Goal: Task Accomplishment & Management: Use online tool/utility

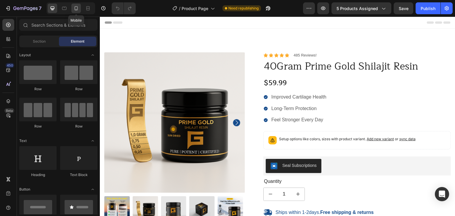
click at [74, 9] on icon at bounding box center [76, 8] width 6 height 6
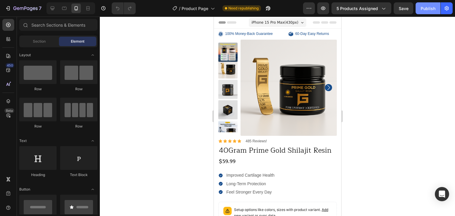
click at [425, 7] on div "Publish" at bounding box center [427, 8] width 15 height 6
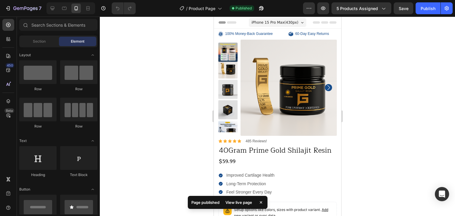
click at [184, 121] on div at bounding box center [277, 117] width 355 height 200
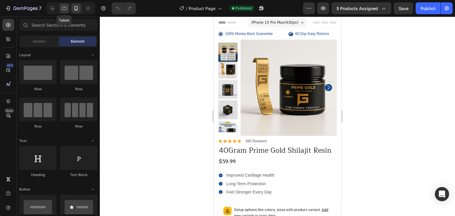
click at [67, 9] on div at bounding box center [64, 8] width 9 height 9
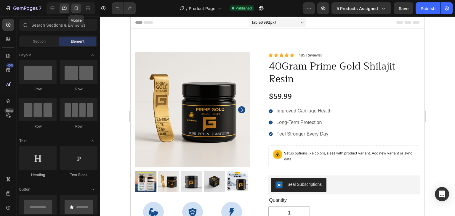
click at [76, 9] on icon at bounding box center [76, 8] width 6 height 6
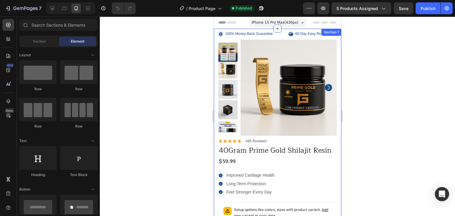
click at [273, 28] on div at bounding box center [277, 29] width 8 height 8
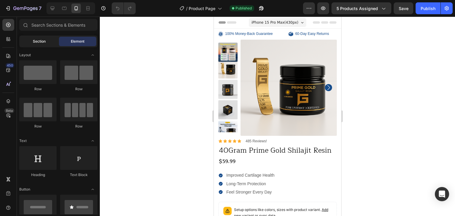
click at [41, 41] on span "Section" at bounding box center [39, 41] width 13 height 5
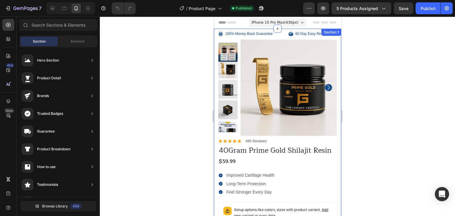
click at [335, 140] on div "100% Money-Back Guarantee Item List 60-Day Easy Returns Item List Row Product I…" at bounding box center [276, 204] width 127 height 351
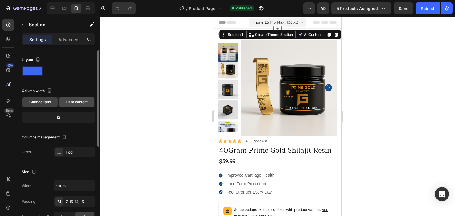
click at [68, 97] on div "Fit to content" at bounding box center [77, 101] width 36 height 9
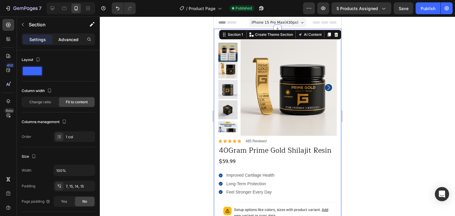
click at [66, 36] on p "Advanced" at bounding box center [68, 39] width 20 height 6
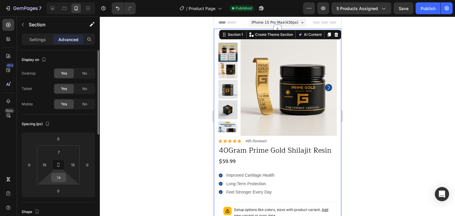
click at [62, 179] on input "14" at bounding box center [59, 177] width 12 height 9
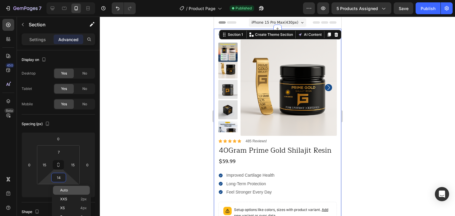
click at [67, 192] on span "Auto" at bounding box center [64, 190] width 8 height 4
type input "Auto"
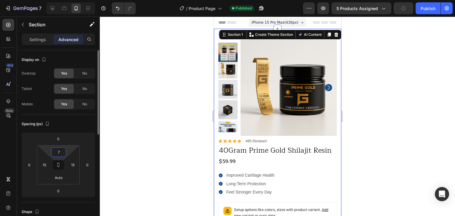
click at [64, 154] on input "7" at bounding box center [59, 152] width 12 height 9
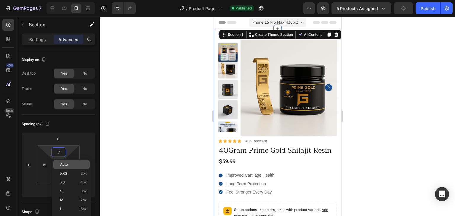
click at [74, 164] on p "Auto" at bounding box center [73, 165] width 27 height 4
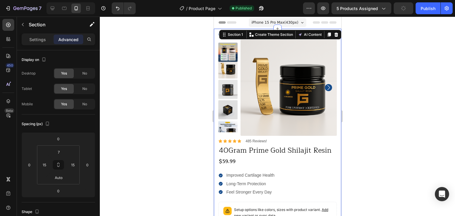
type input "Auto"
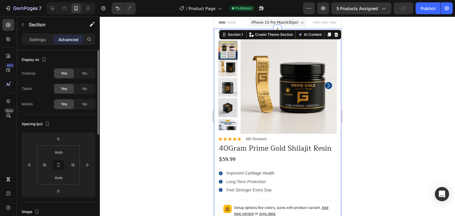
click at [81, 120] on div "Spacing (px)" at bounding box center [58, 123] width 73 height 9
click at [48, 92] on div "Tablet Yes No" at bounding box center [58, 88] width 73 height 11
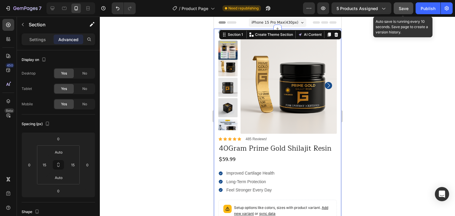
click at [404, 7] on span "Save" at bounding box center [404, 8] width 10 height 5
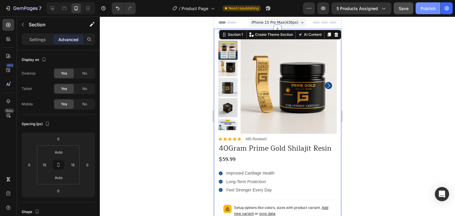
click at [419, 8] on button "Publish" at bounding box center [427, 8] width 25 height 12
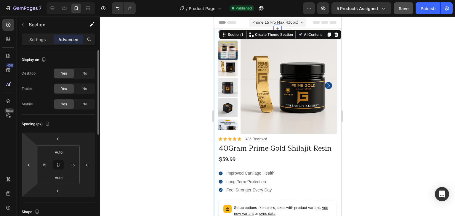
scroll to position [197, 0]
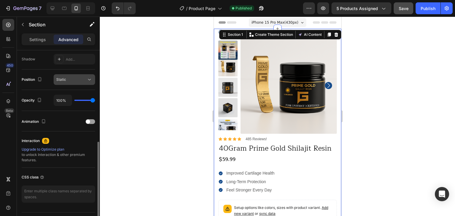
click at [87, 80] on icon at bounding box center [89, 80] width 6 height 6
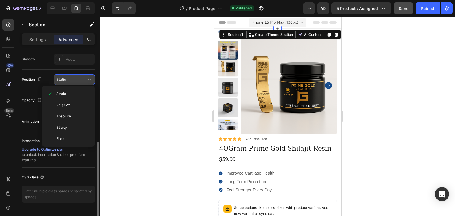
click at [87, 80] on icon at bounding box center [89, 80] width 6 height 6
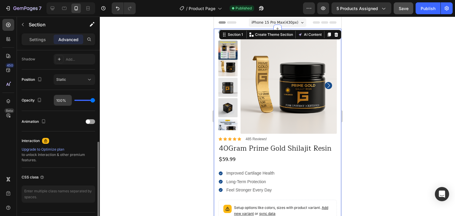
scroll to position [0, 0]
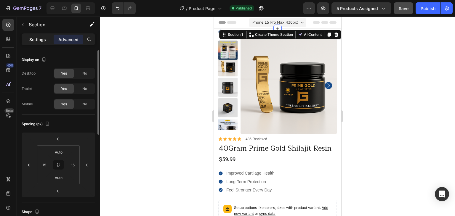
click at [43, 41] on p "Settings" at bounding box center [37, 39] width 17 height 6
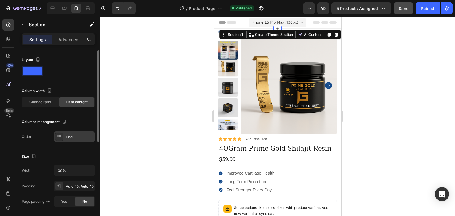
click at [61, 136] on icon at bounding box center [59, 136] width 5 height 5
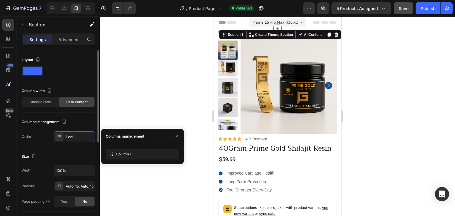
click at [44, 134] on div "Order 1 col" at bounding box center [58, 136] width 73 height 11
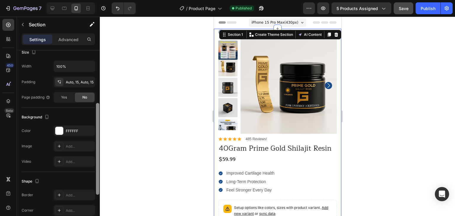
scroll to position [105, 0]
drag, startPoint x: 96, startPoint y: 119, endPoint x: 94, endPoint y: 172, distance: 52.8
click at [94, 172] on div "Layout Column width Change ratio Fit to content Columns management Order 1 col …" at bounding box center [58, 141] width 83 height 183
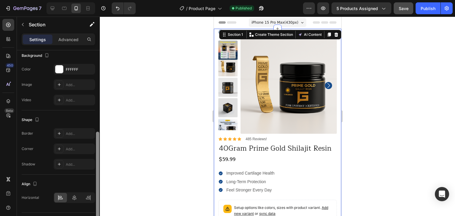
scroll to position [181, 0]
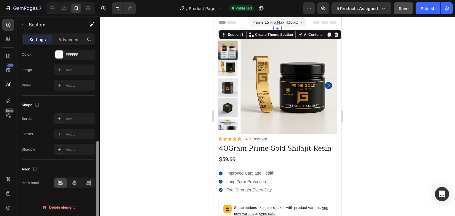
drag, startPoint x: 97, startPoint y: 120, endPoint x: 94, endPoint y: 167, distance: 47.4
click at [94, 167] on div "Layout Column width Change ratio Fit to content Columns management Order 1 col …" at bounding box center [58, 141] width 83 height 183
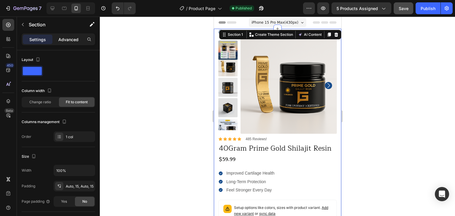
click at [62, 41] on p "Advanced" at bounding box center [68, 39] width 20 height 6
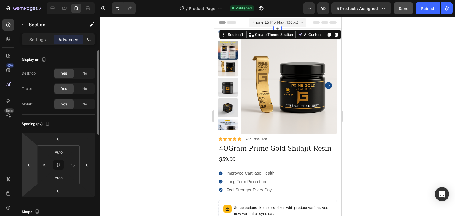
scroll to position [197, 0]
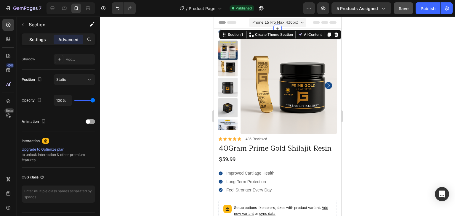
click at [35, 39] on p "Settings" at bounding box center [37, 39] width 17 height 6
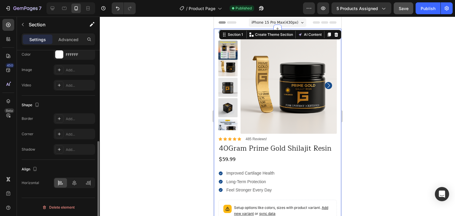
scroll to position [0, 0]
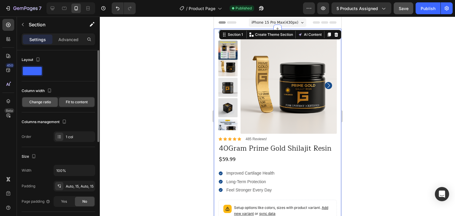
click at [43, 101] on span "Change ratio" at bounding box center [40, 101] width 22 height 5
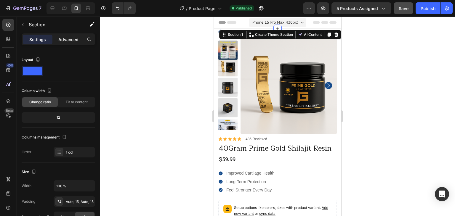
click at [66, 41] on p "Advanced" at bounding box center [68, 39] width 20 height 6
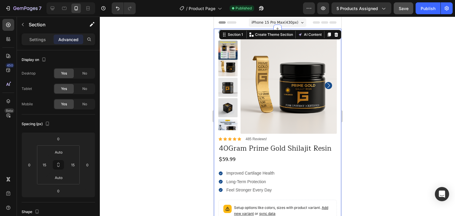
scroll to position [197, 0]
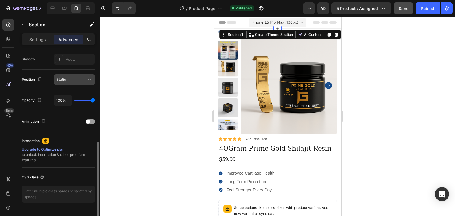
click at [84, 80] on div "Static" at bounding box center [71, 79] width 30 height 5
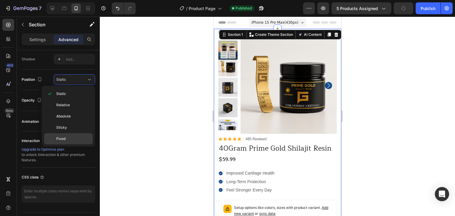
click at [61, 138] on span "Fixed" at bounding box center [60, 138] width 9 height 5
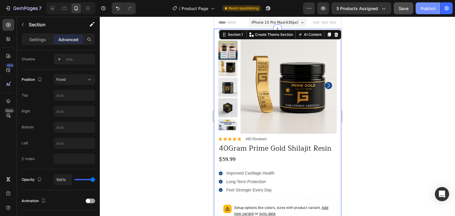
click at [428, 7] on div "Publish" at bounding box center [427, 8] width 15 height 6
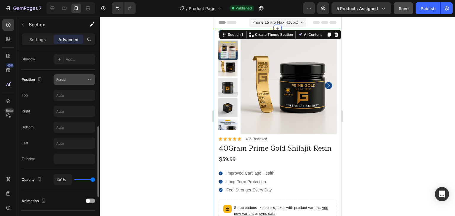
click at [73, 78] on div "Fixed" at bounding box center [71, 79] width 30 height 5
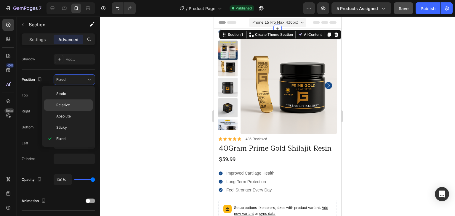
click at [69, 102] on span "Relative" at bounding box center [63, 104] width 14 height 5
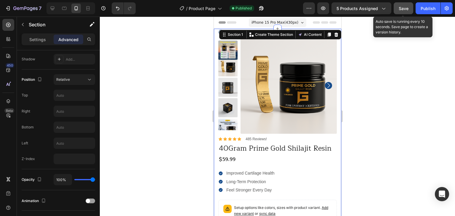
click at [409, 12] on button "Save" at bounding box center [403, 8] width 20 height 12
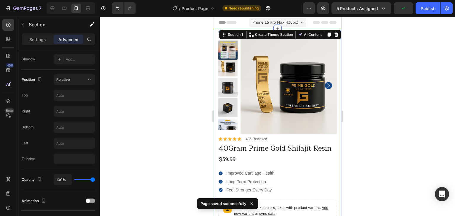
click at [421, 15] on div "7 Version history / Product Page Need republishing Preview 5 products assigned …" at bounding box center [227, 8] width 455 height 17
click at [428, 5] on button "Publish" at bounding box center [427, 8] width 25 height 12
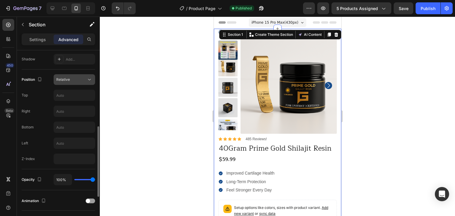
click at [81, 81] on div "Relative" at bounding box center [71, 79] width 30 height 5
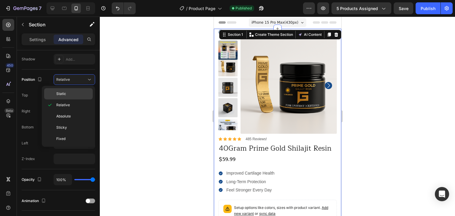
click at [71, 92] on p "Static" at bounding box center [73, 93] width 34 height 5
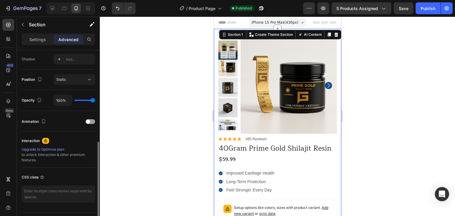
type input "0%"
type input "0"
click at [77, 100] on input "range" at bounding box center [84, 100] width 21 height 1
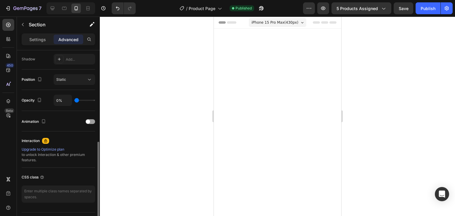
type input "57%"
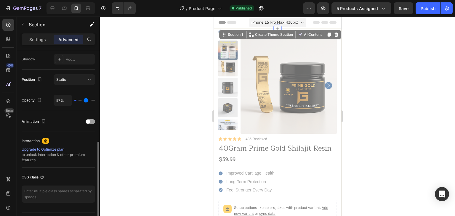
type input "57"
click at [86, 100] on input "range" at bounding box center [84, 100] width 21 height 1
click at [88, 100] on input "range" at bounding box center [84, 100] width 21 height 1
type input "91%"
type input "91"
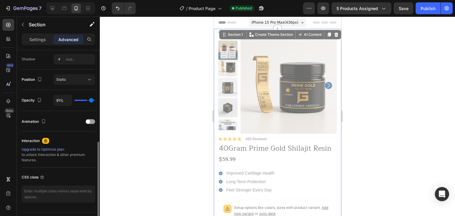
click at [91, 100] on input "range" at bounding box center [84, 100] width 21 height 1
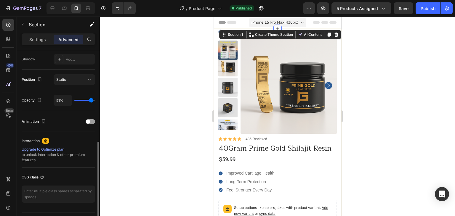
type input "100%"
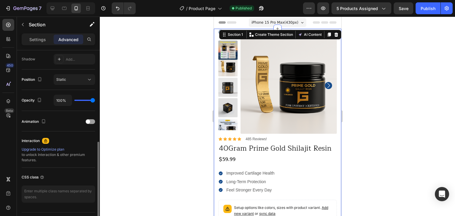
type input "100"
click at [95, 100] on input "range" at bounding box center [84, 100] width 21 height 1
click at [96, 100] on div at bounding box center [97, 141] width 4 height 183
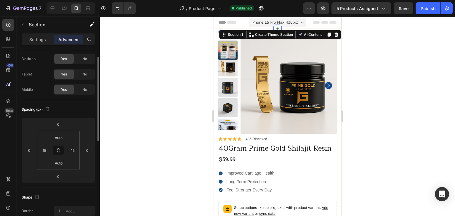
scroll to position [0, 0]
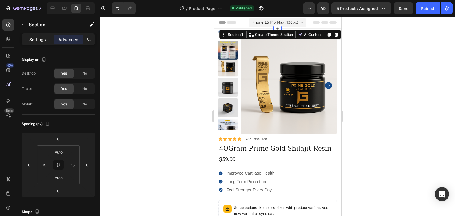
click at [42, 42] on p "Settings" at bounding box center [37, 39] width 17 height 6
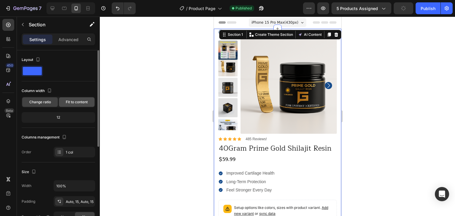
click at [69, 99] on span "Fit to content" at bounding box center [77, 101] width 22 height 5
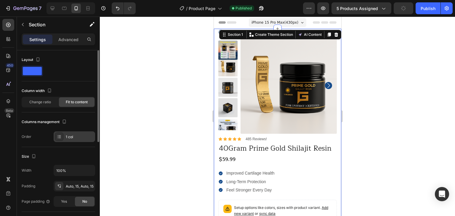
click at [60, 138] on icon at bounding box center [59, 136] width 5 height 5
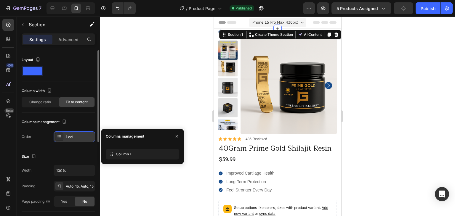
click at [59, 138] on icon at bounding box center [59, 138] width 2 height 0
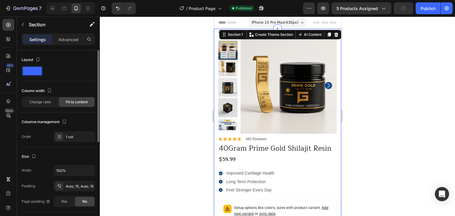
click at [40, 69] on span at bounding box center [32, 71] width 19 height 8
click at [39, 60] on icon "button" at bounding box center [37, 59] width 3 height 4
click at [39, 80] on icon "button" at bounding box center [39, 80] width 6 height 6
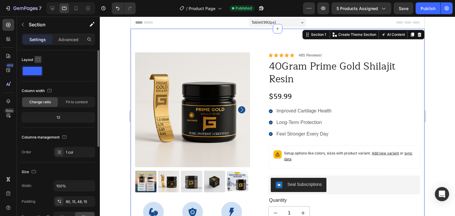
click at [36, 58] on icon "button" at bounding box center [38, 59] width 4 height 3
click at [39, 68] on icon "button" at bounding box center [39, 69] width 6 height 6
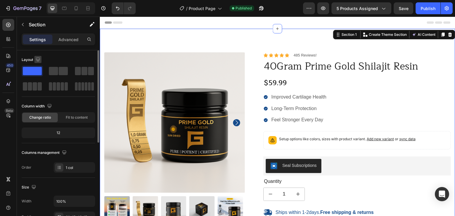
click at [37, 58] on icon "button" at bounding box center [38, 60] width 6 height 6
click at [39, 91] on icon "button" at bounding box center [39, 90] width 6 height 6
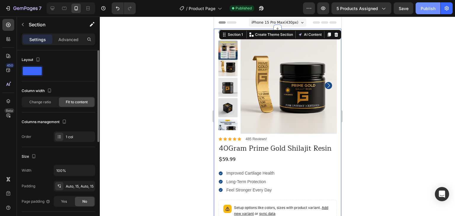
click at [423, 11] on div "Publish" at bounding box center [427, 8] width 15 height 6
click at [226, 36] on div "Section 1" at bounding box center [234, 34] width 17 height 5
click at [58, 139] on div at bounding box center [59, 137] width 8 height 8
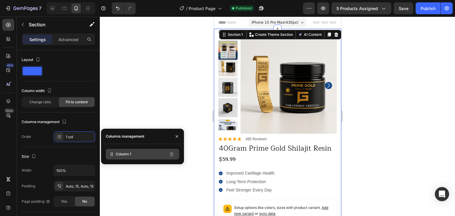
click at [121, 157] on span "Column 1" at bounding box center [123, 154] width 15 height 5
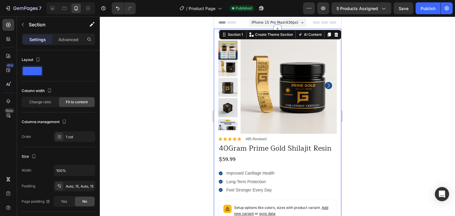
click at [39, 70] on span at bounding box center [32, 71] width 19 height 8
click at [36, 70] on span at bounding box center [32, 71] width 19 height 8
click at [38, 60] on icon "button" at bounding box center [37, 60] width 1 height 1
click at [70, 57] on div "Layout" at bounding box center [58, 59] width 73 height 9
click at [25, 23] on icon "button" at bounding box center [22, 24] width 5 height 5
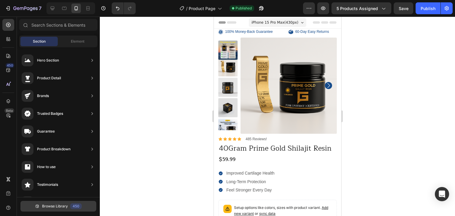
click at [48, 207] on span "Browse Library" at bounding box center [55, 206] width 26 height 5
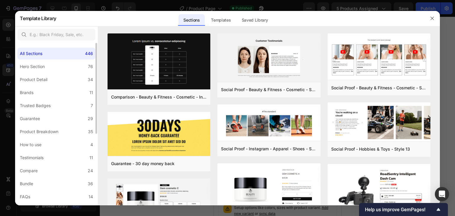
scroll to position [128, 0]
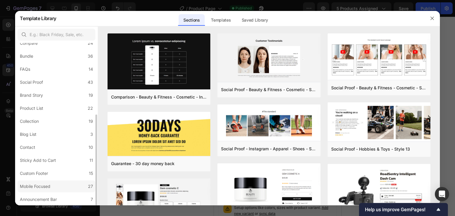
click at [39, 185] on div "Mobile Focused" at bounding box center [35, 186] width 30 height 7
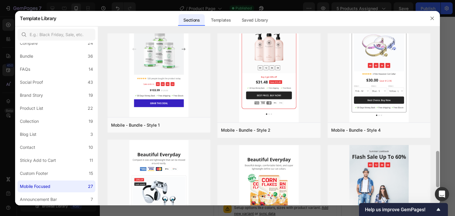
scroll to position [560, 0]
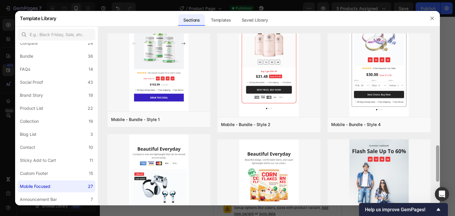
drag, startPoint x: 438, startPoint y: 171, endPoint x: 438, endPoint y: 164, distance: 6.8
click at [438, 164] on div at bounding box center [437, 163] width 3 height 36
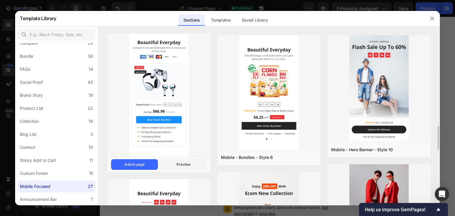
scroll to position [861, 0]
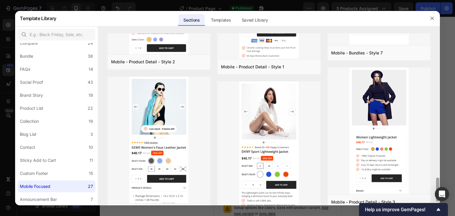
drag, startPoint x: 439, startPoint y: 160, endPoint x: 439, endPoint y: 174, distance: 13.9
click at [439, 174] on div at bounding box center [437, 119] width 4 height 172
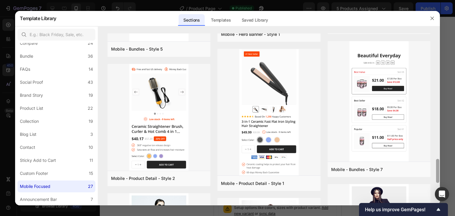
scroll to position [923, 0]
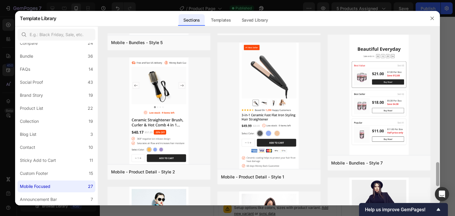
drag, startPoint x: 438, startPoint y: 179, endPoint x: 440, endPoint y: 164, distance: 15.5
click at [440, 164] on div "Template Library Sections Templates Existing pages Saved Library Templates Save…" at bounding box center [227, 108] width 455 height 216
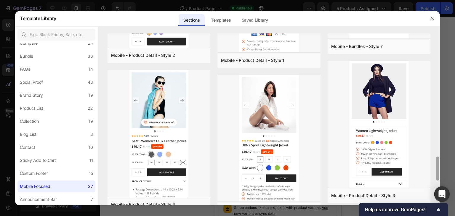
scroll to position [1059, 0]
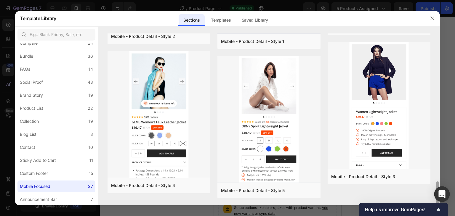
drag, startPoint x: 438, startPoint y: 167, endPoint x: 444, endPoint y: 198, distance: 31.4
click at [444, 0] on body "7 Version history / Product Page Published Preview 5 products assigned Save Pub…" at bounding box center [227, 0] width 455 height 0
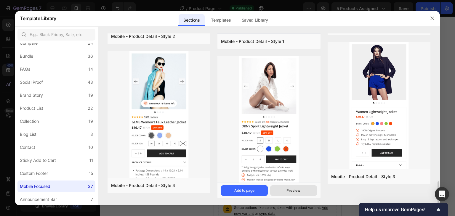
click at [287, 192] on div "Preview" at bounding box center [293, 190] width 14 height 5
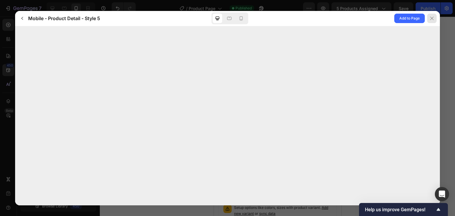
click at [432, 20] on icon at bounding box center [431, 18] width 5 height 5
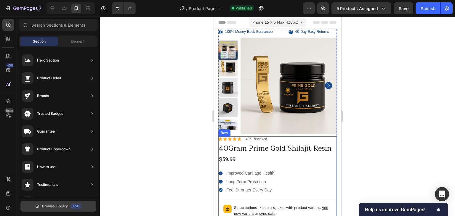
click at [56, 208] on span "Browse Library" at bounding box center [55, 206] width 26 height 5
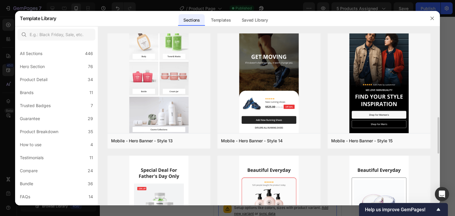
scroll to position [638, 0]
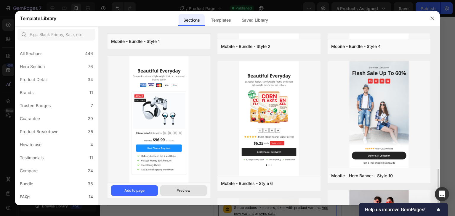
click at [177, 190] on div "Preview" at bounding box center [183, 190] width 14 height 5
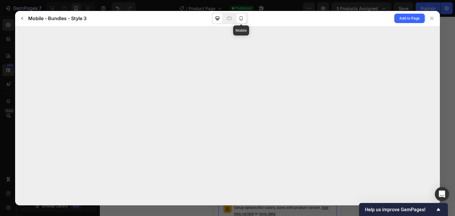
click at [240, 20] on icon at bounding box center [241, 18] width 3 height 4
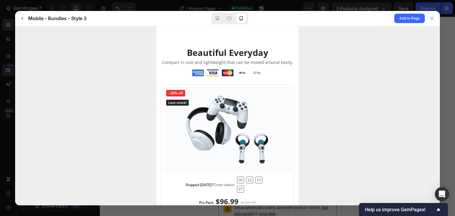
scroll to position [0, 0]
click at [24, 20] on icon "button" at bounding box center [22, 18] width 5 height 5
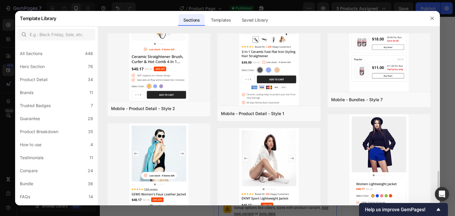
scroll to position [1059, 0]
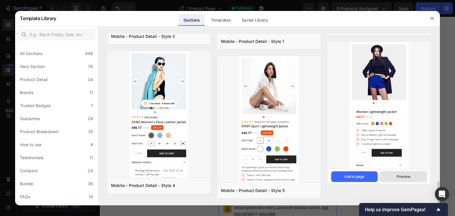
click at [406, 178] on div "Preview" at bounding box center [403, 176] width 14 height 5
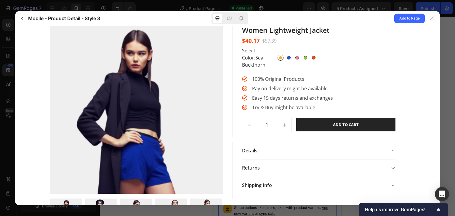
scroll to position [0, 0]
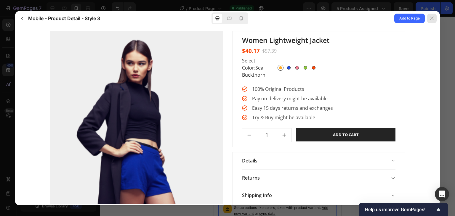
click at [432, 21] on div at bounding box center [431, 18] width 9 height 9
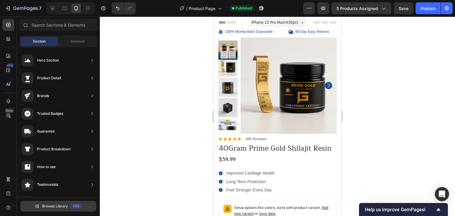
click at [50, 206] on span "Browse Library" at bounding box center [55, 206] width 26 height 5
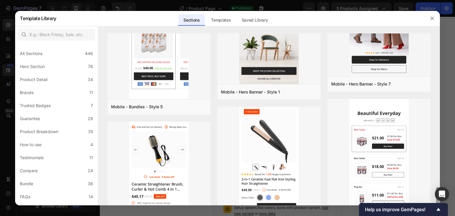
scroll to position [916, 0]
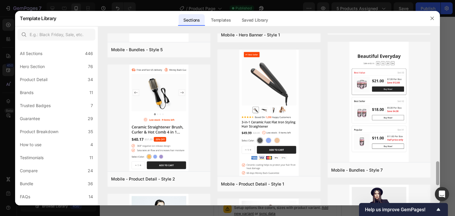
drag, startPoint x: 438, startPoint y: 180, endPoint x: 446, endPoint y: 163, distance: 18.5
click at [446, 163] on div "Template Library Sections Templates Existing pages Saved Library Templates Save…" at bounding box center [227, 108] width 455 height 216
click at [284, 183] on button "Preview" at bounding box center [293, 184] width 47 height 11
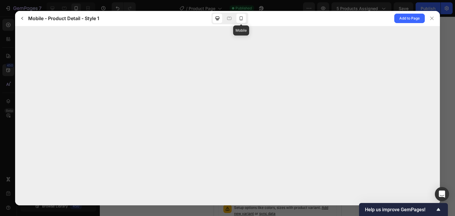
click at [243, 20] on icon at bounding box center [241, 18] width 6 height 6
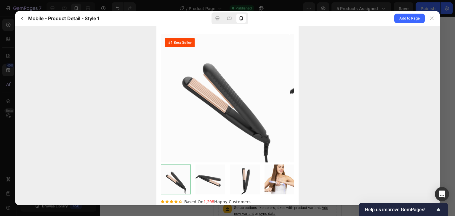
scroll to position [0, 0]
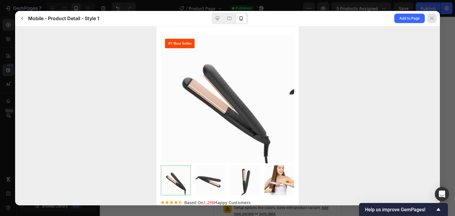
click at [432, 21] on div at bounding box center [431, 18] width 9 height 9
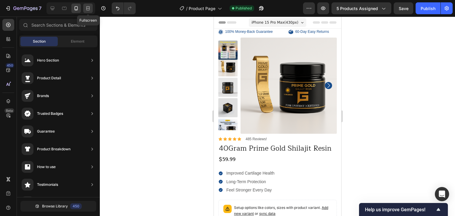
click at [89, 9] on icon at bounding box center [88, 9] width 4 height 1
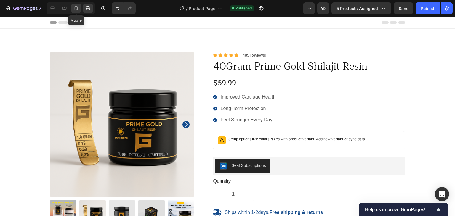
click at [78, 10] on icon at bounding box center [76, 8] width 6 height 6
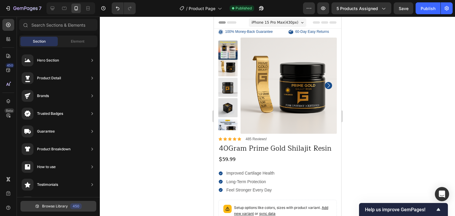
click at [58, 206] on span "Browse Library" at bounding box center [55, 206] width 26 height 5
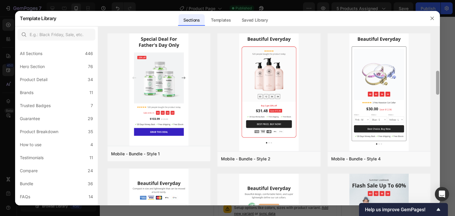
scroll to position [532, 0]
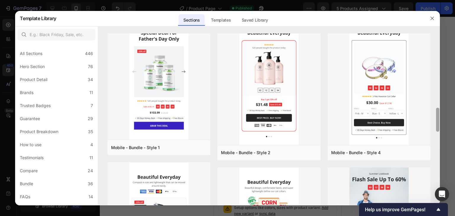
drag, startPoint x: 437, startPoint y: 111, endPoint x: 437, endPoint y: 124, distance: 12.7
click at [437, 124] on div at bounding box center [437, 120] width 3 height 24
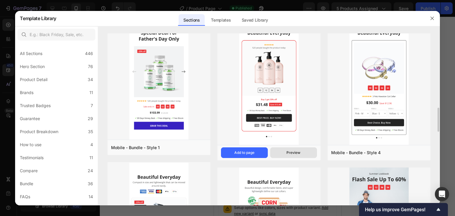
click at [284, 154] on button "Preview" at bounding box center [293, 152] width 47 height 11
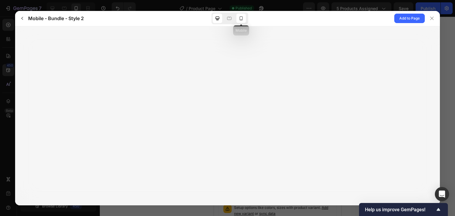
click at [241, 20] on icon at bounding box center [241, 18] width 6 height 6
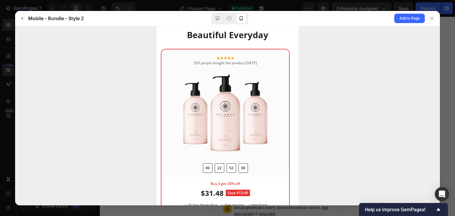
scroll to position [98, 0]
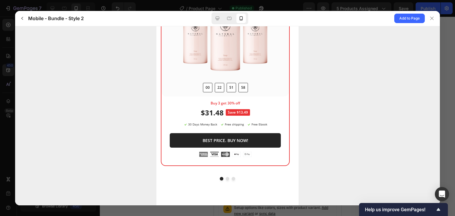
click at [226, 179] on button "dot" at bounding box center [228, 179] width 4 height 4
click at [232, 179] on button "dot" at bounding box center [234, 179] width 4 height 4
click at [25, 20] on button "button" at bounding box center [21, 18] width 9 height 9
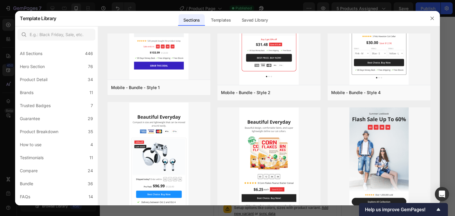
scroll to position [789, 0]
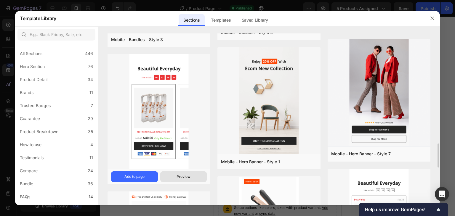
click at [176, 176] on button "Preview" at bounding box center [183, 176] width 47 height 11
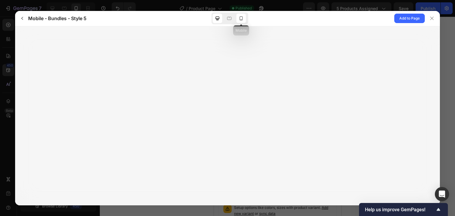
click at [242, 19] on icon at bounding box center [241, 18] width 6 height 6
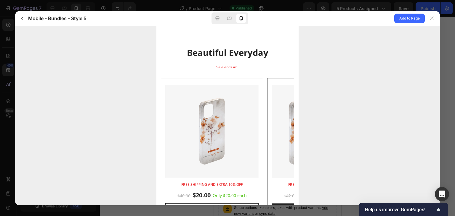
scroll to position [51, 0]
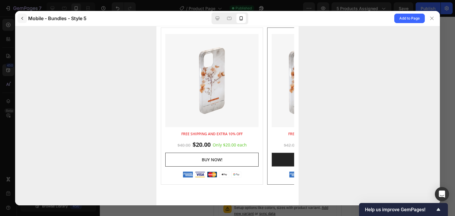
click at [19, 19] on button "button" at bounding box center [21, 18] width 9 height 9
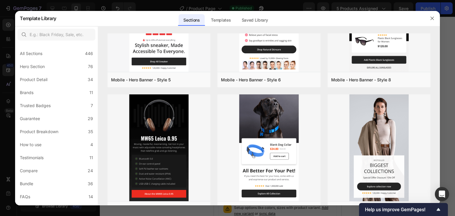
scroll to position [592, 0]
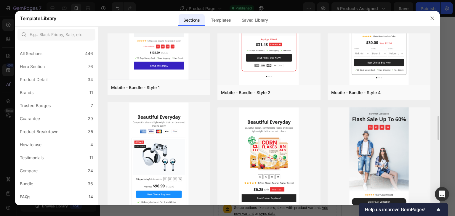
click at [273, 158] on img at bounding box center [268, 165] width 103 height 116
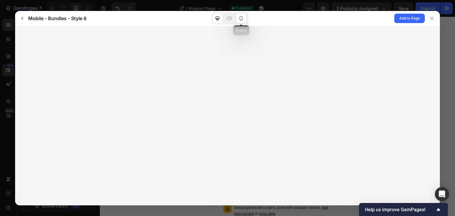
click at [241, 19] on icon at bounding box center [240, 19] width 1 height 1
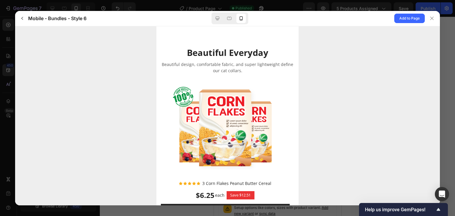
scroll to position [0, 0]
click at [25, 19] on button "button" at bounding box center [21, 18] width 9 height 9
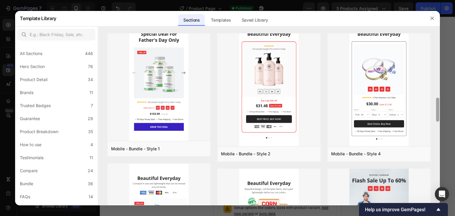
scroll to position [522, 0]
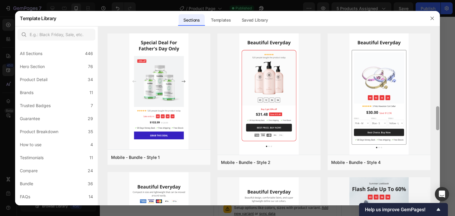
drag, startPoint x: 437, startPoint y: 130, endPoint x: 441, endPoint y: 120, distance: 10.5
click at [441, 120] on div "Template Library Sections Templates Existing pages Saved Library Templates Save…" at bounding box center [227, 108] width 455 height 216
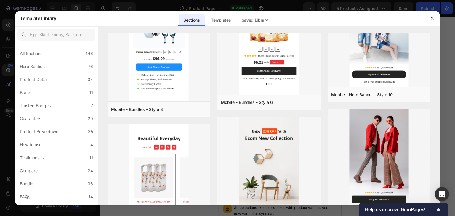
scroll to position [891, 0]
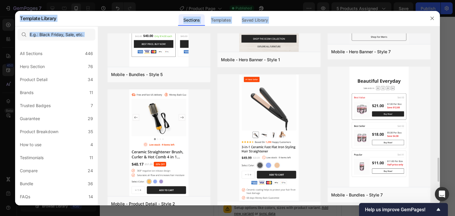
drag, startPoint x: 439, startPoint y: 151, endPoint x: 442, endPoint y: 134, distance: 16.5
click at [442, 134] on div "Template Library Sections Templates Existing pages Saved Library Templates Save…" at bounding box center [227, 108] width 455 height 216
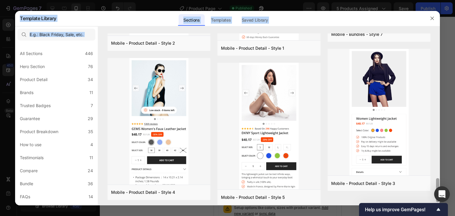
scroll to position [1059, 0]
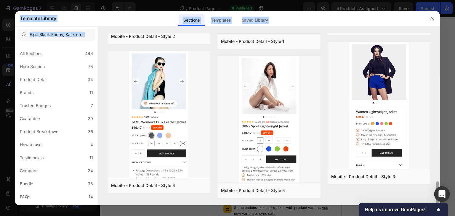
drag, startPoint x: 436, startPoint y: 164, endPoint x: 441, endPoint y: 194, distance: 30.4
click at [441, 0] on body "7 Version history / Product Page Published Preview 5 products assigned Save Pub…" at bounding box center [227, 0] width 455 height 0
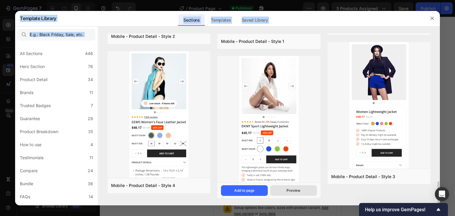
click at [289, 193] on button "Preview" at bounding box center [293, 190] width 47 height 11
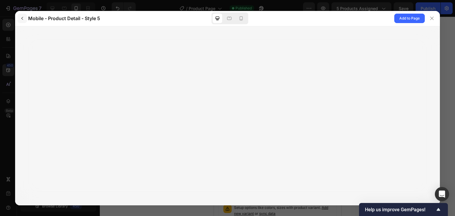
click at [25, 19] on button "button" at bounding box center [21, 18] width 9 height 9
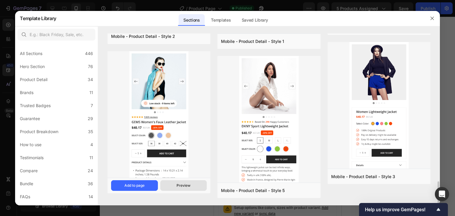
click at [185, 185] on div "Preview" at bounding box center [183, 185] width 14 height 5
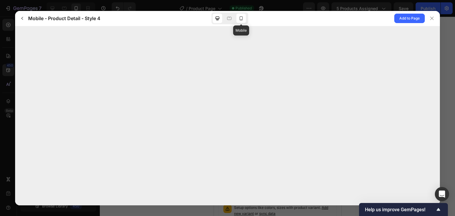
click at [242, 20] on icon at bounding box center [241, 18] width 3 height 4
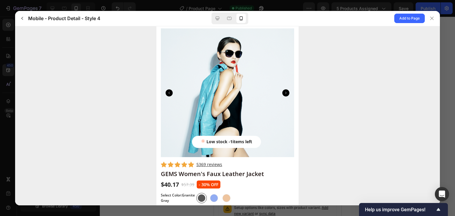
scroll to position [0, 0]
click at [282, 94] on icon "Carousel Next Arrow" at bounding box center [285, 92] width 7 height 7
click at [282, 93] on icon "Carousel Next Arrow" at bounding box center [285, 92] width 7 height 7
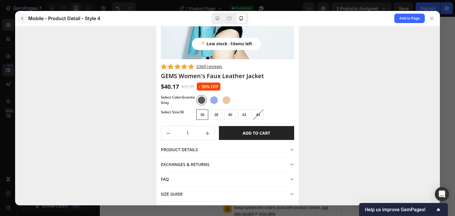
click at [22, 20] on icon "button" at bounding box center [22, 18] width 5 height 5
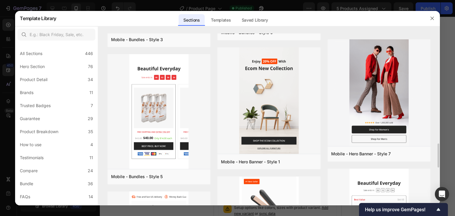
scroll to position [1059, 0]
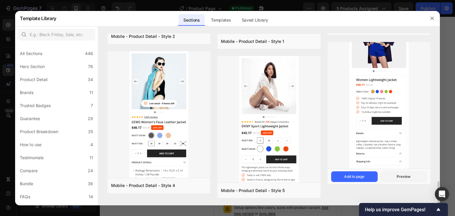
click at [380, 73] on img at bounding box center [378, 90] width 103 height 160
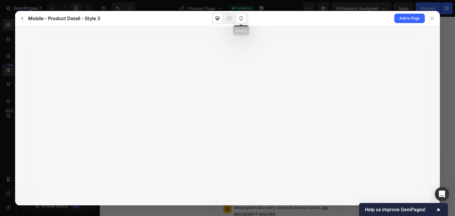
click at [242, 19] on icon at bounding box center [241, 18] width 6 height 6
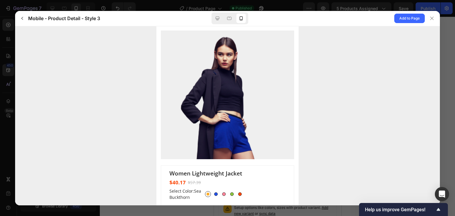
scroll to position [118, 0]
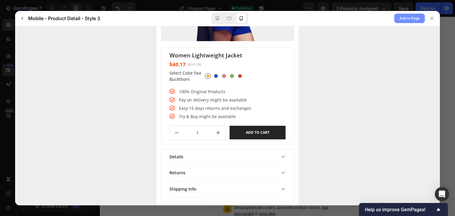
click at [406, 19] on span "Add to Page" at bounding box center [409, 18] width 20 height 7
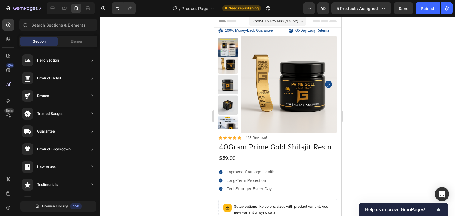
scroll to position [0, 0]
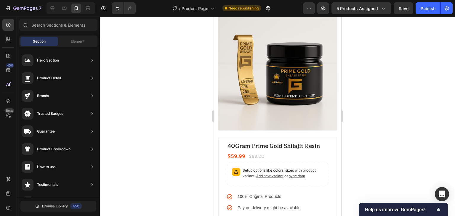
drag, startPoint x: 338, startPoint y: 187, endPoint x: 555, endPoint y: 194, distance: 216.3
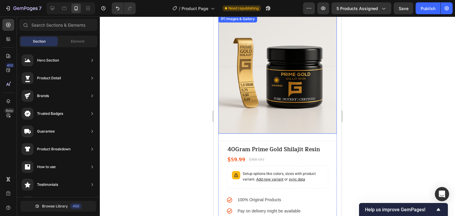
click at [271, 94] on img at bounding box center [277, 74] width 118 height 118
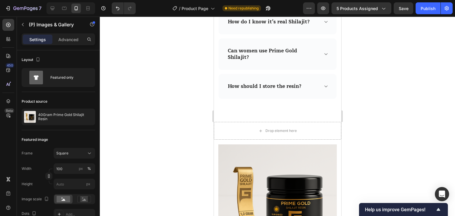
scroll to position [1948, 0]
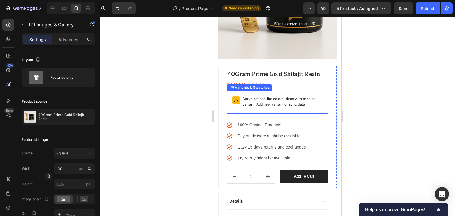
click at [299, 102] on span "sync data" at bounding box center [296, 104] width 16 height 4
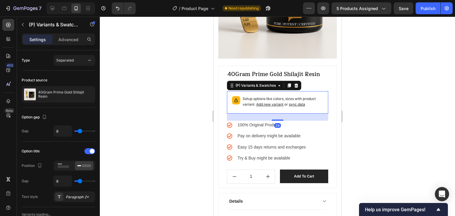
click at [299, 102] on span "sync data" at bounding box center [296, 104] width 16 height 4
click at [262, 102] on span "Add new variant" at bounding box center [269, 104] width 27 height 4
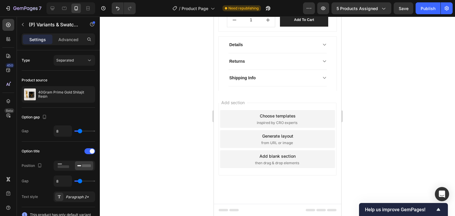
scroll to position [1908, 0]
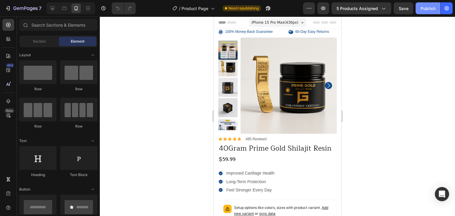
click at [425, 10] on div "Publish" at bounding box center [427, 8] width 15 height 6
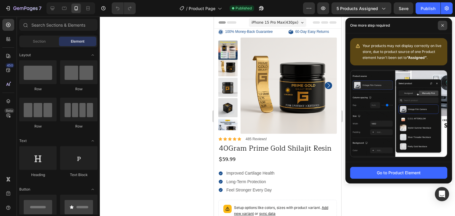
click at [440, 26] on span at bounding box center [442, 25] width 9 height 9
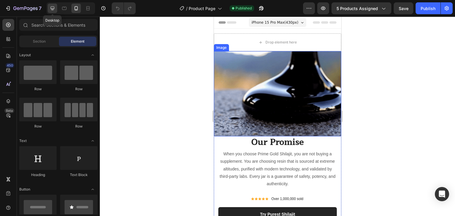
click at [52, 9] on icon at bounding box center [53, 9] width 4 height 4
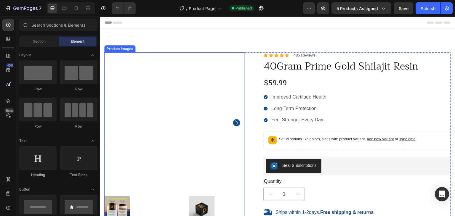
scroll to position [197, 0]
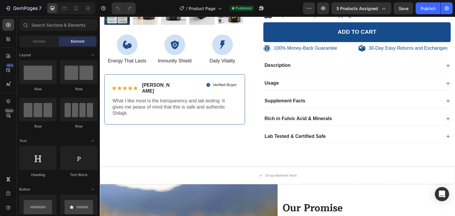
click at [41, 35] on div "Sections(18) Elements(84) Section Element Hero Section Product Detail Brands Tr…" at bounding box center [58, 117] width 83 height 196
click at [40, 43] on span "Section" at bounding box center [39, 41] width 13 height 5
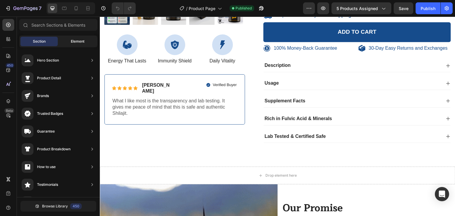
click at [72, 41] on span "Element" at bounding box center [78, 41] width 14 height 5
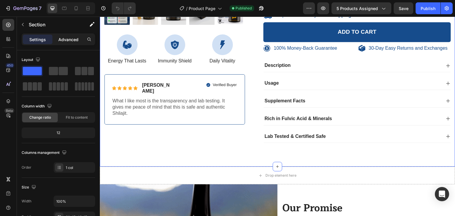
click at [66, 41] on p "Advanced" at bounding box center [68, 39] width 20 height 6
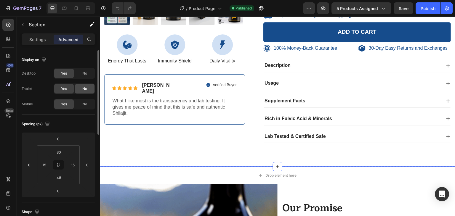
click at [83, 88] on span "No" at bounding box center [84, 88] width 5 height 5
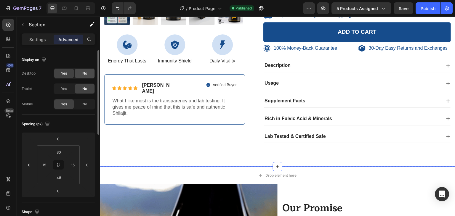
click at [86, 73] on span "No" at bounding box center [84, 73] width 5 height 5
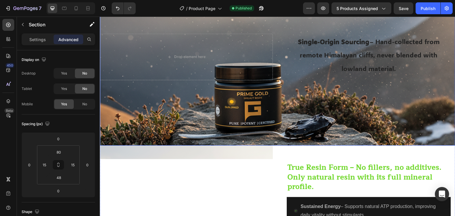
scroll to position [0, 0]
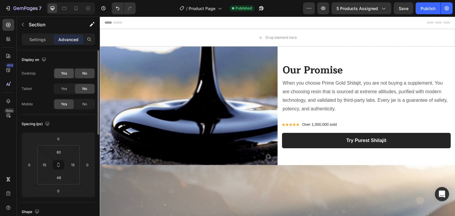
click at [61, 73] on span "Yes" at bounding box center [64, 73] width 6 height 5
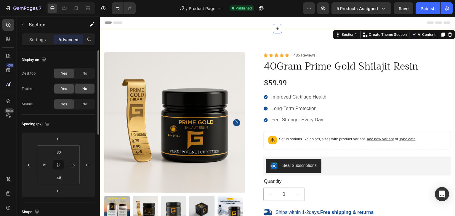
click at [64, 88] on span "Yes" at bounding box center [64, 88] width 6 height 5
click at [80, 104] on div "No" at bounding box center [85, 103] width 20 height 9
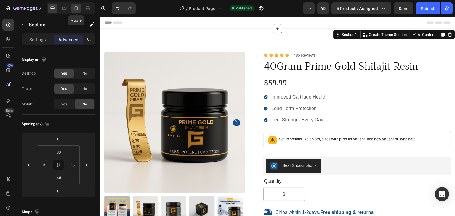
click at [78, 9] on icon at bounding box center [76, 8] width 6 height 6
type input "Auto"
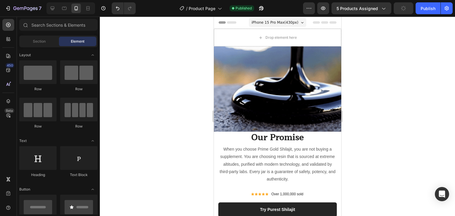
drag, startPoint x: 337, startPoint y: 118, endPoint x: 556, endPoint y: 41, distance: 232.2
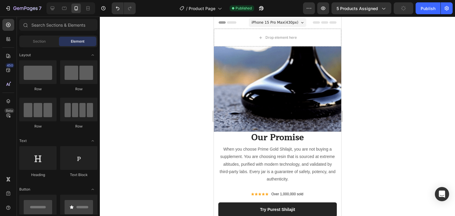
click at [42, 46] on div "Section Element" at bounding box center [58, 42] width 78 height 12
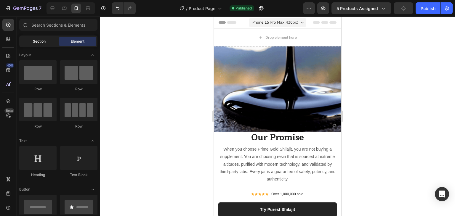
click at [42, 44] on span "Section" at bounding box center [39, 41] width 13 height 5
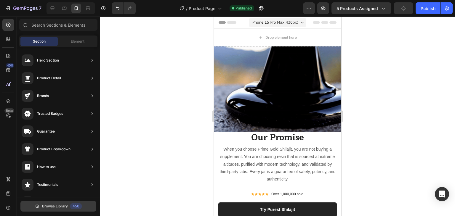
click at [57, 208] on span "Browse Library" at bounding box center [55, 206] width 26 height 5
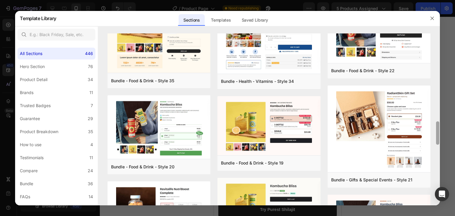
scroll to position [541, 0]
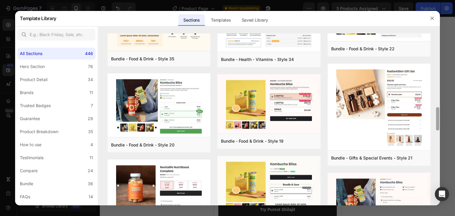
drag, startPoint x: 437, startPoint y: 110, endPoint x: 438, endPoint y: 117, distance: 7.2
click at [438, 117] on div at bounding box center [437, 118] width 3 height 23
click at [181, 147] on div "Preview" at bounding box center [183, 144] width 14 height 5
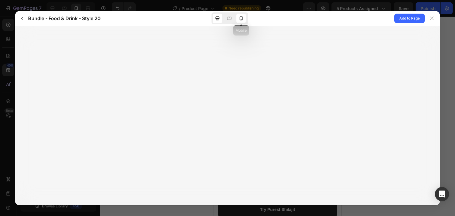
click at [242, 19] on icon at bounding box center [241, 18] width 6 height 6
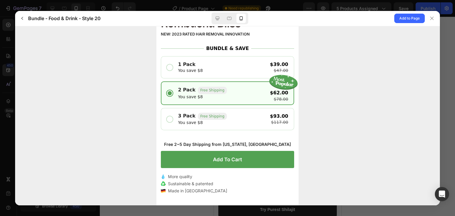
scroll to position [0, 0]
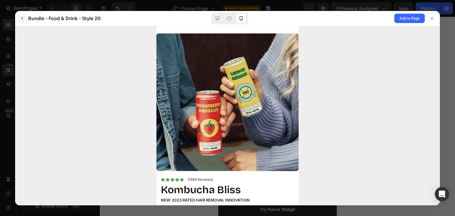
click at [23, 19] on icon "button" at bounding box center [22, 18] width 5 height 5
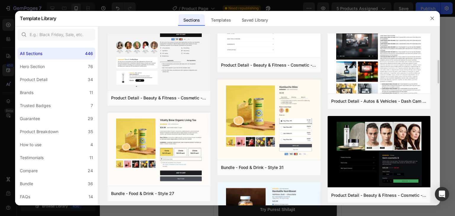
scroll to position [592, 0]
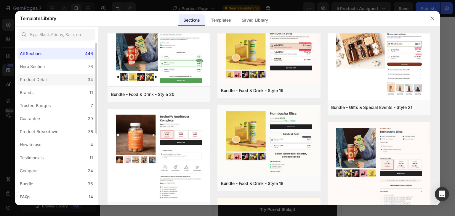
click at [45, 80] on div "Product Detail" at bounding box center [34, 79] width 28 height 7
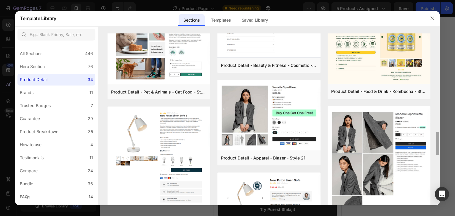
scroll to position [731, 0]
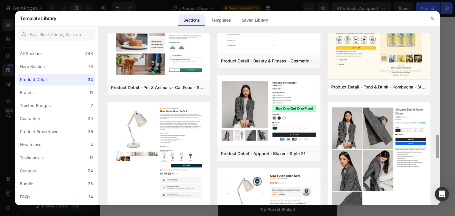
drag, startPoint x: 438, startPoint y: 126, endPoint x: 437, endPoint y: 145, distance: 19.3
click at [437, 145] on div at bounding box center [437, 147] width 3 height 24
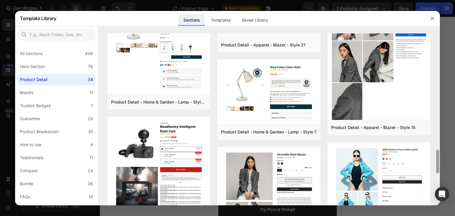
scroll to position [841, 0]
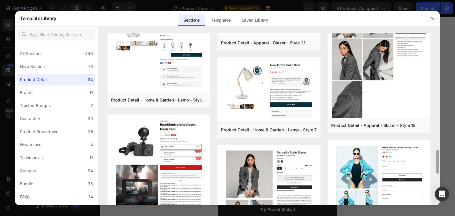
drag, startPoint x: 436, startPoint y: 145, endPoint x: 439, endPoint y: 160, distance: 15.7
click at [439, 160] on div at bounding box center [437, 119] width 4 height 172
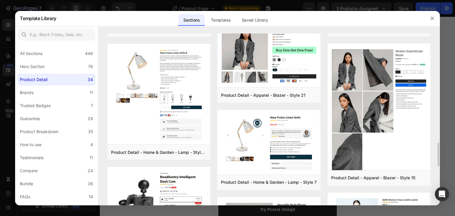
scroll to position [0, 0]
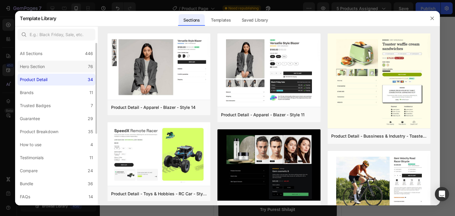
click at [49, 69] on label "Hero Section 76" at bounding box center [56, 67] width 78 height 12
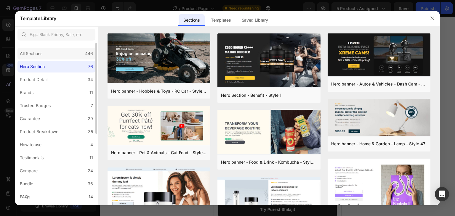
click at [51, 50] on div "All Sections 446" at bounding box center [56, 54] width 78 height 12
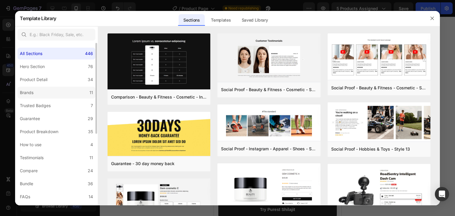
click at [36, 93] on div "Brands" at bounding box center [28, 92] width 16 height 7
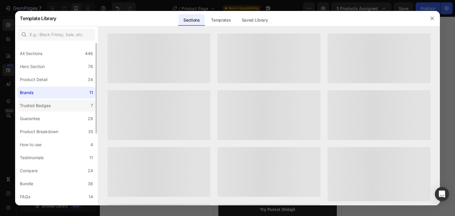
click at [42, 104] on div "Trusted Badges" at bounding box center [35, 105] width 31 height 7
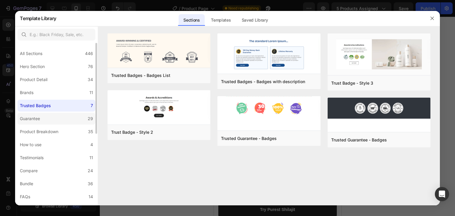
click at [43, 121] on label "Guarantee 29" at bounding box center [56, 119] width 78 height 12
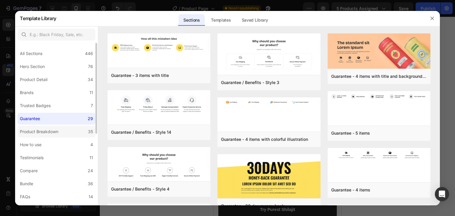
click at [42, 129] on div "Product Breakdown" at bounding box center [39, 131] width 38 height 7
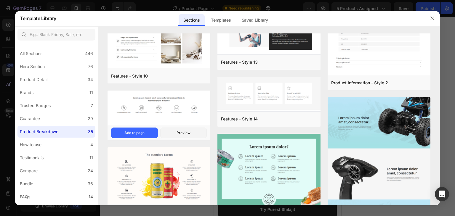
scroll to position [767, 0]
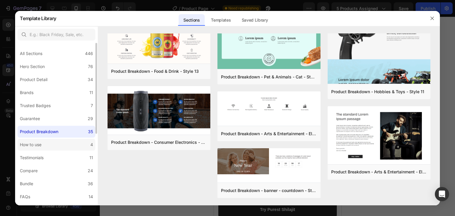
click at [41, 144] on div "How to use" at bounding box center [31, 144] width 22 height 7
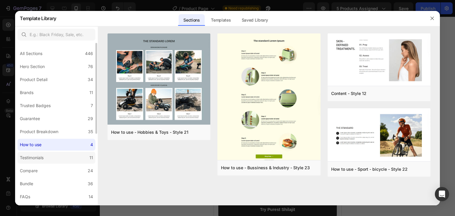
click at [34, 157] on div "Testimonials" at bounding box center [32, 157] width 24 height 7
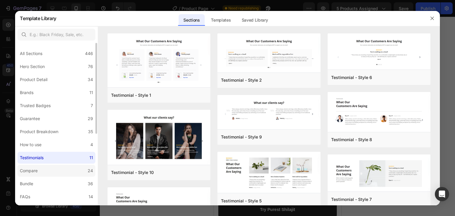
click at [39, 171] on div "Compare" at bounding box center [30, 170] width 20 height 7
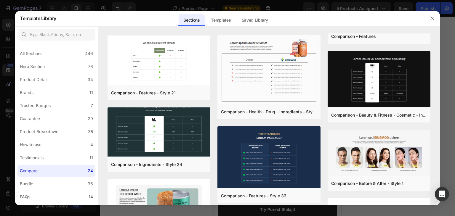
scroll to position [537, 0]
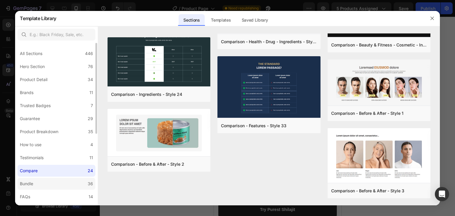
click at [53, 184] on label "Bundle 36" at bounding box center [56, 184] width 78 height 12
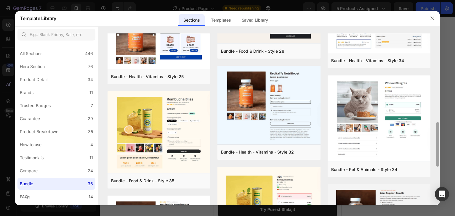
scroll to position [359, 0]
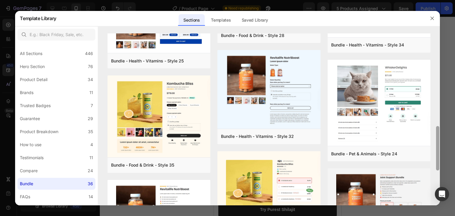
drag, startPoint x: 436, startPoint y: 150, endPoint x: 444, endPoint y: 141, distance: 11.6
click at [444, 141] on div "Template Library Sections Templates Existing pages Saved Library Templates Save…" at bounding box center [227, 108] width 455 height 216
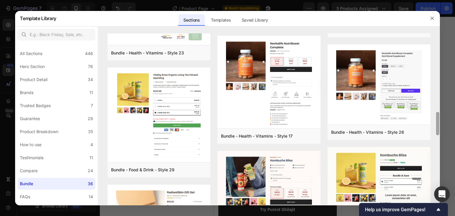
scroll to position [568, 0]
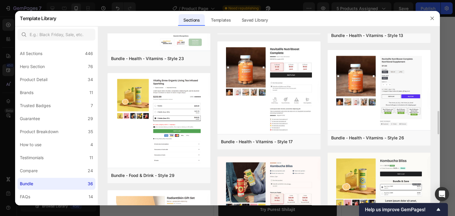
drag, startPoint x: 442, startPoint y: 189, endPoint x: 322, endPoint y: 150, distance: 125.9
click at [322, 150] on div "Bundle - Beauty & Fitness - Cosmetic - Style 8 Add to page Preview Bundle - Bea…" at bounding box center [268, 93] width 323 height 1257
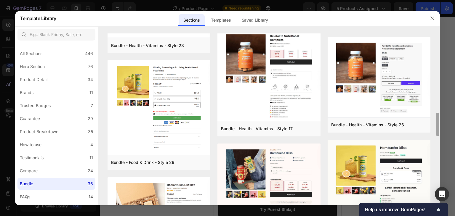
click at [438, 121] on div at bounding box center [437, 124] width 3 height 23
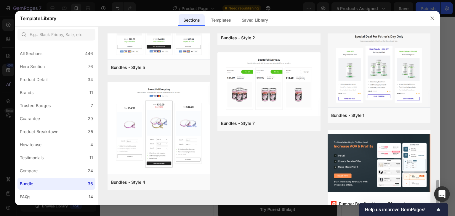
scroll to position [1078, 0]
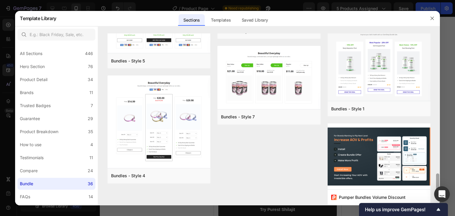
drag, startPoint x: 437, startPoint y: 120, endPoint x: 443, endPoint y: 190, distance: 70.4
click at [443, 0] on body "7 Version history / Product Page Need republishing Preview 5 products assigned …" at bounding box center [227, 0] width 455 height 0
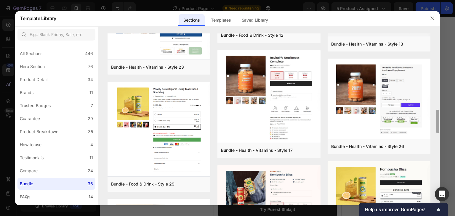
scroll to position [562, 0]
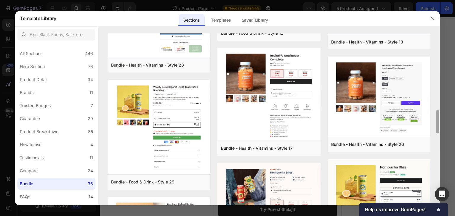
drag, startPoint x: 437, startPoint y: 183, endPoint x: 438, endPoint y: 112, distance: 70.8
click at [438, 112] on div at bounding box center [437, 121] width 3 height 23
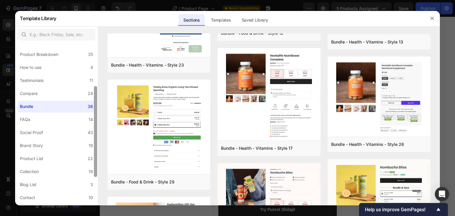
scroll to position [81, 0]
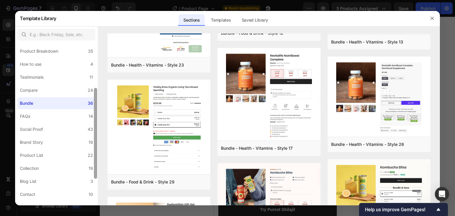
drag, startPoint x: 96, startPoint y: 121, endPoint x: 98, endPoint y: 166, distance: 45.3
click at [98, 166] on div "All Sections 446 Hero Section 76 Product Detail 34 Brands 11 Trusted Badges 7 G…" at bounding box center [56, 115] width 83 height 179
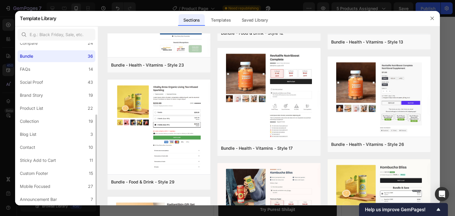
scroll to position [0, 0]
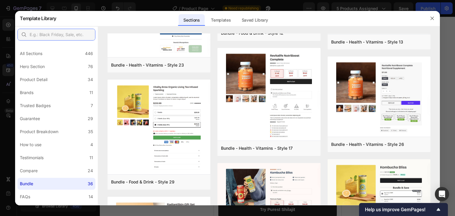
click at [48, 37] on input "text" at bounding box center [56, 35] width 78 height 12
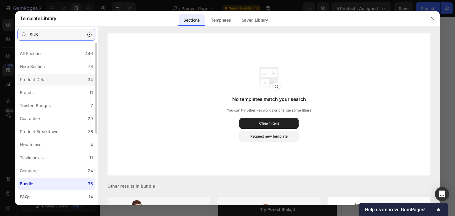
type input "SUB"
click at [50, 83] on label "Product Detail 34" at bounding box center [56, 80] width 78 height 12
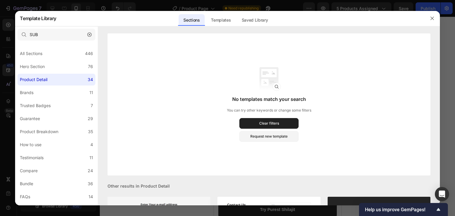
click at [90, 36] on icon "button" at bounding box center [89, 35] width 4 height 4
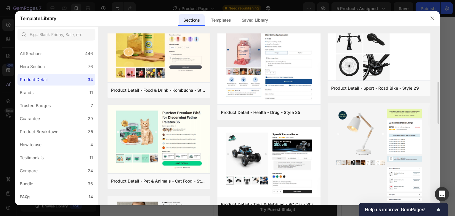
scroll to position [394, 0]
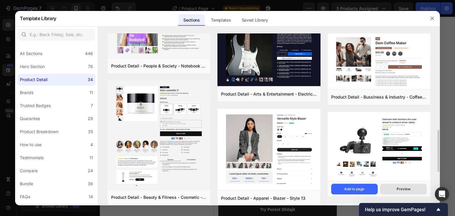
click at [406, 187] on div "Preview" at bounding box center [403, 189] width 14 height 5
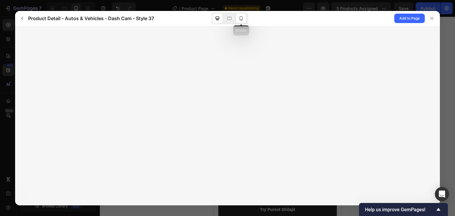
click at [241, 19] on icon at bounding box center [241, 18] width 6 height 6
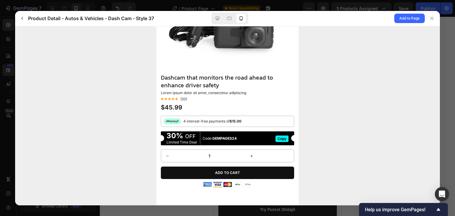
scroll to position [0, 0]
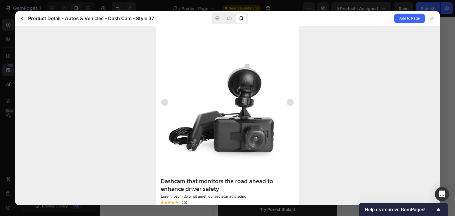
click at [24, 19] on icon "button" at bounding box center [22, 18] width 5 height 5
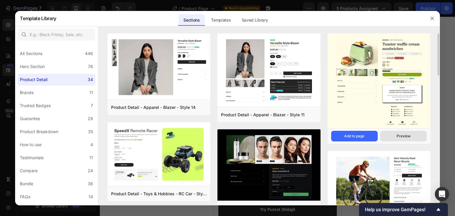
click at [409, 137] on div "Preview" at bounding box center [403, 136] width 14 height 5
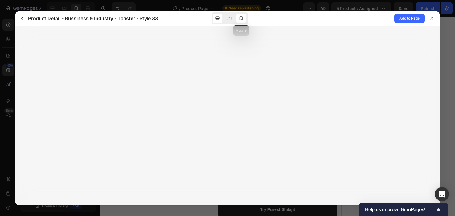
click at [242, 22] on div at bounding box center [240, 18] width 9 height 9
click at [24, 19] on icon "button" at bounding box center [22, 18] width 5 height 5
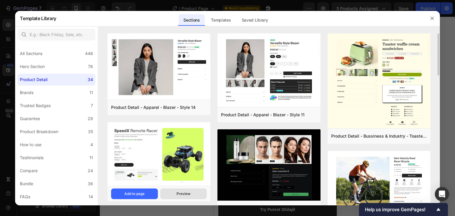
click at [172, 193] on button "Preview" at bounding box center [183, 194] width 47 height 11
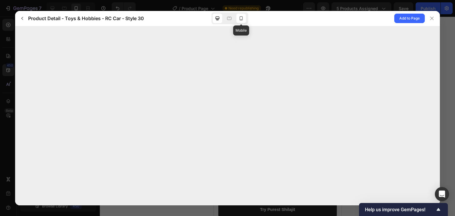
click at [238, 18] on icon at bounding box center [241, 18] width 6 height 6
click at [21, 20] on icon "button" at bounding box center [22, 18] width 5 height 5
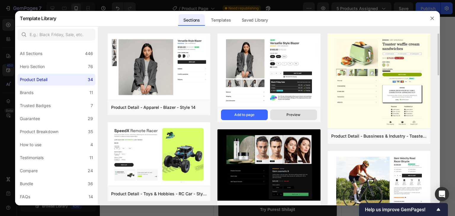
click at [297, 114] on div "Preview" at bounding box center [293, 114] width 14 height 5
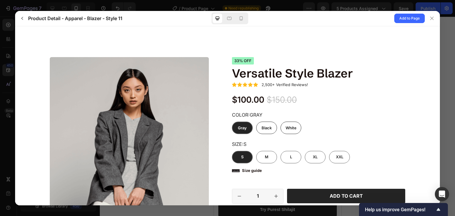
scroll to position [127, 0]
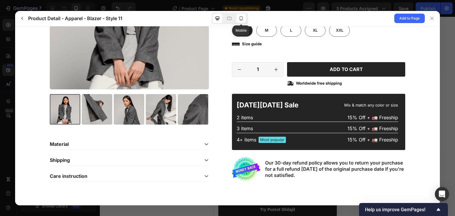
click at [245, 22] on div at bounding box center [240, 18] width 9 height 9
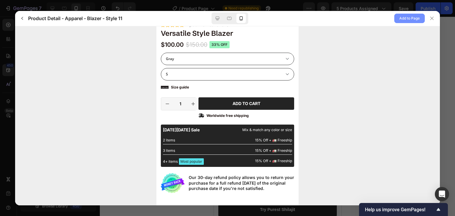
click at [412, 20] on span "Add to Page" at bounding box center [409, 18] width 20 height 7
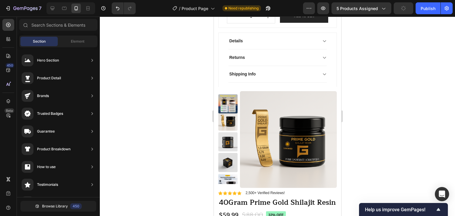
scroll to position [1788, 0]
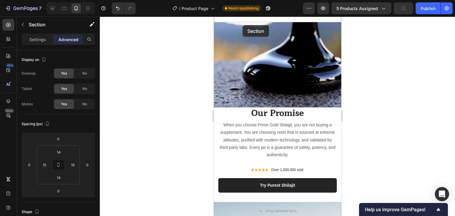
scroll to position [0, 0]
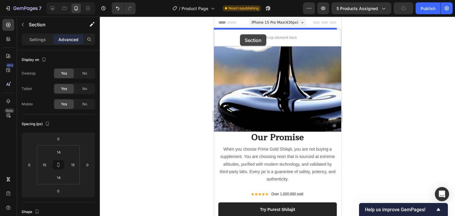
drag, startPoint x: 220, startPoint y: 89, endPoint x: 240, endPoint y: 34, distance: 57.5
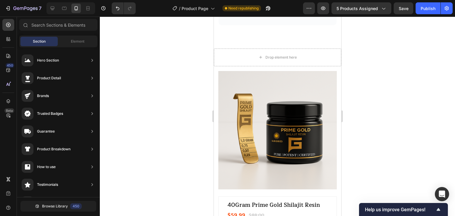
scroll to position [1805, 0]
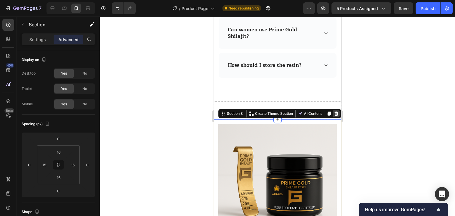
click at [333, 114] on icon at bounding box center [335, 113] width 5 height 5
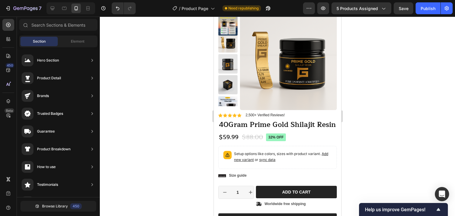
scroll to position [0, 0]
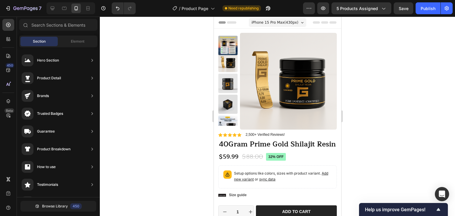
drag, startPoint x: 339, startPoint y: 191, endPoint x: 564, endPoint y: 42, distance: 269.8
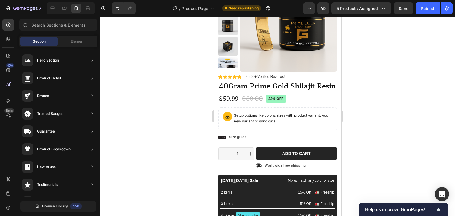
scroll to position [91, 0]
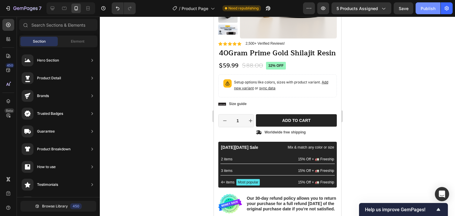
click at [422, 11] on div "Publish" at bounding box center [427, 8] width 15 height 6
click at [53, 9] on icon at bounding box center [53, 9] width 4 height 4
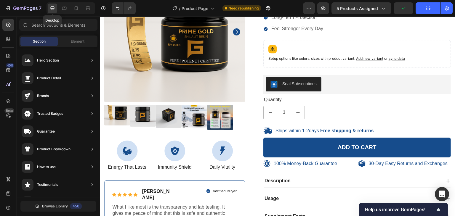
scroll to position [101, 0]
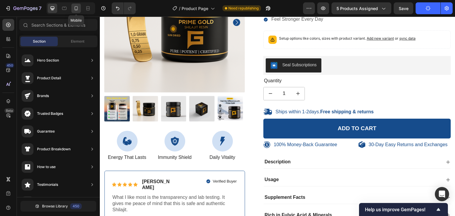
click at [78, 10] on icon at bounding box center [76, 8] width 6 height 6
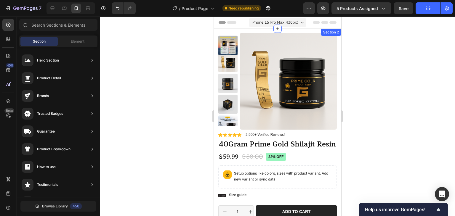
click at [222, 29] on div "Product Images Material Shipping Care instruction Accordion Icon Icon Icon Icon…" at bounding box center [276, 173] width 127 height 289
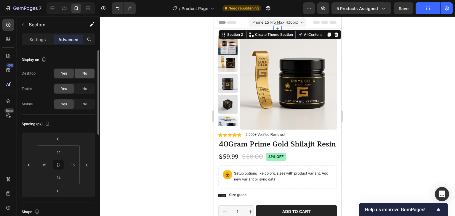
click at [82, 75] on div "No" at bounding box center [85, 73] width 20 height 9
click at [84, 93] on div "No" at bounding box center [85, 88] width 20 height 9
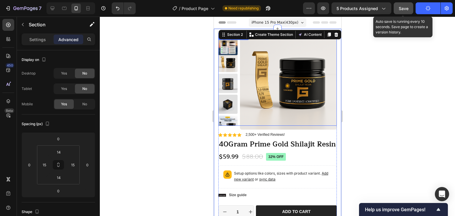
click at [399, 9] on span "Save" at bounding box center [404, 8] width 10 height 5
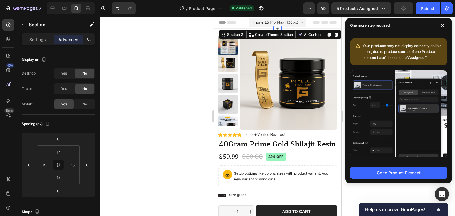
click at [193, 62] on div at bounding box center [277, 117] width 355 height 200
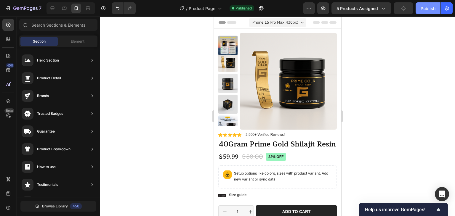
click at [425, 7] on div "Publish" at bounding box center [427, 8] width 15 height 6
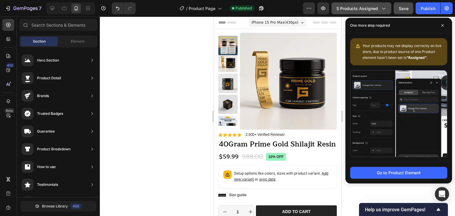
click at [386, 10] on icon "button" at bounding box center [383, 8] width 6 height 6
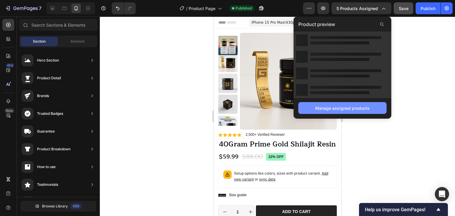
click at [324, 109] on div "Manage assigned products" at bounding box center [342, 108] width 54 height 6
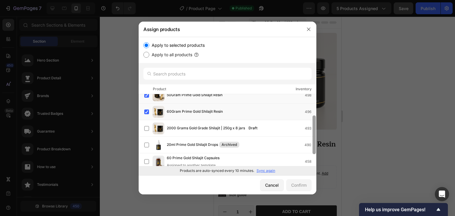
scroll to position [61, 0]
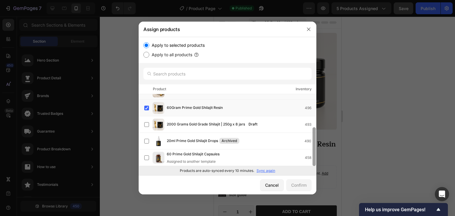
drag, startPoint x: 314, startPoint y: 133, endPoint x: 318, endPoint y: 156, distance: 22.9
click at [318, 156] on div "Assign products Apply to selected products Apply to all products Product Invent…" at bounding box center [227, 108] width 455 height 216
click at [187, 44] on label "Apply to selected products" at bounding box center [176, 45] width 55 height 7
click at [149, 44] on input "Apply to selected products" at bounding box center [146, 45] width 6 height 6
click at [309, 30] on icon "button" at bounding box center [308, 29] width 3 height 3
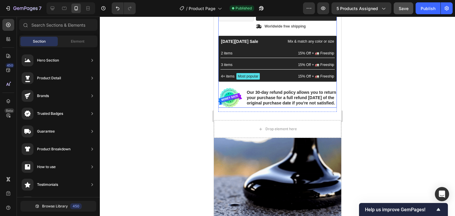
scroll to position [0, 0]
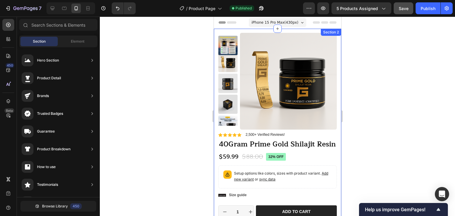
click at [218, 30] on div "Product Images Material Shipping Care instruction Accordion Icon Icon Icon Icon…" at bounding box center [276, 173] width 127 height 289
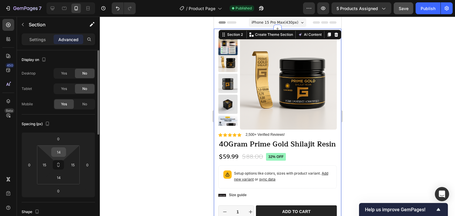
click at [61, 154] on input "14" at bounding box center [59, 152] width 12 height 9
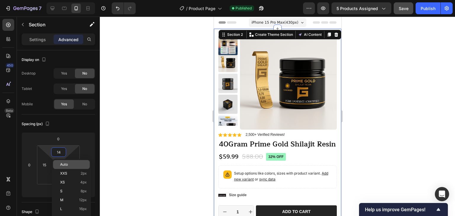
click at [78, 167] on div "Auto" at bounding box center [71, 164] width 37 height 9
type input "Auto"
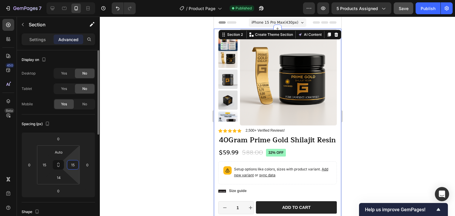
click at [73, 166] on input "15" at bounding box center [72, 164] width 9 height 9
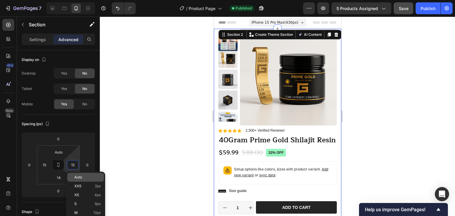
click at [81, 173] on div "Auto" at bounding box center [85, 177] width 37 height 9
type input "Auto"
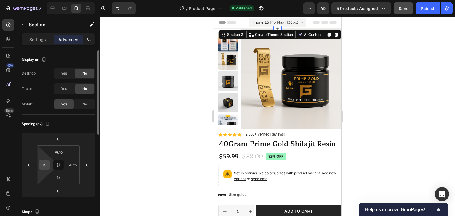
click at [42, 167] on input "15" at bounding box center [44, 164] width 9 height 9
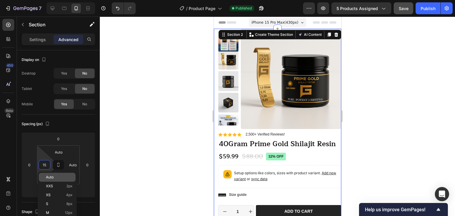
click at [58, 177] on p "Auto" at bounding box center [59, 177] width 27 height 4
type input "Auto"
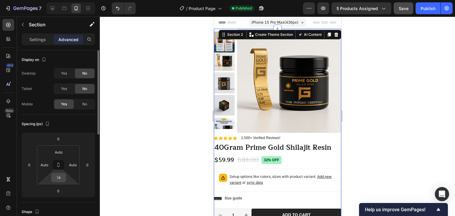
click at [59, 178] on input "14" at bounding box center [59, 177] width 12 height 9
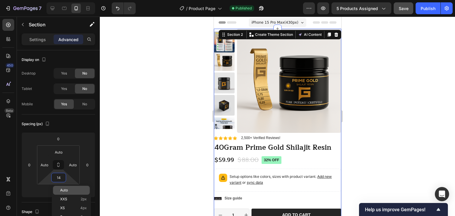
click at [68, 189] on p "Auto" at bounding box center [73, 190] width 27 height 4
type input "Auto"
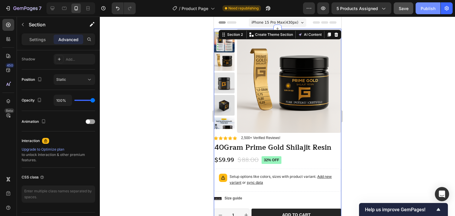
click at [427, 8] on div "Publish" at bounding box center [427, 8] width 15 height 6
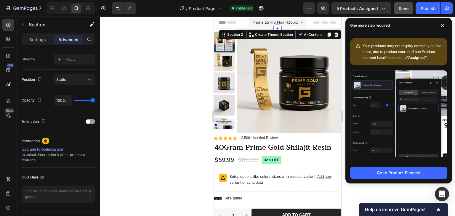
click at [372, 107] on img at bounding box center [398, 113] width 97 height 86
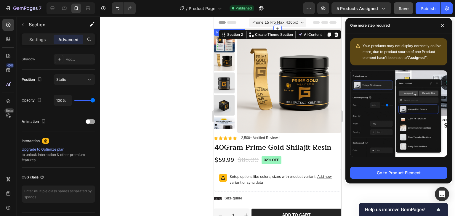
click at [290, 95] on img at bounding box center [289, 81] width 104 height 104
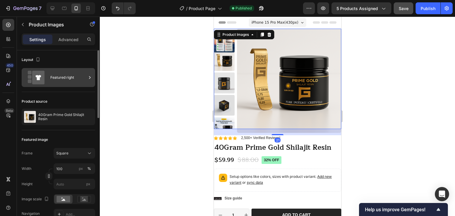
click at [83, 78] on div "Featured right" at bounding box center [68, 78] width 36 height 14
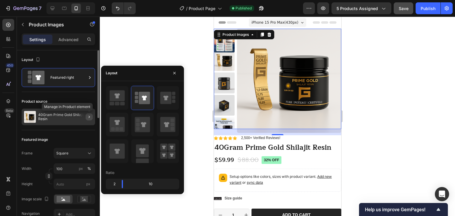
click at [88, 116] on icon "button" at bounding box center [89, 117] width 5 height 5
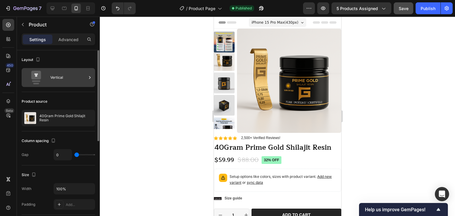
click at [89, 77] on icon at bounding box center [90, 78] width 6 height 6
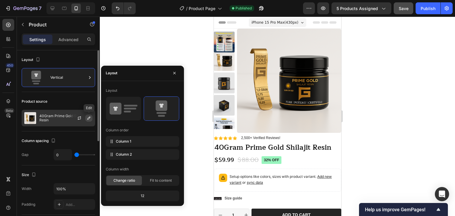
click at [90, 118] on icon "button" at bounding box center [88, 118] width 5 height 5
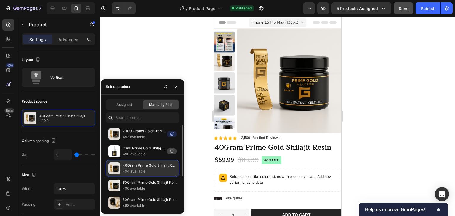
click at [133, 165] on p "40Gram Prime Gold Shilajit Resin" at bounding box center [150, 166] width 54 height 6
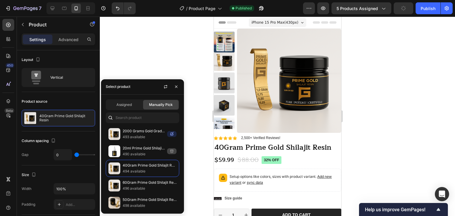
click at [145, 65] on div at bounding box center [277, 117] width 355 height 200
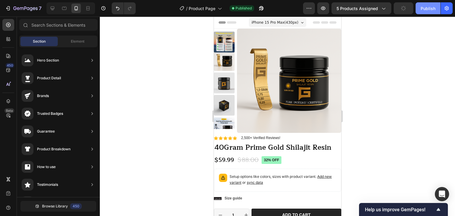
click at [425, 9] on div "Publish" at bounding box center [427, 8] width 15 height 6
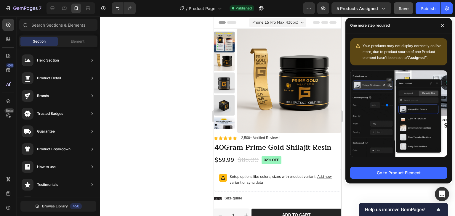
click at [371, 106] on img at bounding box center [398, 113] width 97 height 86
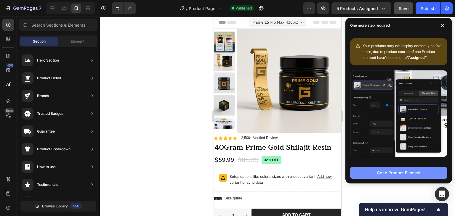
click at [366, 171] on button "Go to Product Element" at bounding box center [398, 173] width 97 height 12
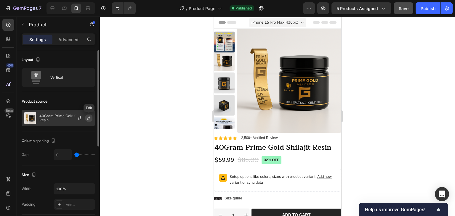
click at [90, 119] on icon "button" at bounding box center [88, 118] width 5 height 5
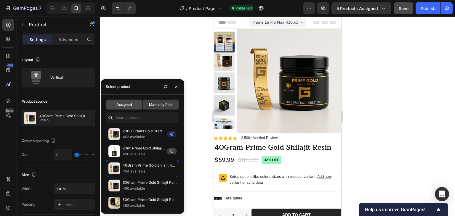
click at [128, 103] on span "Assigned" at bounding box center [123, 104] width 15 height 5
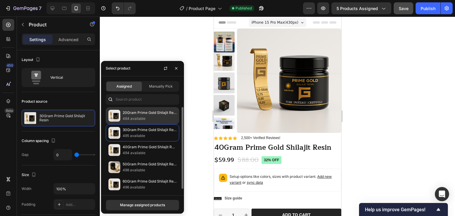
click at [134, 117] on p "484 available" at bounding box center [150, 119] width 54 height 6
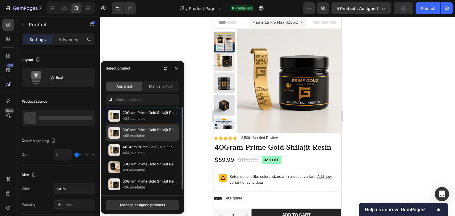
click at [136, 130] on p "30Gram Prime Gold Shilajit Resin" at bounding box center [150, 130] width 54 height 6
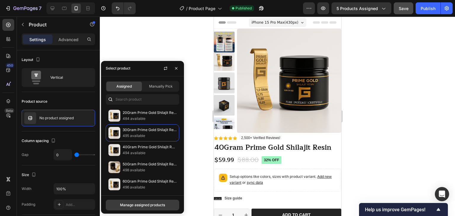
click at [138, 204] on div "Manage assigned products" at bounding box center [142, 205] width 45 height 5
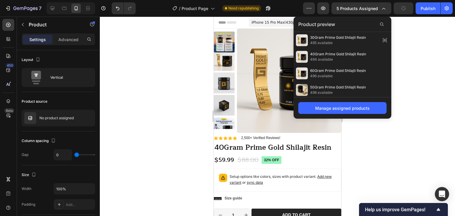
click at [172, 89] on div at bounding box center [277, 117] width 355 height 200
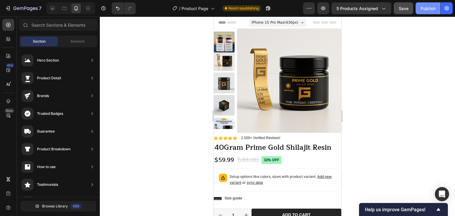
click at [433, 8] on div "Publish" at bounding box center [427, 8] width 15 height 6
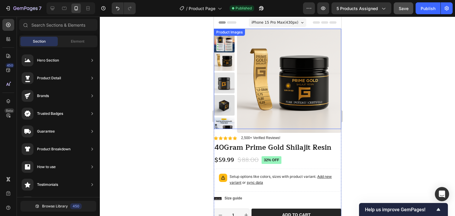
click at [268, 69] on img at bounding box center [289, 81] width 104 height 104
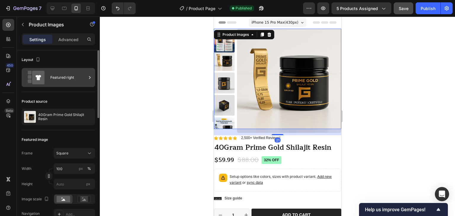
click at [75, 81] on div "Featured right" at bounding box center [68, 78] width 36 height 14
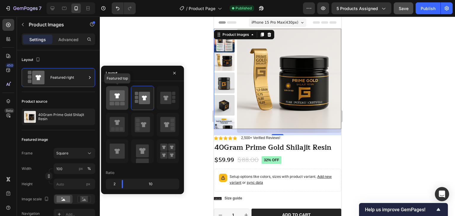
click at [114, 98] on icon at bounding box center [117, 95] width 15 height 11
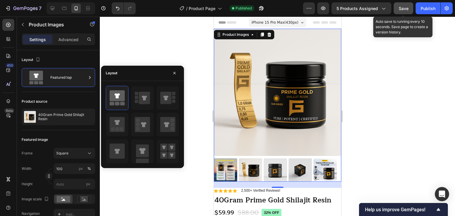
click at [402, 9] on span "Save" at bounding box center [404, 8] width 10 height 5
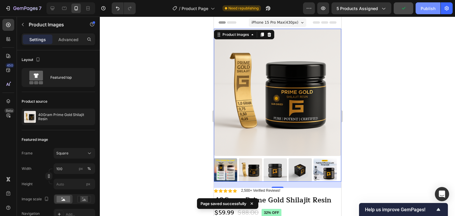
click at [440, 3] on div "7 Version history / Product Page Need republishing Preview 5 products assigned …" at bounding box center [227, 8] width 455 height 17
click at [432, 6] on div "Publish" at bounding box center [427, 8] width 15 height 6
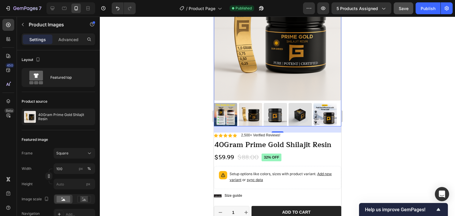
scroll to position [197, 0]
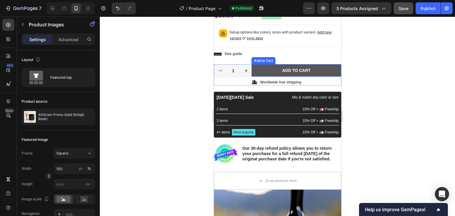
click at [276, 64] on button "Add to cart" at bounding box center [296, 70] width 90 height 12
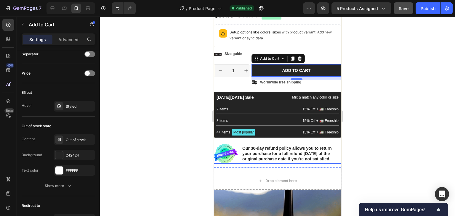
scroll to position [451, 0]
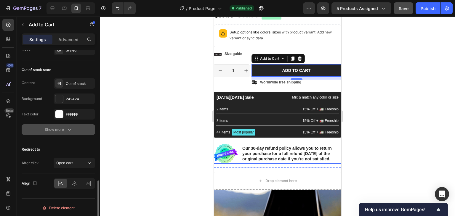
click at [66, 127] on div "Show more" at bounding box center [59, 130] width 28 height 6
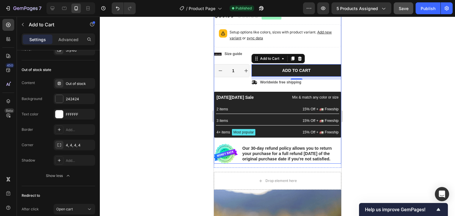
scroll to position [497, 0]
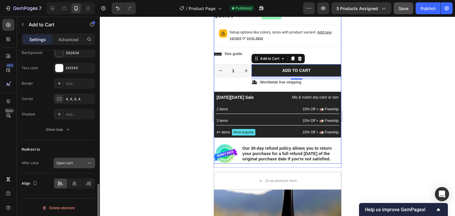
click at [91, 161] on icon at bounding box center [89, 163] width 6 height 6
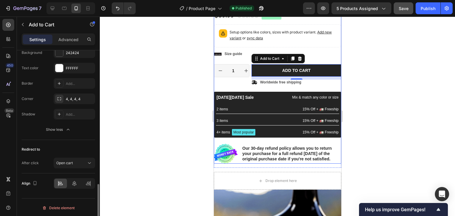
click at [41, 168] on div "Redirect to After click Open cart" at bounding box center [58, 156] width 73 height 33
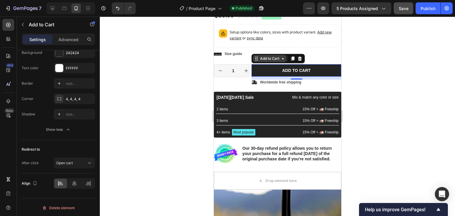
click at [266, 56] on div "Add to Cart" at bounding box center [269, 58] width 22 height 5
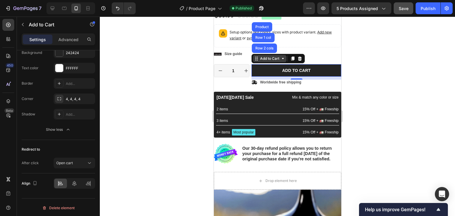
click at [269, 56] on div "Add to Cart" at bounding box center [269, 58] width 22 height 5
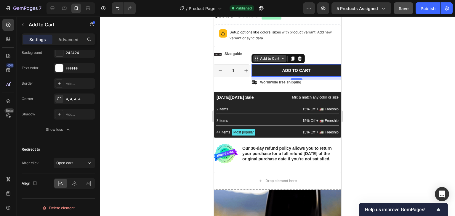
click at [269, 57] on div "Add to Cart" at bounding box center [269, 58] width 33 height 7
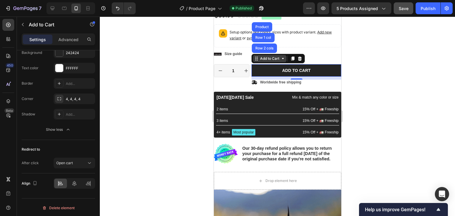
click at [269, 57] on div "Add to Cart" at bounding box center [269, 58] width 33 height 7
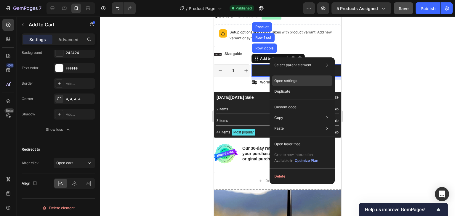
click at [308, 82] on div "Open settings" at bounding box center [302, 80] width 60 height 11
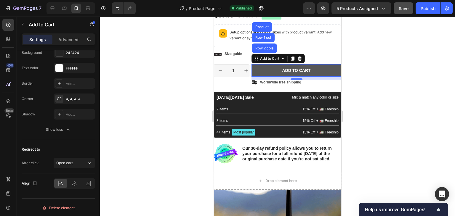
click at [285, 64] on button "Add to cart" at bounding box center [296, 70] width 90 height 12
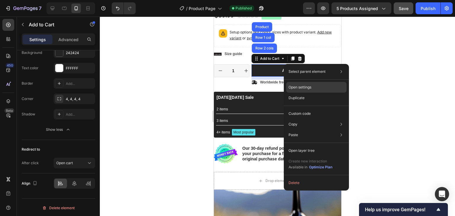
click at [304, 87] on p "Open settings" at bounding box center [299, 87] width 23 height 5
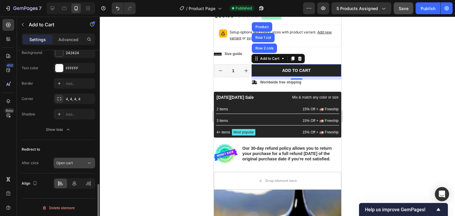
click at [82, 165] on div "Open cart" at bounding box center [74, 163] width 36 height 6
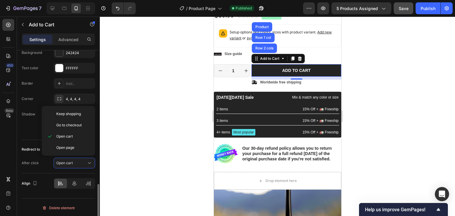
click at [43, 179] on div "Align" at bounding box center [58, 183] width 73 height 11
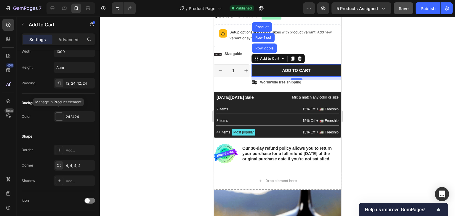
scroll to position [0, 0]
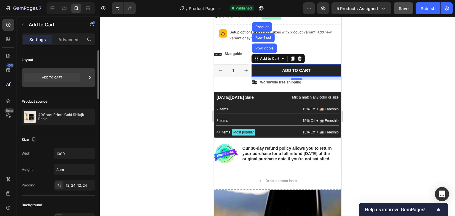
click at [89, 78] on icon at bounding box center [89, 77] width 1 height 3
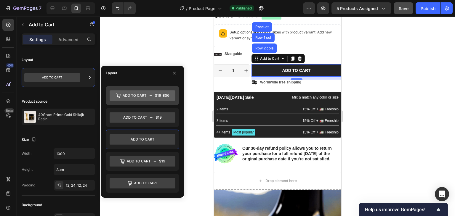
click at [131, 99] on icon at bounding box center [143, 95] width 66 height 11
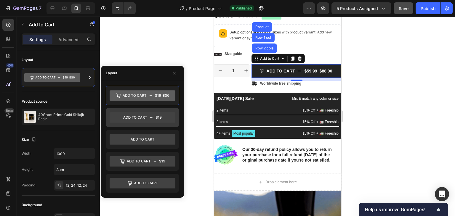
click at [134, 116] on icon at bounding box center [143, 117] width 66 height 11
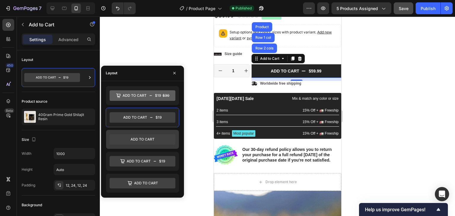
click at [138, 139] on icon at bounding box center [143, 139] width 66 height 11
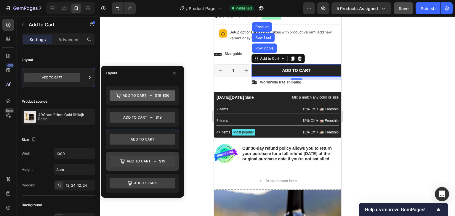
click at [136, 160] on icon at bounding box center [139, 161] width 24 height 3
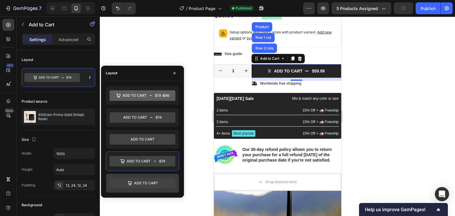
click at [136, 181] on icon at bounding box center [143, 183] width 66 height 11
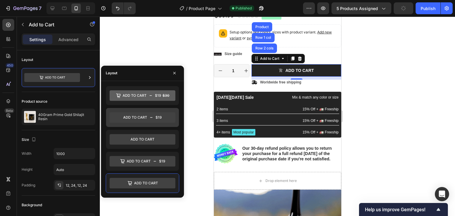
click at [136, 120] on icon at bounding box center [143, 117] width 66 height 11
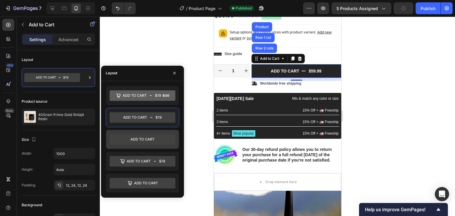
click at [136, 134] on icon at bounding box center [143, 139] width 66 height 11
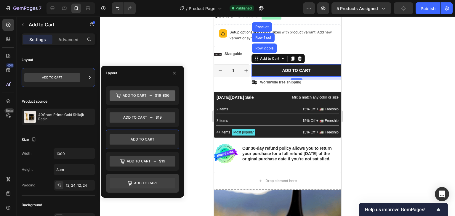
click at [136, 180] on icon at bounding box center [143, 183] width 66 height 11
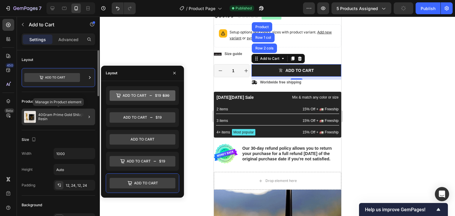
click at [69, 122] on div "40Gram Prime Gold Shilajit Resin" at bounding box center [58, 117] width 73 height 17
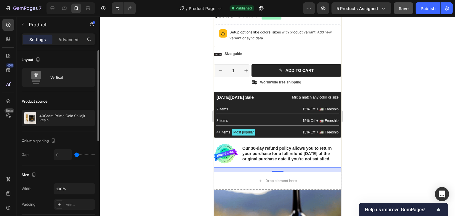
scroll to position [184, 0]
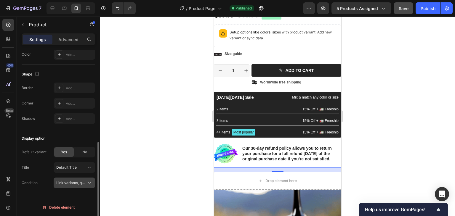
click at [88, 184] on icon at bounding box center [89, 183] width 6 height 6
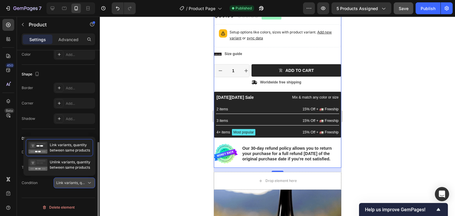
click at [88, 183] on icon at bounding box center [89, 183] width 6 height 6
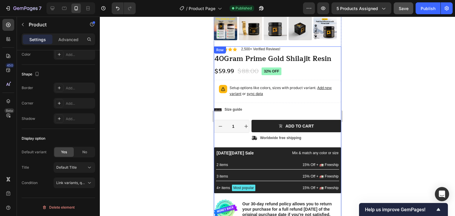
scroll to position [0, 0]
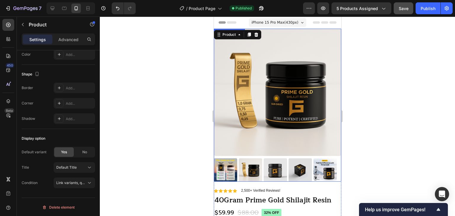
click at [331, 29] on img at bounding box center [276, 92] width 127 height 127
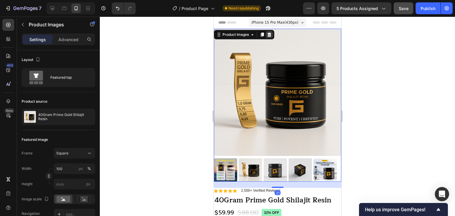
click at [270, 34] on icon at bounding box center [269, 35] width 4 height 4
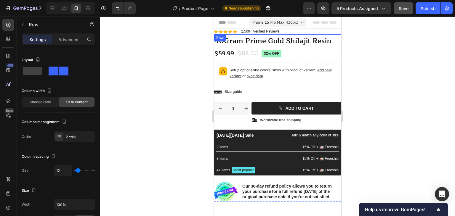
click at [328, 31] on div "Icon Icon Icon Icon Icon Icon List 2,500+ Verified Reviews! Text Block Row" at bounding box center [276, 32] width 127 height 6
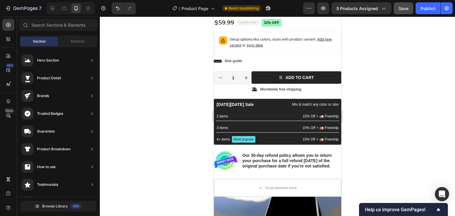
scroll to position [26, 0]
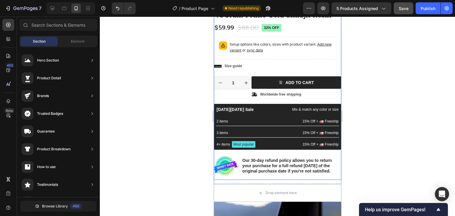
click at [226, 180] on div "Icon Icon Icon Icon Icon Icon List 2,500+ Verified Reviews! Text Block Row 32% …" at bounding box center [276, 91] width 127 height 177
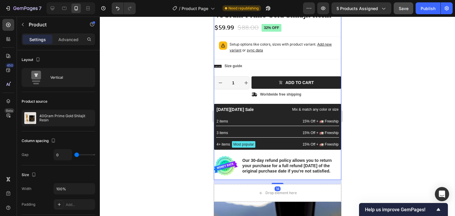
click at [240, 179] on div "Icon Icon Icon Icon Icon Icon List 2,500+ Verified Reviews! Text Block Row 32% …" at bounding box center [276, 91] width 127 height 177
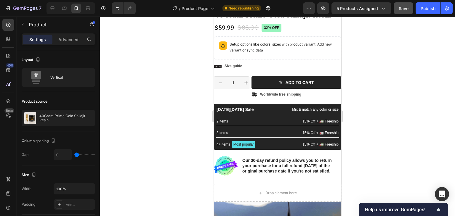
scroll to position [0, 0]
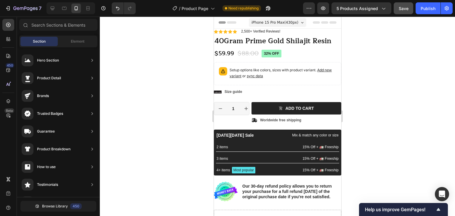
drag, startPoint x: 339, startPoint y: 36, endPoint x: 554, endPoint y: 48, distance: 215.6
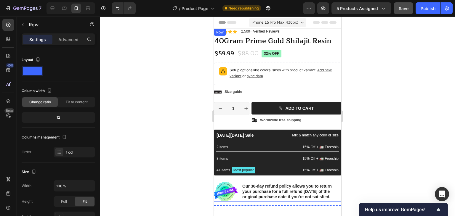
click at [331, 98] on div "Icon Icon Icon Icon Icon Icon List 2,500+ Verified Reviews! Text Block Row 32% …" at bounding box center [276, 115] width 127 height 173
click at [249, 35] on icon at bounding box center [250, 35] width 4 height 4
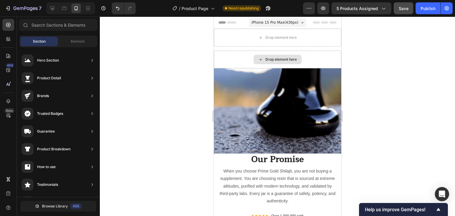
click at [320, 57] on div "Drop element here" at bounding box center [276, 60] width 127 height 18
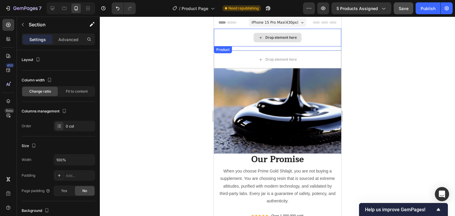
click at [244, 37] on div "Drop element here" at bounding box center [276, 38] width 127 height 18
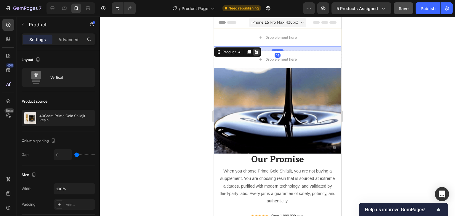
click at [255, 51] on icon at bounding box center [256, 52] width 4 height 4
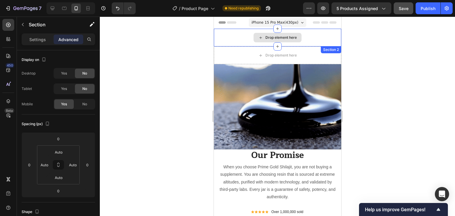
click at [246, 38] on div "Drop element here" at bounding box center [276, 38] width 127 height 18
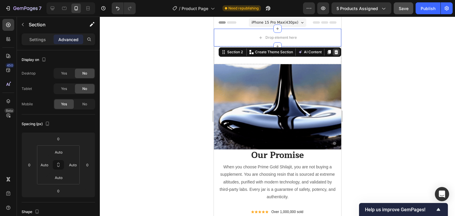
click at [333, 52] on icon at bounding box center [335, 52] width 5 height 5
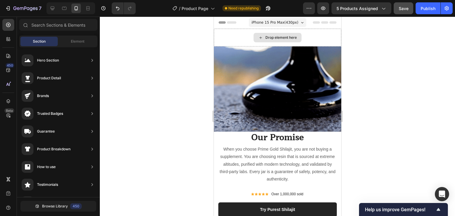
click at [236, 36] on div "Drop element here" at bounding box center [276, 38] width 127 height 18
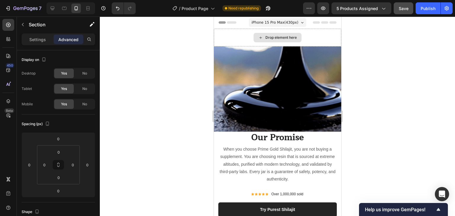
click at [323, 35] on div "Drop element here" at bounding box center [276, 38] width 127 height 18
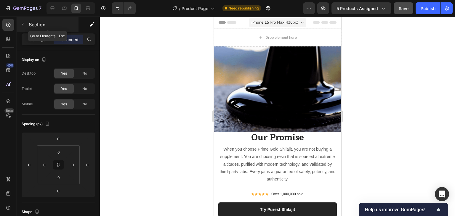
click at [24, 28] on button "button" at bounding box center [22, 24] width 9 height 9
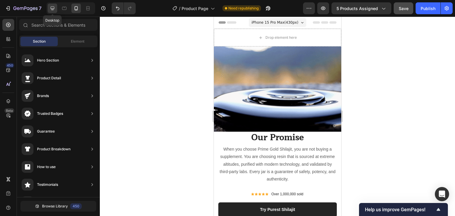
click at [53, 12] on div at bounding box center [52, 8] width 9 height 9
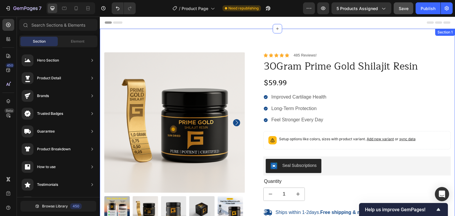
click at [212, 51] on div "100% Money-Back Guarantee Item List 60-Day Easy Returns Item List Row Product I…" at bounding box center [277, 196] width 355 height 335
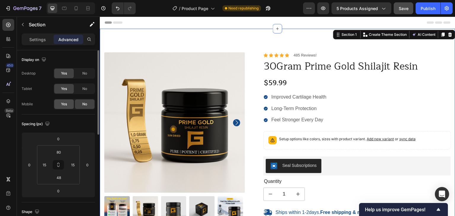
click at [62, 104] on span "Yes" at bounding box center [64, 104] width 6 height 5
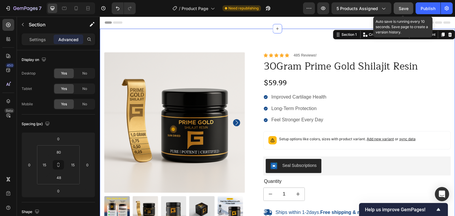
click at [401, 8] on span "Save" at bounding box center [404, 8] width 10 height 5
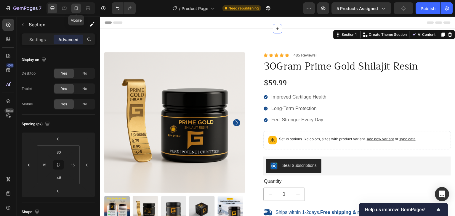
click at [78, 10] on icon at bounding box center [76, 8] width 6 height 6
type input "Auto"
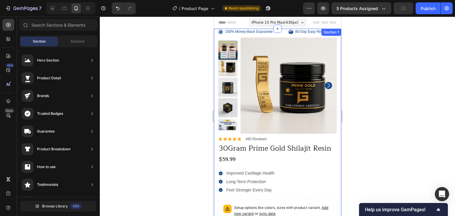
click at [334, 40] on div "100% Money-Back Guarantee Item List 60-Day Easy Returns Item List Row Product I…" at bounding box center [276, 201] width 127 height 345
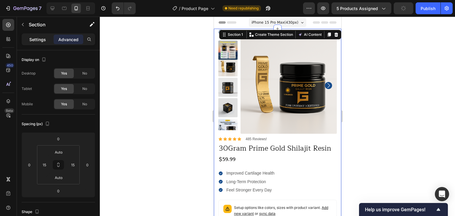
click at [33, 37] on p "Settings" at bounding box center [37, 39] width 17 height 6
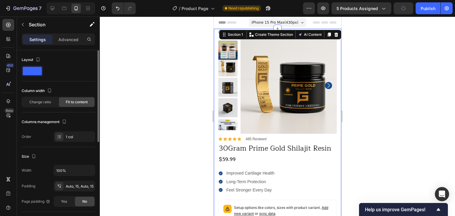
click at [33, 76] on div "Layout" at bounding box center [58, 68] width 73 height 26
click at [40, 104] on span "Change ratio" at bounding box center [40, 101] width 22 height 5
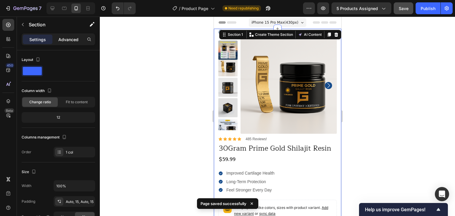
click at [70, 41] on p "Advanced" at bounding box center [68, 39] width 20 height 6
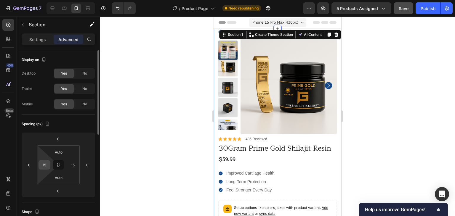
click at [45, 165] on input "15" at bounding box center [44, 164] width 9 height 9
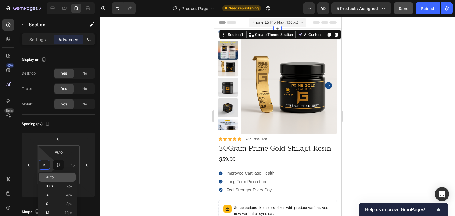
click at [55, 178] on p "Auto" at bounding box center [59, 177] width 27 height 4
type input "Auto"
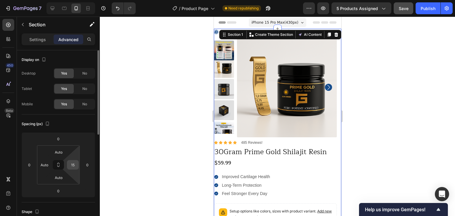
click at [70, 166] on input "15" at bounding box center [72, 164] width 9 height 9
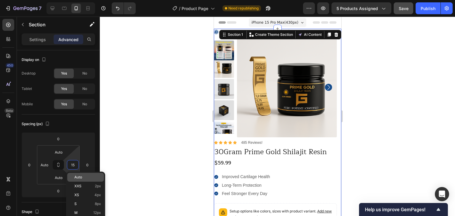
click at [78, 176] on span "Auto" at bounding box center [78, 177] width 8 height 4
type input "Auto"
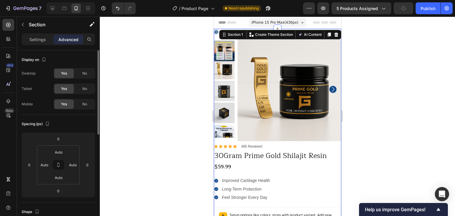
click at [83, 123] on div "Spacing (px)" at bounding box center [58, 123] width 73 height 9
click at [40, 42] on p "Settings" at bounding box center [37, 39] width 17 height 6
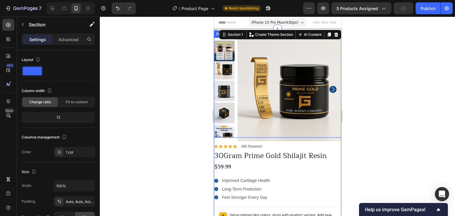
click at [263, 95] on img at bounding box center [289, 90] width 104 height 104
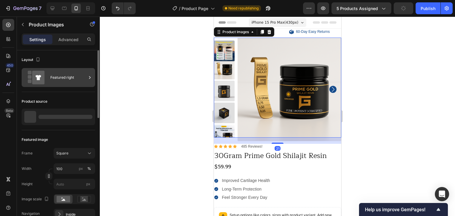
click at [92, 76] on icon at bounding box center [90, 78] width 6 height 6
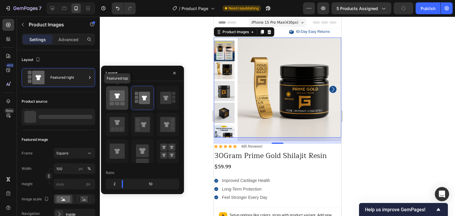
click at [114, 98] on icon at bounding box center [117, 95] width 15 height 11
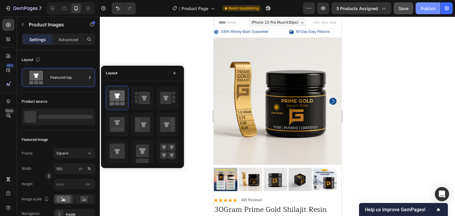
click at [428, 6] on div "Publish" at bounding box center [427, 8] width 15 height 6
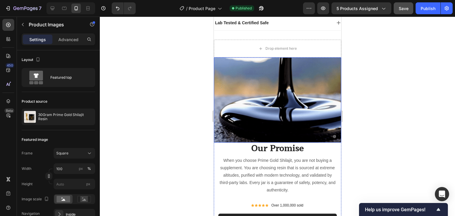
scroll to position [592, 0]
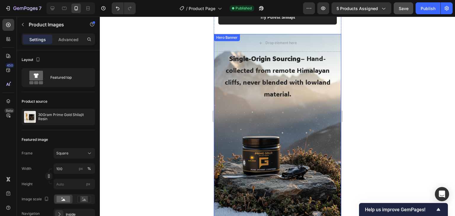
click at [287, 110] on div "Overlay" at bounding box center [276, 132] width 127 height 197
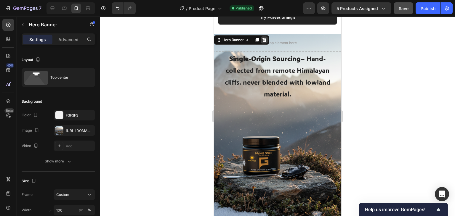
click at [265, 38] on icon at bounding box center [264, 40] width 4 height 4
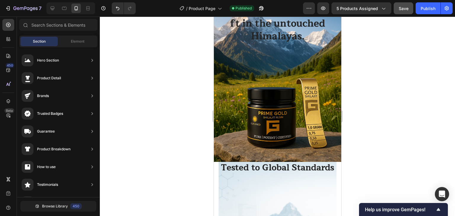
scroll to position [1007, 0]
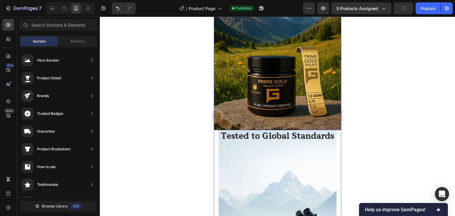
click at [326, 115] on div "Harvested above 16,000 ft in the untouched Himalayas. Heading Row" at bounding box center [276, 46] width 127 height 167
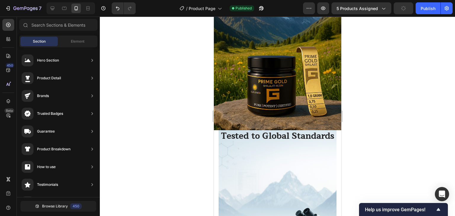
scroll to position [917, 0]
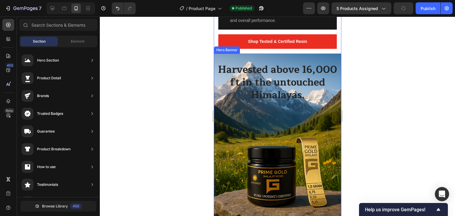
click at [220, 99] on div "Harvested above 16,000 ft in the untouched Himalayas. Heading Row" at bounding box center [276, 137] width 127 height 167
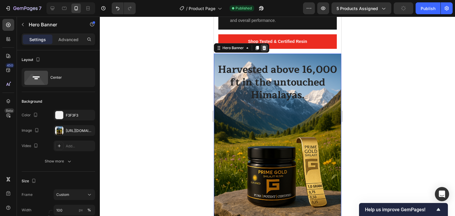
click at [266, 44] on div at bounding box center [263, 47] width 7 height 7
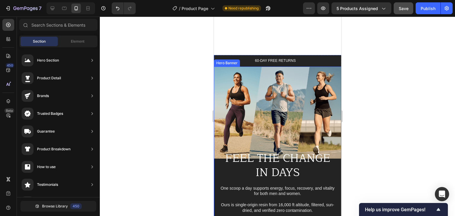
scroll to position [1491, 0]
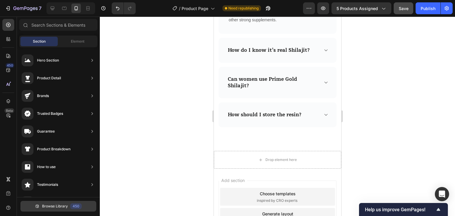
click at [53, 207] on span "Browse Library" at bounding box center [55, 206] width 26 height 5
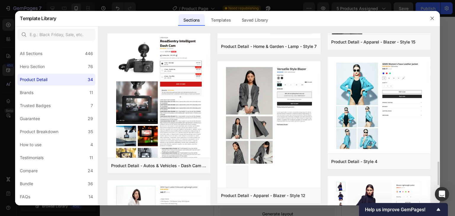
scroll to position [1069, 0]
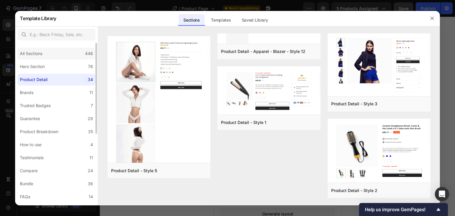
click at [55, 53] on div "All Sections 446" at bounding box center [56, 54] width 78 height 12
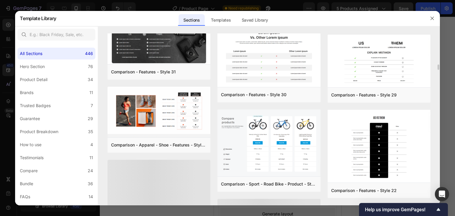
scroll to position [4674, 0]
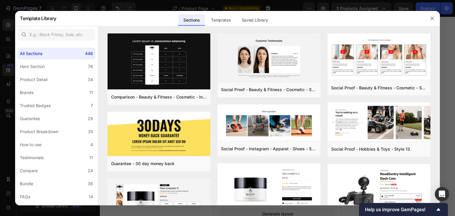
scroll to position [5068, 0]
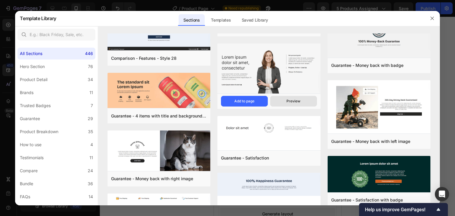
click at [294, 99] on div "Preview" at bounding box center [293, 101] width 14 height 5
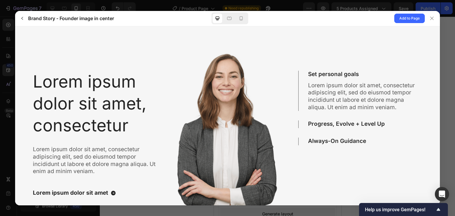
scroll to position [0, 0]
click at [242, 18] on icon at bounding box center [241, 18] width 6 height 6
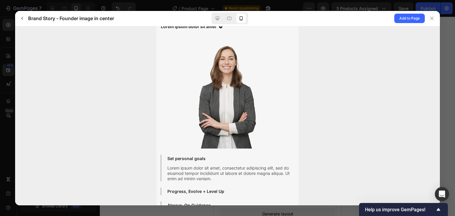
scroll to position [79, 0]
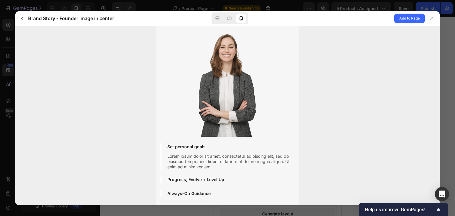
click at [181, 179] on p "Progress, Evolve + Level Up" at bounding box center [195, 179] width 57 height 5
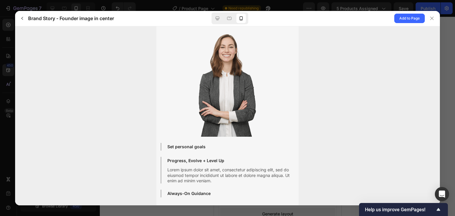
click at [191, 194] on p "Always-On Guidance" at bounding box center [188, 193] width 43 height 5
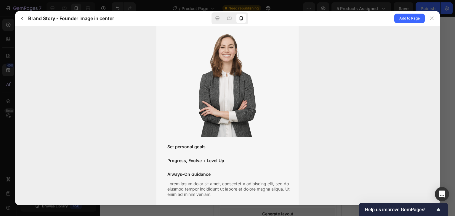
click at [191, 176] on p "Always-On Guidance" at bounding box center [188, 173] width 43 height 5
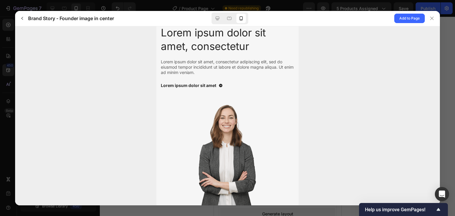
scroll to position [0, 0]
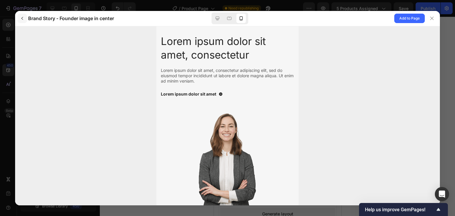
click at [22, 18] on icon "button" at bounding box center [22, 18] width 5 height 5
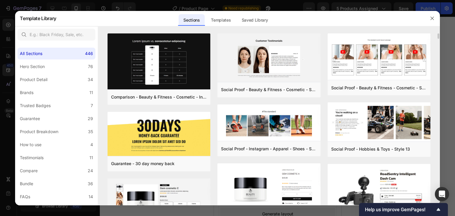
scroll to position [592, 0]
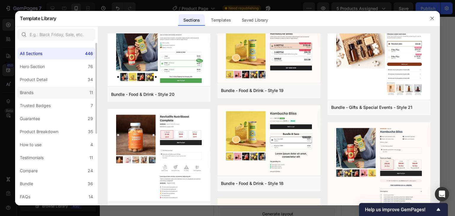
click at [49, 91] on label "Brands 11" at bounding box center [56, 93] width 78 height 12
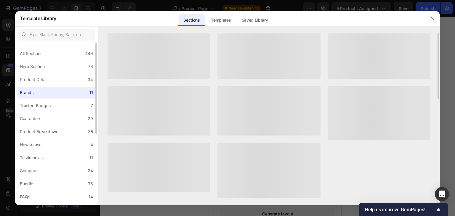
scroll to position [0, 0]
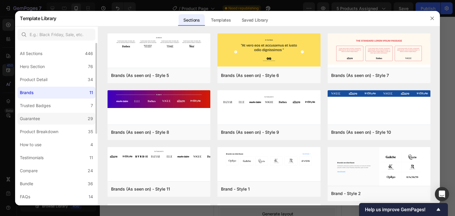
click at [47, 119] on label "Guarantee 29" at bounding box center [56, 119] width 78 height 12
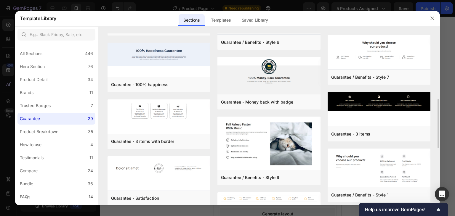
scroll to position [30, 0]
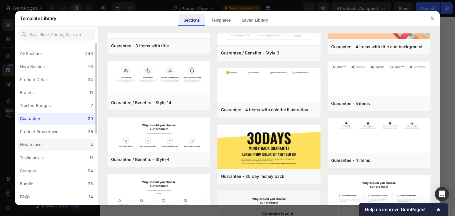
click at [41, 139] on label "How to use 4" at bounding box center [56, 145] width 78 height 12
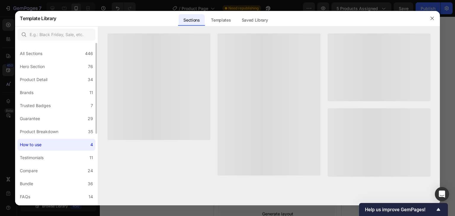
scroll to position [0, 0]
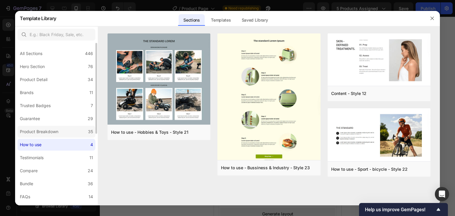
click at [43, 134] on div "Product Breakdown" at bounding box center [39, 131] width 38 height 7
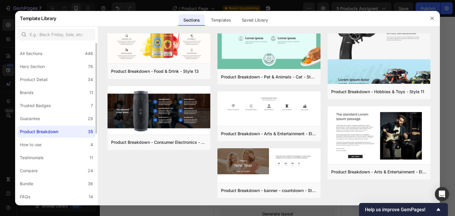
scroll to position [128, 0]
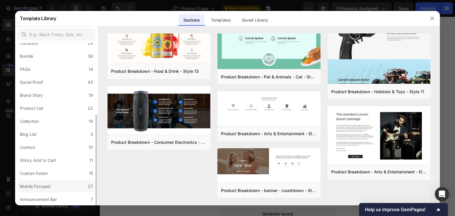
click at [50, 185] on div "Mobile Focused" at bounding box center [35, 186] width 30 height 7
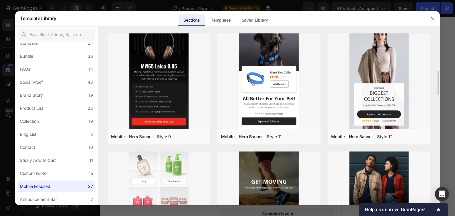
scroll to position [72, 0]
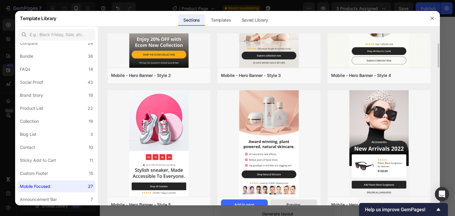
click at [287, 202] on button "Preview" at bounding box center [293, 205] width 47 height 11
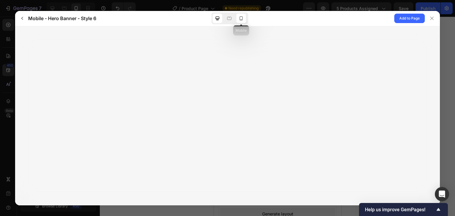
click at [242, 17] on icon at bounding box center [241, 18] width 6 height 6
click at [20, 18] on icon "button" at bounding box center [22, 18] width 5 height 5
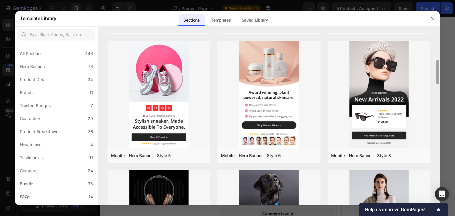
scroll to position [115, 0]
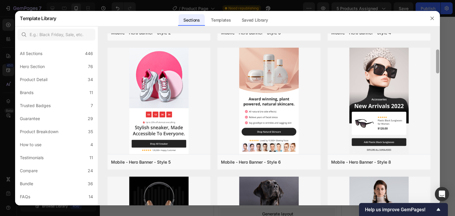
drag, startPoint x: 437, startPoint y: 101, endPoint x: 430, endPoint y: 62, distance: 39.7
click at [430, 62] on div "Mobile - Hero Banner - Style 2 Add to page Preview Mobile - Hero Banner - Style…" at bounding box center [269, 119] width 342 height 172
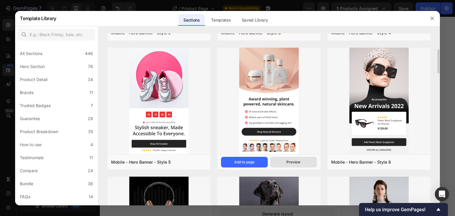
click at [287, 160] on div "Preview" at bounding box center [293, 162] width 14 height 5
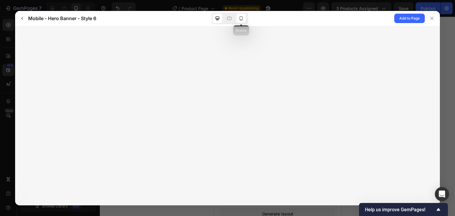
click at [244, 20] on icon at bounding box center [241, 18] width 6 height 6
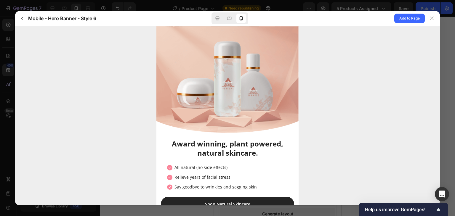
scroll to position [0, 0]
click at [403, 21] on span "Add to Page" at bounding box center [409, 18] width 20 height 7
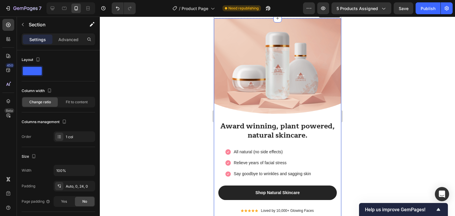
scroll to position [1642, 0]
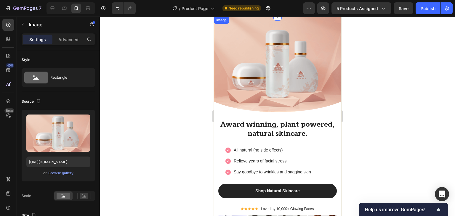
click at [271, 78] on img at bounding box center [276, 64] width 127 height 95
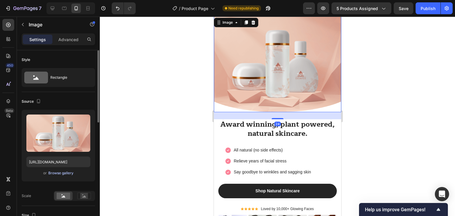
click at [60, 174] on div "Browse gallery" at bounding box center [60, 173] width 25 height 5
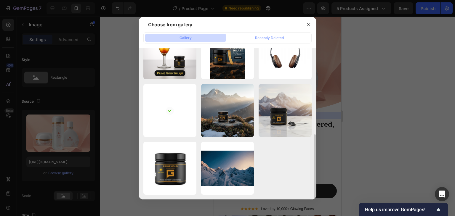
scroll to position [0, 0]
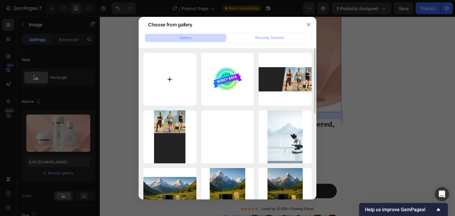
click at [172, 77] on input "file" at bounding box center [169, 79] width 53 height 53
type input "C:\fakepath\SUN DRYING (1200 x 600 px).png"
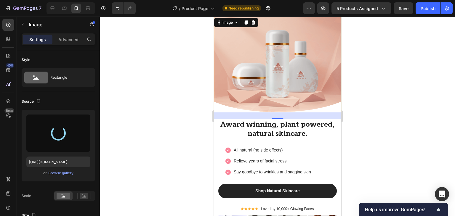
type input "https://cdn.shopify.com/s/files/1/0796/2411/0429/files/gempages_547377742321026…"
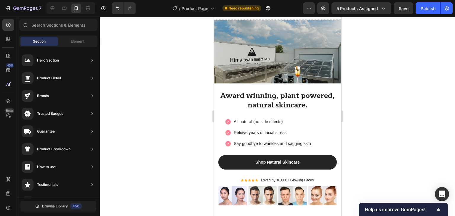
scroll to position [1619, 0]
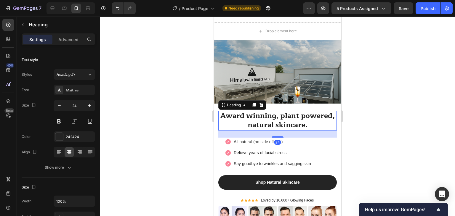
click at [249, 116] on p "Award winning, plant powered, natural skincare." at bounding box center [276, 120] width 117 height 18
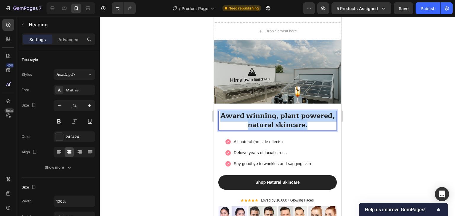
click at [249, 116] on p "Award winning, plant powered, natural skincare." at bounding box center [276, 120] width 117 height 18
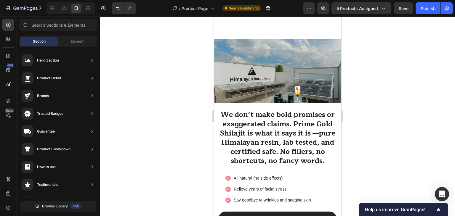
scroll to position [1662, 0]
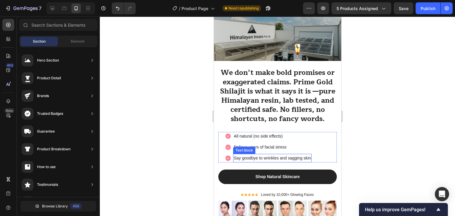
click at [262, 162] on p "Say goodbye to wrinkles and sagging skin" at bounding box center [271, 158] width 77 height 7
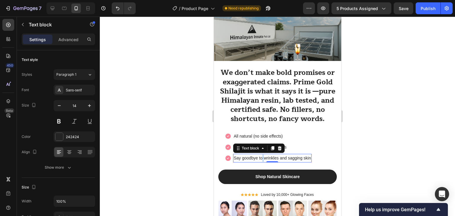
click at [262, 162] on p "Say goodbye to wrinkles and sagging skin" at bounding box center [271, 158] width 77 height 7
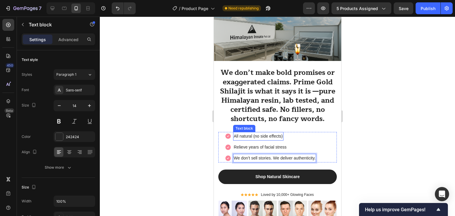
click at [256, 140] on p "All natural (no side effects)" at bounding box center [257, 136] width 49 height 7
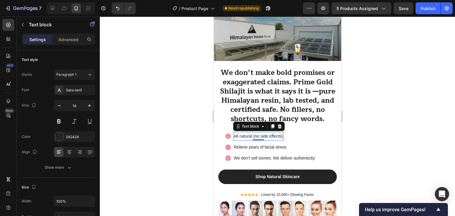
click at [256, 140] on p "All natural (no side effects)" at bounding box center [257, 136] width 49 height 7
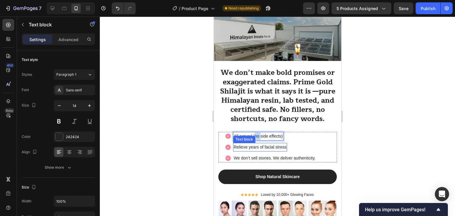
click at [258, 151] on p "Relieve years of facial stress" at bounding box center [259, 147] width 53 height 7
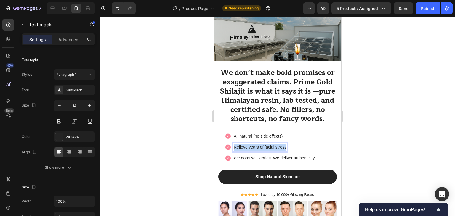
click at [258, 151] on p "Relieve years of facial stress" at bounding box center [259, 147] width 53 height 7
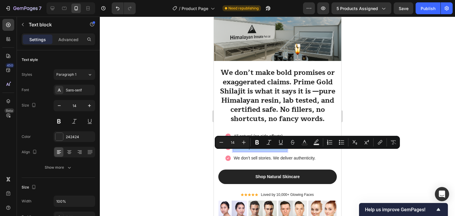
click at [208, 142] on div at bounding box center [277, 117] width 355 height 200
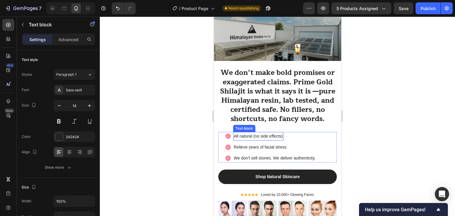
click at [245, 140] on p "All natural (no side effects)" at bounding box center [257, 136] width 49 height 7
click at [248, 140] on p "All natural (no side effects)" at bounding box center [257, 136] width 49 height 7
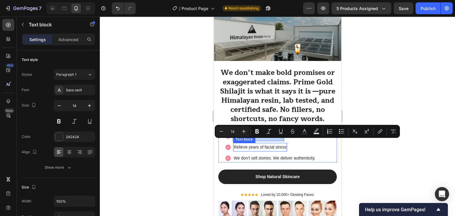
click at [253, 151] on p "Relieve years of facial stress" at bounding box center [259, 147] width 53 height 7
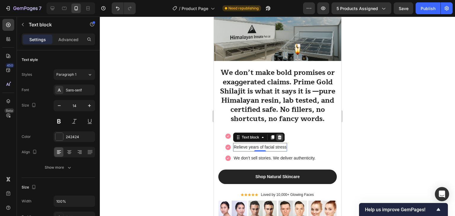
click at [281, 140] on icon at bounding box center [279, 137] width 5 height 5
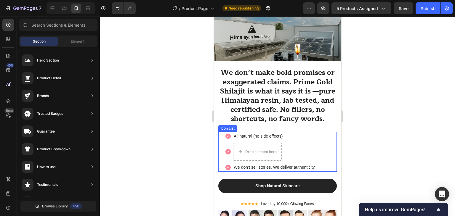
click at [289, 156] on li "Image Drop element here" at bounding box center [270, 152] width 91 height 18
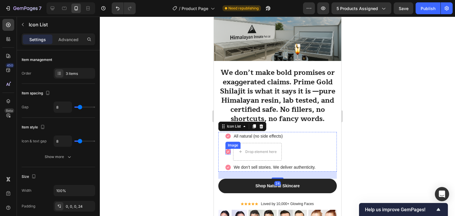
click at [226, 155] on img at bounding box center [227, 152] width 5 height 6
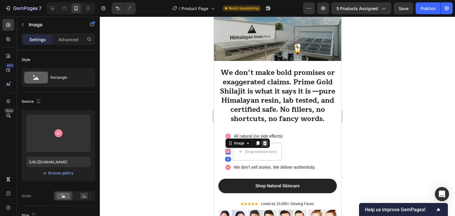
click at [264, 146] on icon at bounding box center [264, 143] width 5 height 5
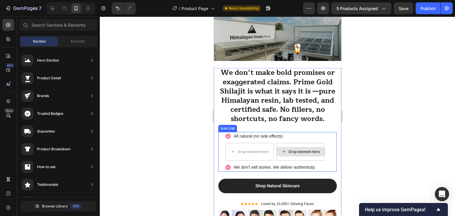
click at [279, 154] on div "Drop element here" at bounding box center [300, 151] width 48 height 9
click at [278, 150] on div "Drop element here" at bounding box center [300, 152] width 49 height 18
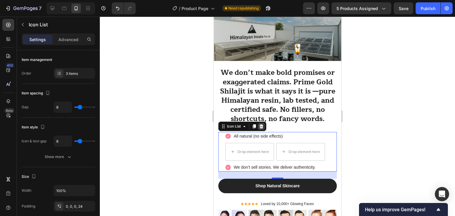
click at [262, 128] on icon at bounding box center [261, 126] width 4 height 4
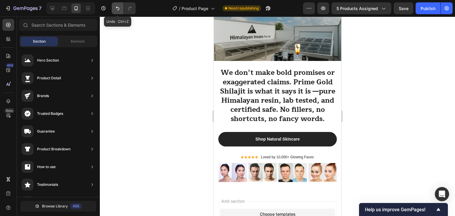
click at [116, 8] on icon "Undo/Redo" at bounding box center [118, 9] width 4 height 4
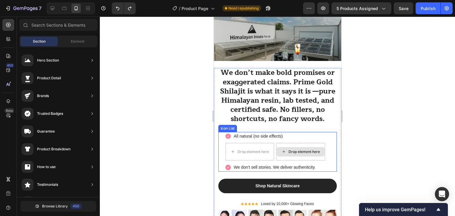
click at [295, 154] on div "Drop element here" at bounding box center [303, 152] width 31 height 5
click at [314, 152] on div "Drop element here" at bounding box center [300, 152] width 49 height 18
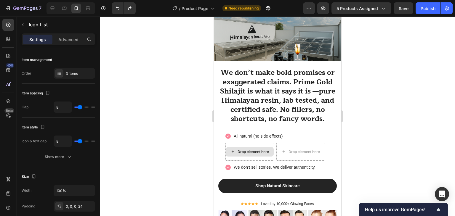
click at [232, 154] on icon at bounding box center [232, 151] width 5 height 5
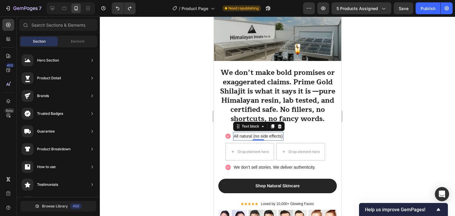
click at [249, 140] on p "All natural (no side effects)" at bounding box center [257, 136] width 49 height 7
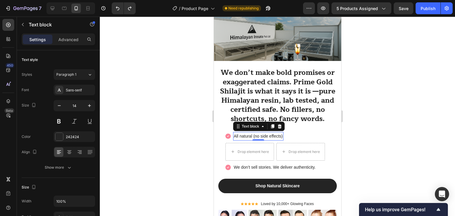
click at [249, 140] on p "All natural (no side effects)" at bounding box center [257, 136] width 49 height 7
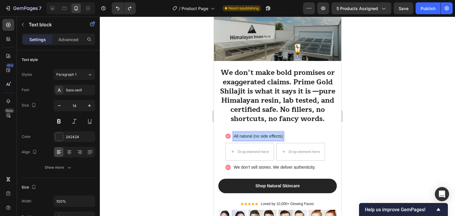
click at [249, 140] on p "All natural (no side effects)" at bounding box center [257, 136] width 49 height 7
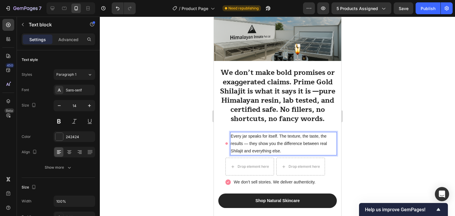
click at [197, 144] on div at bounding box center [277, 117] width 355 height 200
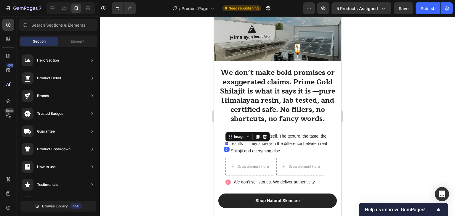
click at [225, 145] on div "Image 0" at bounding box center [226, 143] width 2 height 2
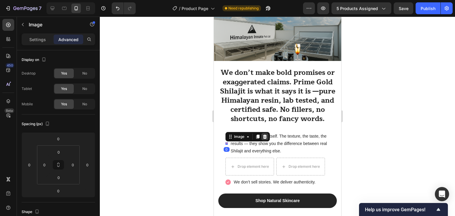
click at [264, 139] on icon at bounding box center [265, 137] width 4 height 4
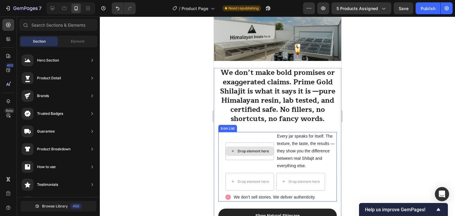
click at [266, 152] on div "Drop element here" at bounding box center [249, 151] width 49 height 18
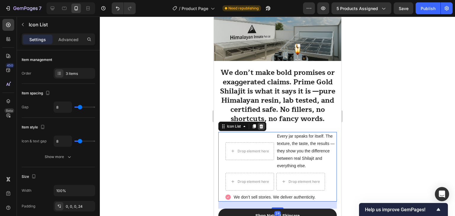
click at [262, 128] on icon at bounding box center [261, 126] width 4 height 4
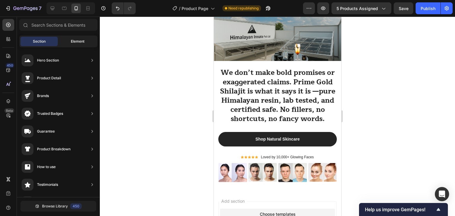
click at [70, 41] on div "Element" at bounding box center [77, 41] width 37 height 9
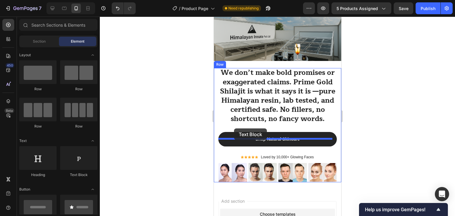
drag, startPoint x: 290, startPoint y: 183, endPoint x: 234, endPoint y: 128, distance: 78.1
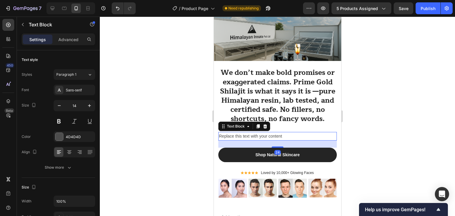
click at [179, 137] on div at bounding box center [277, 117] width 355 height 200
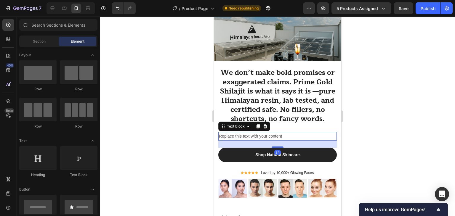
click at [234, 141] on div "Replace this text with your content" at bounding box center [277, 136] width 118 height 9
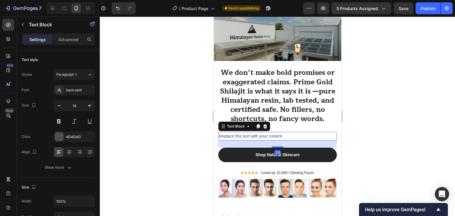
click at [234, 141] on div "Replace this text with your content" at bounding box center [277, 136] width 118 height 9
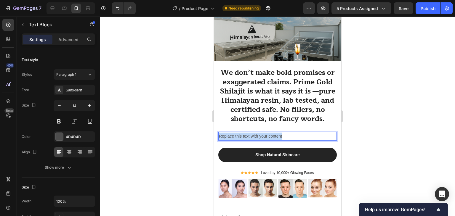
click at [234, 140] on p "Replace this text with your content" at bounding box center [276, 136] width 117 height 7
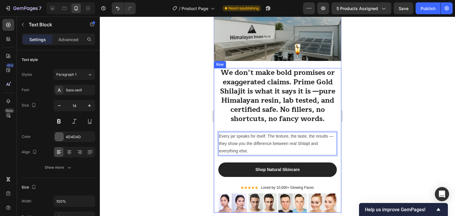
click at [188, 128] on div at bounding box center [277, 117] width 355 height 200
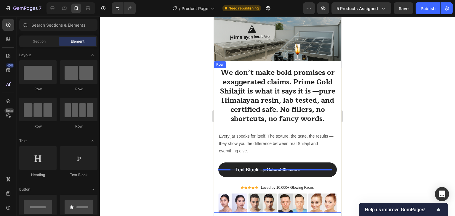
drag, startPoint x: 296, startPoint y: 180, endPoint x: 230, endPoint y: 164, distance: 68.1
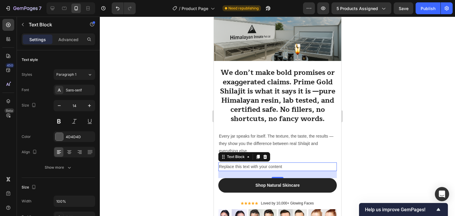
click at [236, 171] on div "Replace this text with your content" at bounding box center [277, 167] width 118 height 9
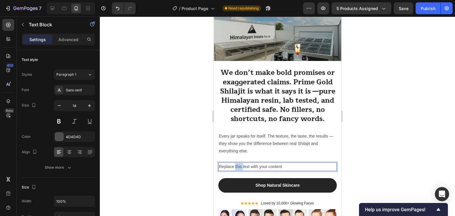
click at [236, 171] on p "Replace this text with your content" at bounding box center [276, 166] width 117 height 7
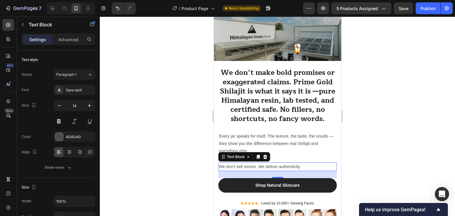
click at [184, 159] on div at bounding box center [277, 117] width 355 height 200
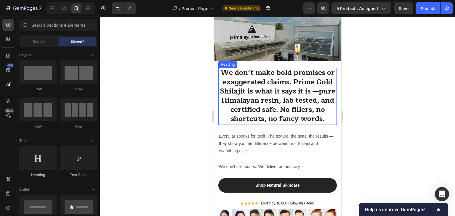
click at [250, 107] on strong "pure Himalayan resin, lab tested, and certified safe" at bounding box center [278, 100] width 114 height 30
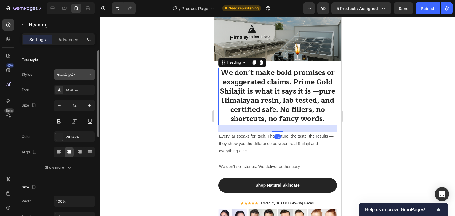
click at [88, 73] on icon at bounding box center [89, 75] width 5 height 6
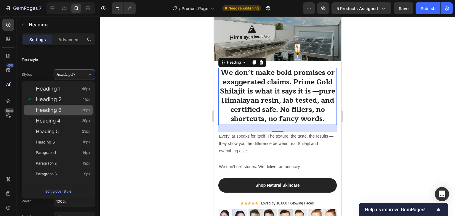
click at [57, 112] on span "Heading 3" at bounding box center [49, 110] width 26 height 6
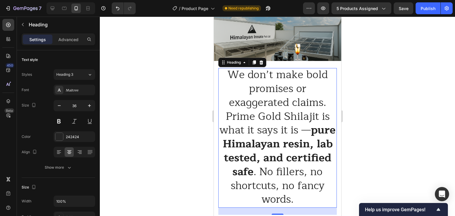
scroll to position [0, 0]
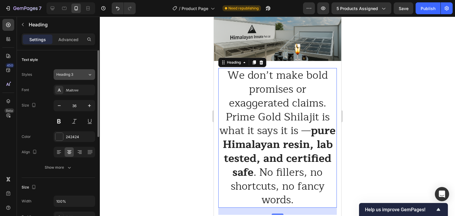
click at [77, 72] on div "Heading 3" at bounding box center [68, 74] width 24 height 5
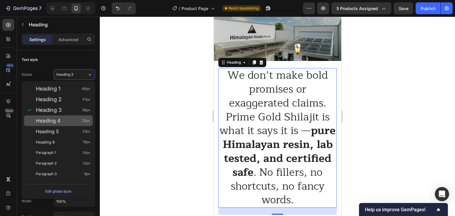
click at [57, 123] on span "Heading 4" at bounding box center [48, 121] width 25 height 6
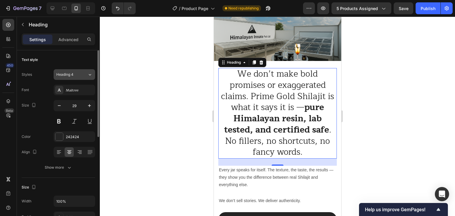
click at [75, 76] on div "Heading 4" at bounding box center [68, 74] width 24 height 5
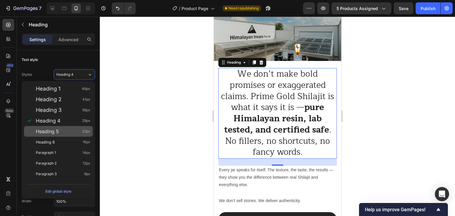
click at [58, 134] on div "Heading 5 23px" at bounding box center [58, 131] width 69 height 11
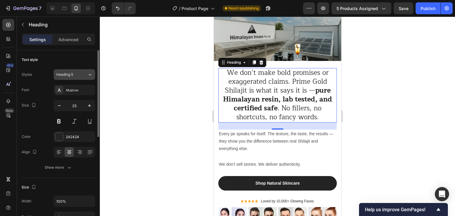
click at [77, 74] on div "Heading 5" at bounding box center [68, 74] width 24 height 5
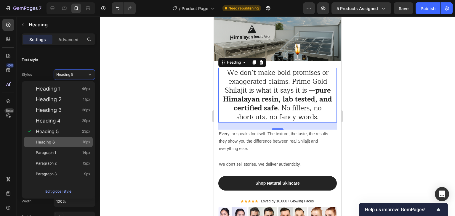
click at [49, 143] on span "Heading 6" at bounding box center [45, 142] width 19 height 6
type input "16"
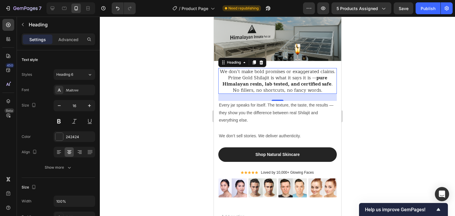
click at [181, 99] on div at bounding box center [277, 117] width 355 height 200
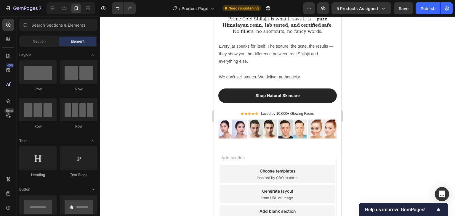
scroll to position [1701, 0]
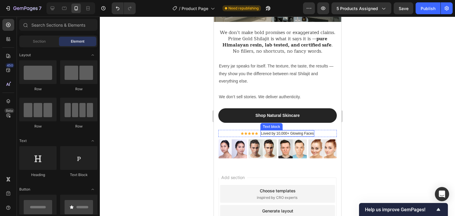
click at [310, 131] on p "Loved by 10,000+ Glowing Faces" at bounding box center [287, 133] width 53 height 5
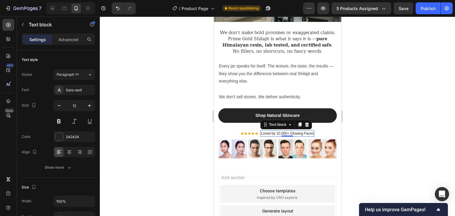
click at [310, 131] on p "Loved by 10,000+ Glowing Faces" at bounding box center [287, 133] width 53 height 5
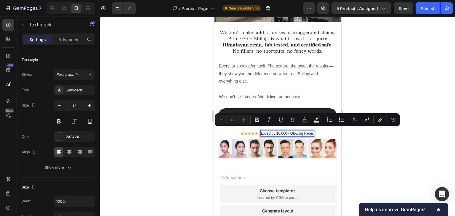
click at [297, 131] on p "Loved by 10,000+ Glowing Faces" at bounding box center [287, 133] width 53 height 5
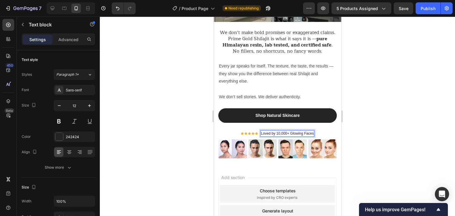
click at [288, 131] on p "Loved by 10,000+ Glowing Faces" at bounding box center [287, 133] width 53 height 5
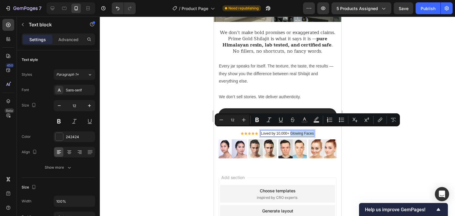
drag, startPoint x: 288, startPoint y: 131, endPoint x: 307, endPoint y: 133, distance: 18.7
click at [307, 133] on p "Loved by 10,000+ Glowing Faces" at bounding box center [287, 133] width 53 height 5
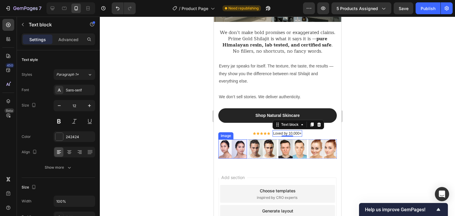
click at [178, 139] on div at bounding box center [277, 117] width 355 height 200
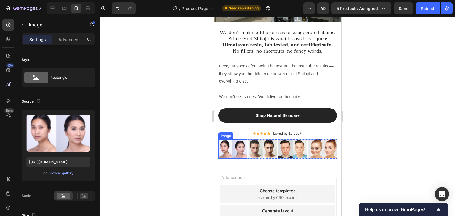
click at [235, 150] on img at bounding box center [232, 148] width 29 height 19
click at [258, 132] on icon at bounding box center [258, 134] width 4 height 4
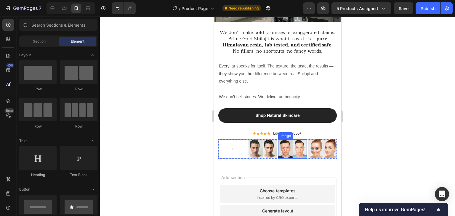
click at [285, 148] on img at bounding box center [292, 148] width 29 height 19
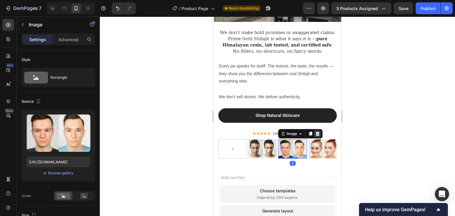
click at [315, 133] on icon at bounding box center [317, 133] width 5 height 5
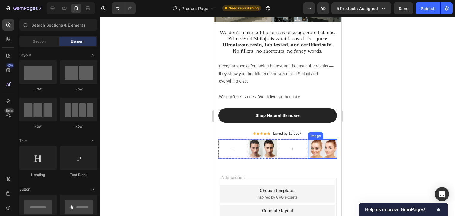
click at [312, 147] on img at bounding box center [322, 148] width 29 height 19
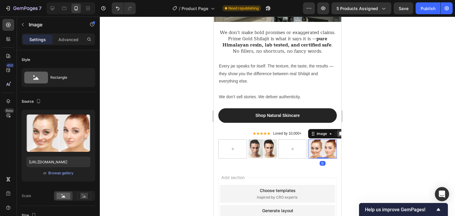
click at [338, 134] on icon at bounding box center [340, 133] width 5 height 5
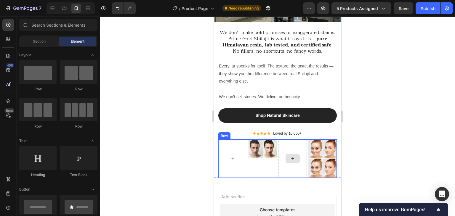
click at [286, 154] on div at bounding box center [292, 158] width 14 height 9
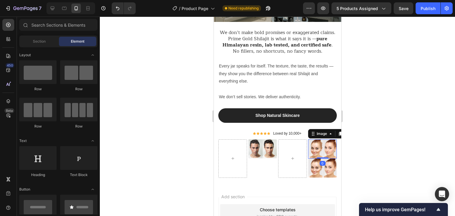
click at [311, 150] on img at bounding box center [322, 148] width 29 height 19
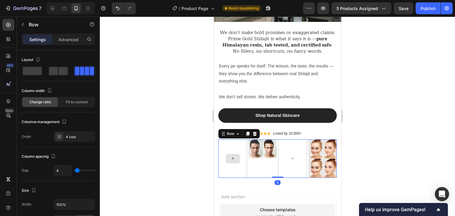
click at [238, 149] on div at bounding box center [232, 158] width 29 height 38
click at [253, 131] on icon at bounding box center [254, 133] width 5 height 5
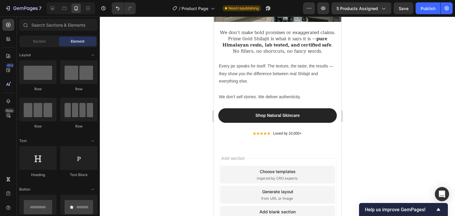
click at [173, 135] on div at bounding box center [277, 117] width 355 height 200
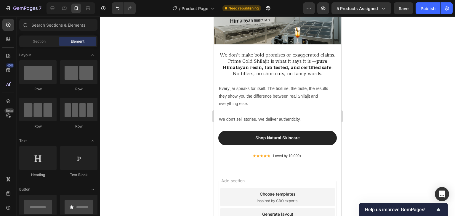
scroll to position [1685, 0]
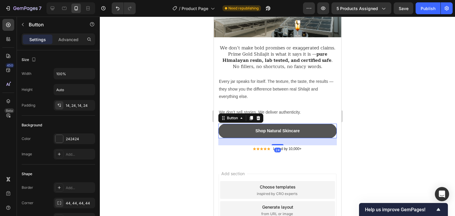
click at [299, 130] on button "Shop Natural Skincare" at bounding box center [277, 131] width 118 height 15
click at [299, 129] on button "Shop Natural Skincare" at bounding box center [277, 131] width 118 height 15
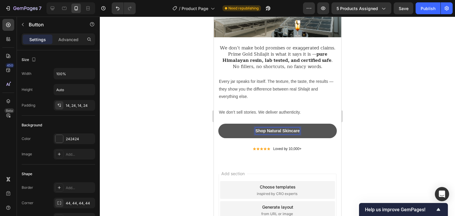
click at [293, 129] on div "Shop Natural Skincare" at bounding box center [277, 131] width 44 height 6
click at [293, 129] on p "Shop Natural Skincare" at bounding box center [277, 131] width 44 height 6
click at [218, 124] on button "Shop Natural Shilajit" at bounding box center [277, 131] width 118 height 15
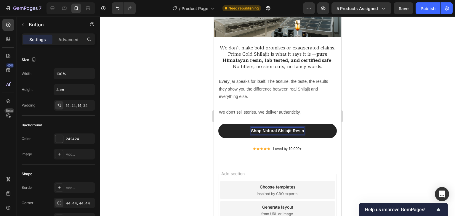
click at [175, 136] on div at bounding box center [277, 117] width 355 height 200
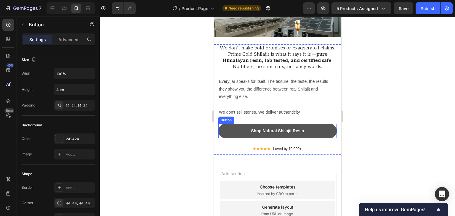
click at [232, 131] on button "Shop Natural Shilajit Resin" at bounding box center [277, 131] width 118 height 15
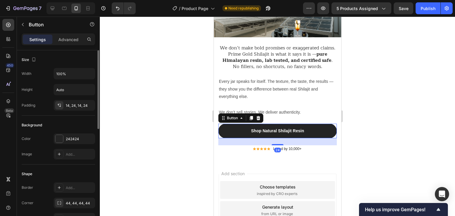
scroll to position [197, 0]
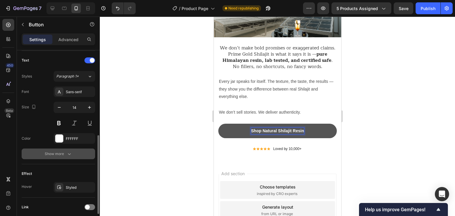
click at [70, 154] on icon "button" at bounding box center [69, 154] width 6 height 6
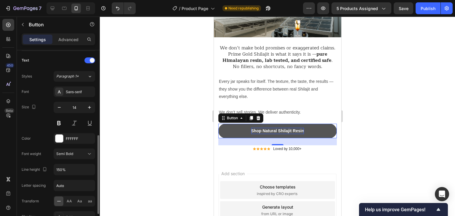
scroll to position [319, 0]
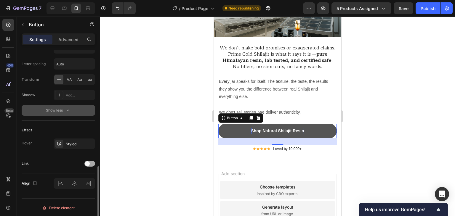
click at [90, 163] on div at bounding box center [89, 164] width 11 height 6
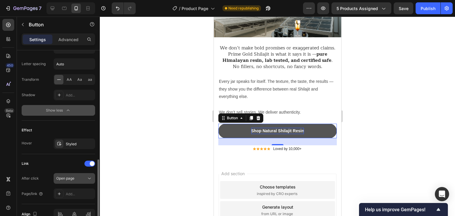
click at [82, 178] on div "Open page" at bounding box center [71, 178] width 30 height 5
click at [44, 184] on div "After click Open page Page/link Add..." at bounding box center [58, 186] width 73 height 26
click at [71, 194] on div "Add..." at bounding box center [80, 194] width 28 height 5
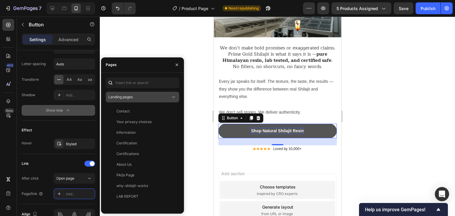
click at [143, 95] on div "Landing pages" at bounding box center [139, 96] width 62 height 5
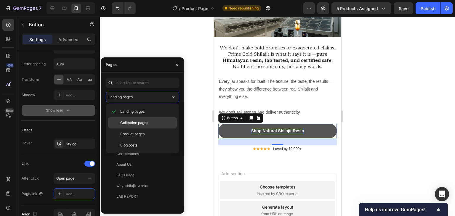
click at [131, 125] on span "Collection pages" at bounding box center [134, 122] width 28 height 5
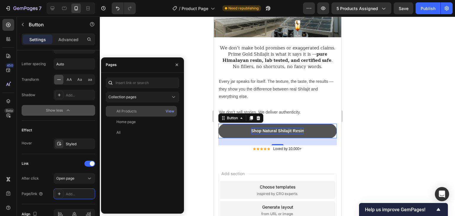
click at [136, 111] on div "All Products" at bounding box center [126, 111] width 20 height 5
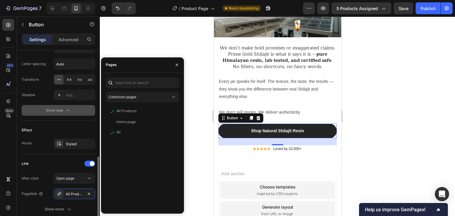
click at [65, 132] on div "Effect" at bounding box center [58, 130] width 73 height 9
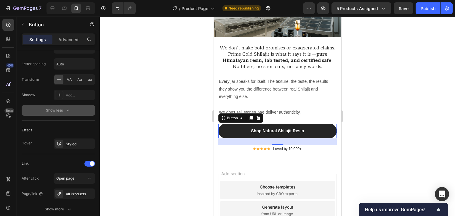
click at [168, 132] on div at bounding box center [277, 117] width 355 height 200
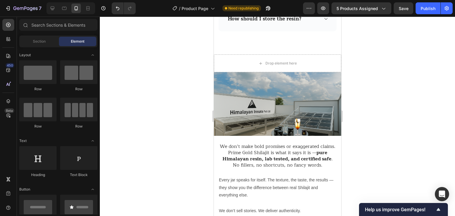
scroll to position [1582, 0]
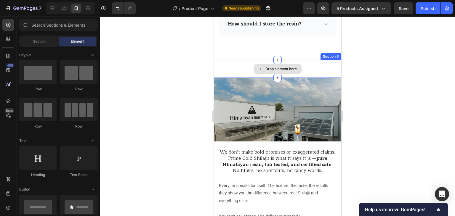
click at [309, 65] on div "Drop element here" at bounding box center [276, 69] width 127 height 18
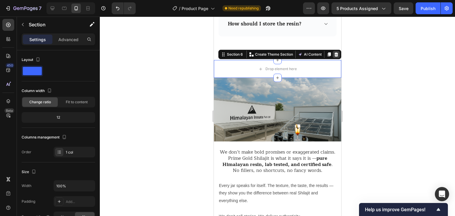
click at [334, 54] on icon at bounding box center [336, 54] width 4 height 4
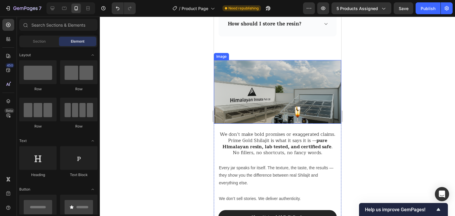
click at [189, 79] on div at bounding box center [277, 117] width 355 height 200
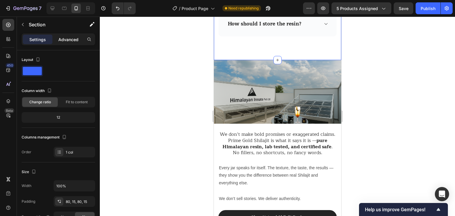
click at [68, 40] on p "Advanced" at bounding box center [68, 39] width 20 height 6
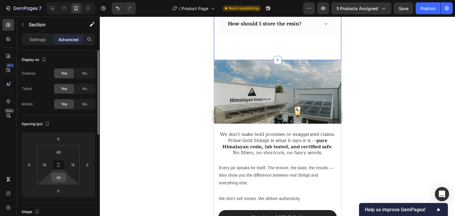
click at [57, 181] on input "80" at bounding box center [59, 177] width 12 height 9
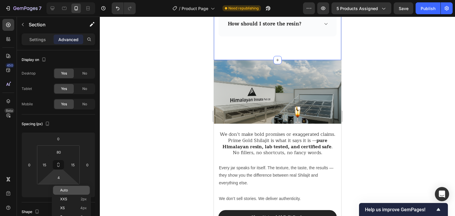
click at [74, 192] on p "Auto" at bounding box center [73, 190] width 27 height 4
type input "Auto"
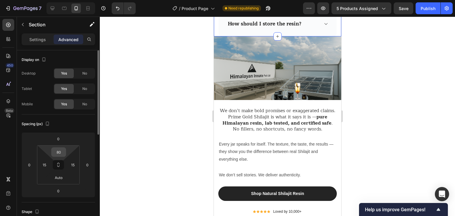
click at [61, 152] on input "80" at bounding box center [59, 152] width 12 height 9
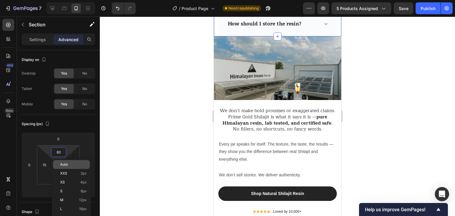
drag, startPoint x: 73, startPoint y: 167, endPoint x: 83, endPoint y: 164, distance: 9.9
click at [73, 166] on div "Auto" at bounding box center [71, 164] width 37 height 9
type input "Auto"
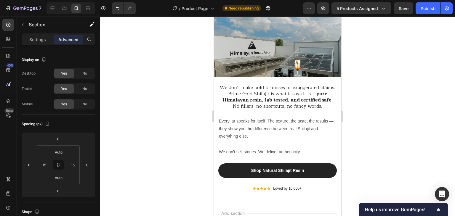
click at [163, 92] on div at bounding box center [277, 117] width 355 height 200
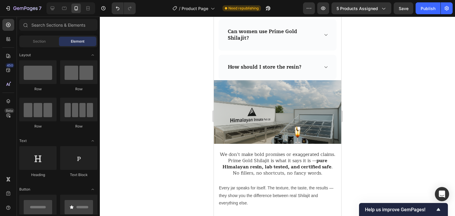
scroll to position [1477, 0]
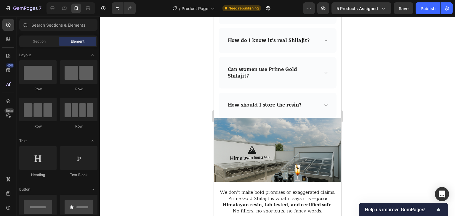
drag, startPoint x: 338, startPoint y: 191, endPoint x: 556, endPoint y: 189, distance: 217.6
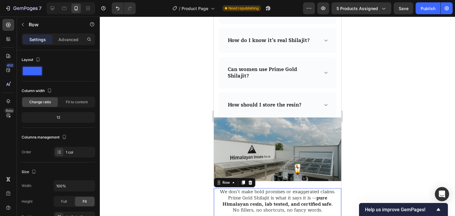
click at [185, 166] on div at bounding box center [277, 117] width 355 height 200
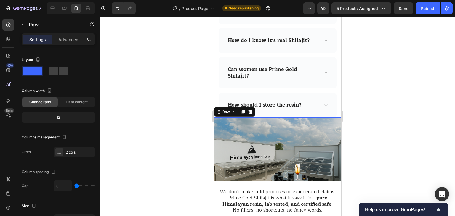
click at [218, 181] on div "Image" at bounding box center [276, 153] width 127 height 71
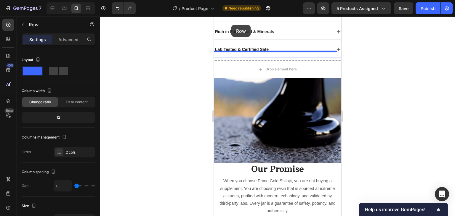
scroll to position [353, 0]
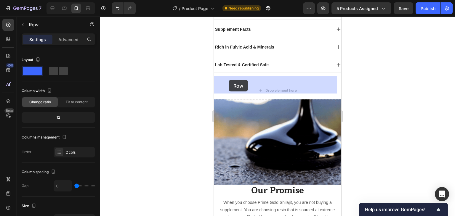
drag, startPoint x: 219, startPoint y: 113, endPoint x: 228, endPoint y: 80, distance: 34.0
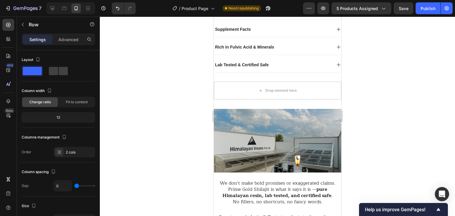
click at [181, 101] on div at bounding box center [277, 117] width 355 height 200
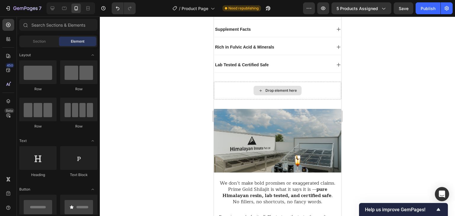
click at [316, 84] on div "Drop element here" at bounding box center [276, 91] width 127 height 18
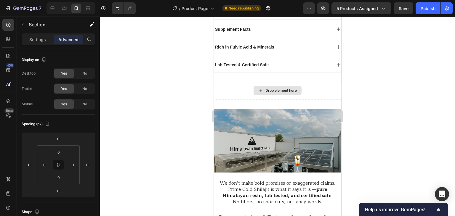
click at [236, 84] on div "Drop element here" at bounding box center [276, 91] width 127 height 18
click at [293, 88] on div "Drop element here" at bounding box center [280, 90] width 31 height 5
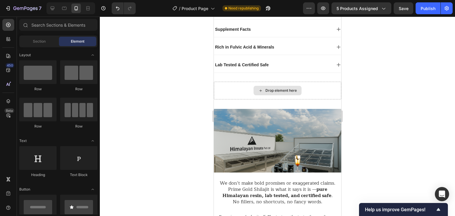
click at [317, 83] on div "Drop element here" at bounding box center [276, 91] width 127 height 18
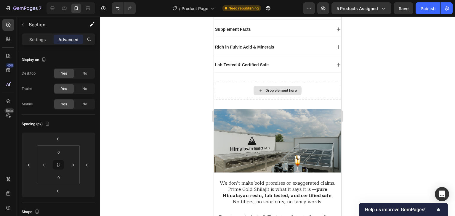
click at [230, 82] on div "Drop element here" at bounding box center [276, 91] width 127 height 18
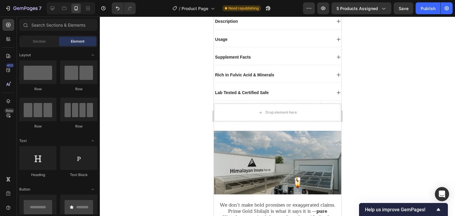
scroll to position [330, 0]
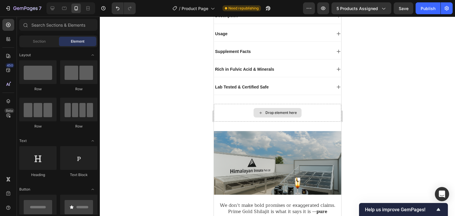
click at [328, 104] on div "Drop element here" at bounding box center [276, 113] width 127 height 18
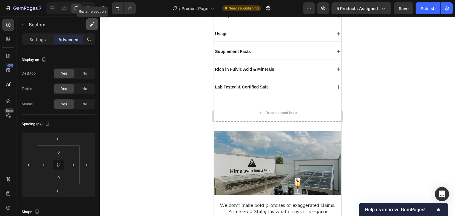
click at [93, 23] on icon "button" at bounding box center [92, 24] width 6 height 6
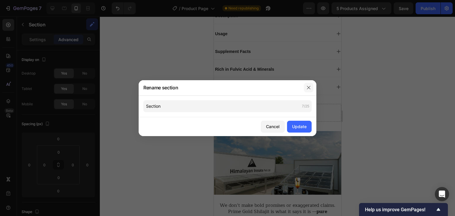
click at [307, 87] on icon "button" at bounding box center [308, 87] width 5 height 5
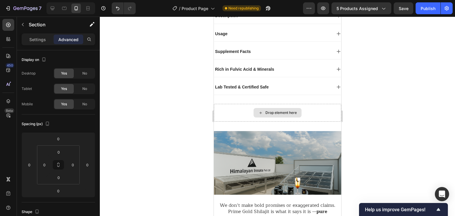
click at [314, 104] on div "Drop element here" at bounding box center [276, 113] width 127 height 18
click at [37, 42] on div "Settings" at bounding box center [38, 39] width 30 height 9
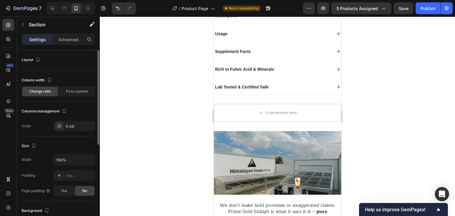
scroll to position [170, 0]
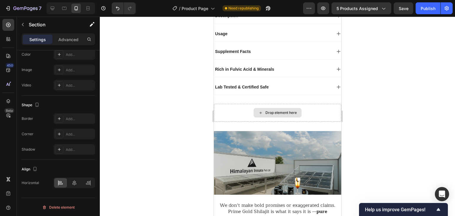
click at [231, 107] on div "Drop element here" at bounding box center [276, 113] width 127 height 18
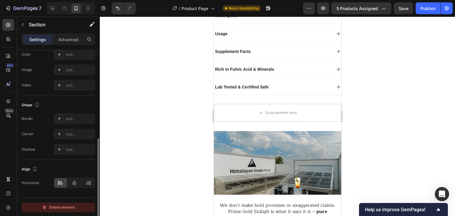
click at [54, 207] on div "Delete element" at bounding box center [58, 207] width 33 height 7
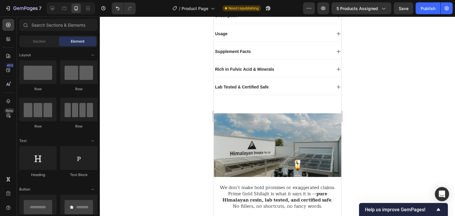
click at [193, 101] on div at bounding box center [277, 117] width 355 height 200
click at [260, 104] on div "Image We don’t make bold promises or exaggerated claims. Prime Gold Shilajit is…" at bounding box center [276, 204] width 127 height 200
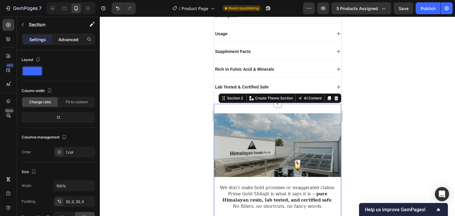
click at [65, 41] on p "Advanced" at bounding box center [68, 39] width 20 height 6
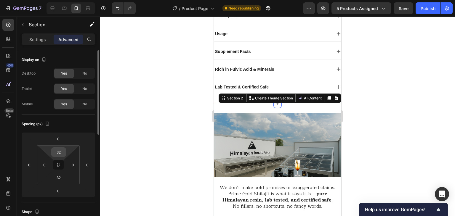
click at [62, 152] on input "32" at bounding box center [59, 152] width 12 height 9
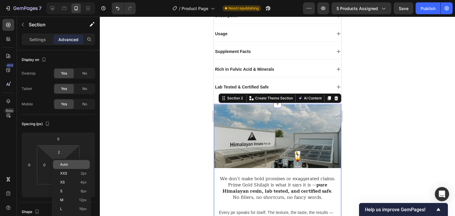
click at [69, 163] on p "Auto" at bounding box center [73, 165] width 27 height 4
type input "Auto"
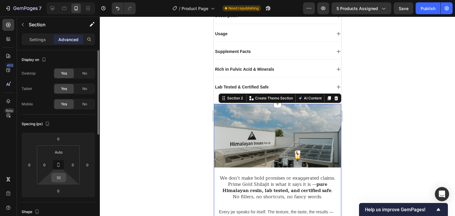
click at [60, 181] on input "32" at bounding box center [59, 177] width 12 height 9
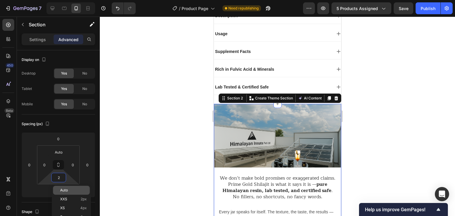
click at [72, 189] on p "Auto" at bounding box center [73, 190] width 27 height 4
type input "Auto"
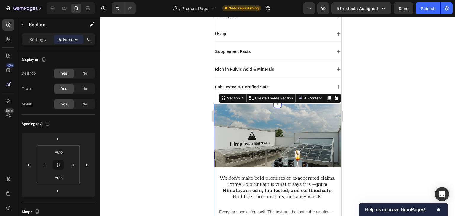
click at [169, 103] on div at bounding box center [277, 117] width 355 height 200
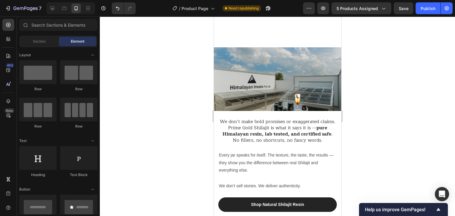
scroll to position [435, 0]
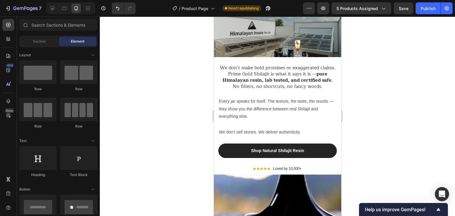
drag, startPoint x: 338, startPoint y: 64, endPoint x: 560, endPoint y: 90, distance: 223.3
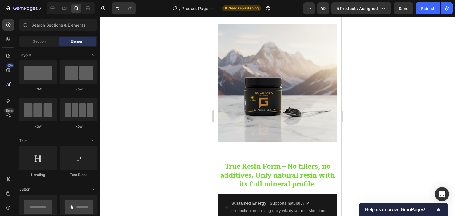
scroll to position [671, 0]
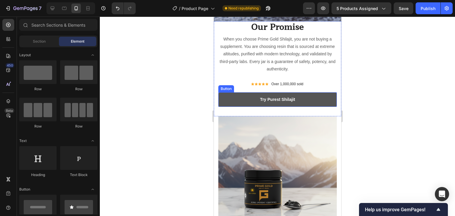
click at [281, 100] on button "Try Purest Shilajit" at bounding box center [277, 99] width 118 height 15
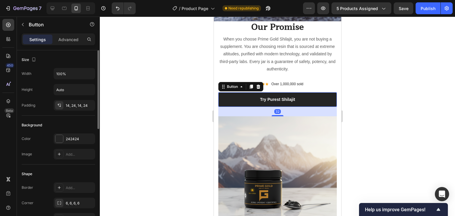
scroll to position [197, 0]
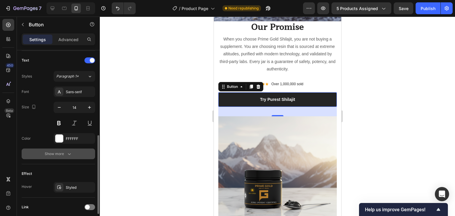
click at [71, 153] on icon "button" at bounding box center [69, 154] width 6 height 6
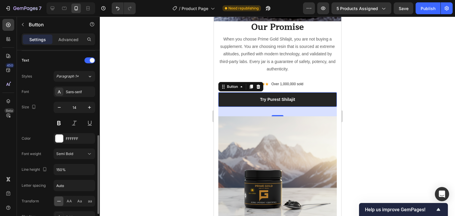
scroll to position [319, 0]
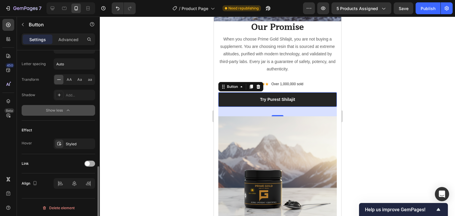
click at [91, 162] on div at bounding box center [89, 164] width 11 height 6
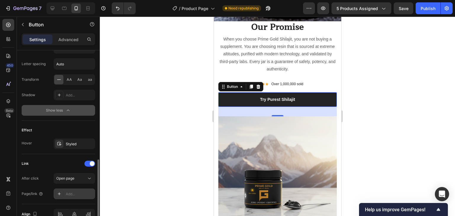
click at [73, 192] on div "Add..." at bounding box center [80, 194] width 28 height 5
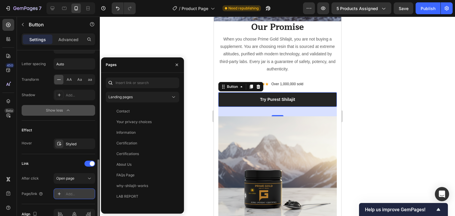
click at [70, 192] on div "Add..." at bounding box center [80, 194] width 28 height 5
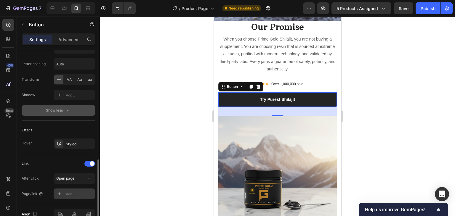
click at [61, 193] on icon at bounding box center [59, 194] width 5 height 5
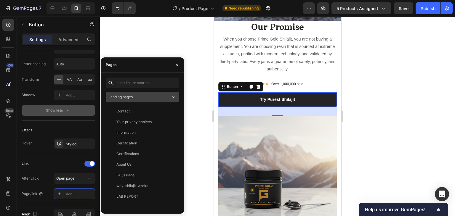
click at [169, 96] on div "Landing pages" at bounding box center [139, 96] width 62 height 5
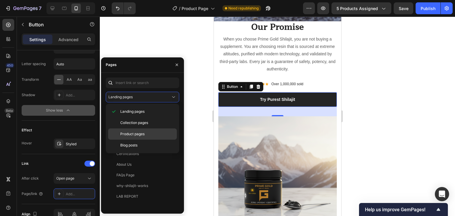
click at [132, 132] on span "Product pages" at bounding box center [132, 133] width 24 height 5
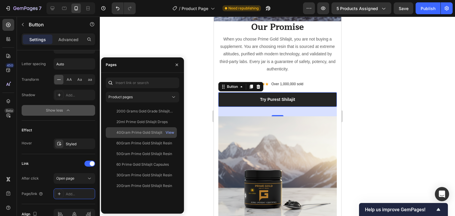
click at [124, 134] on div "40Gram Prime Gold Shilajit Resin" at bounding box center [144, 132] width 56 height 5
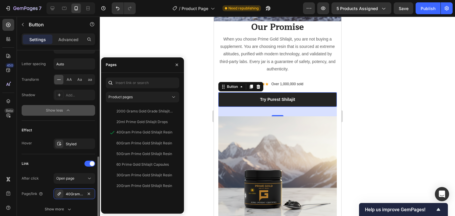
click at [44, 160] on div "Link" at bounding box center [58, 163] width 73 height 9
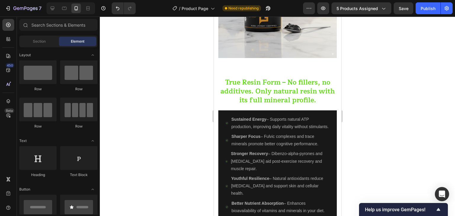
scroll to position [841, 0]
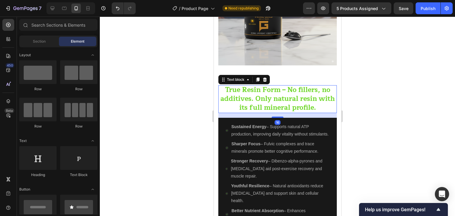
click at [274, 91] on strong "True Resin Form – No fillers, no additives. Only natural resin with its full mi…" at bounding box center [277, 98] width 114 height 29
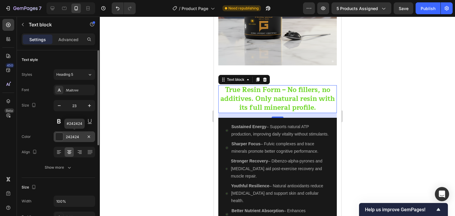
click at [60, 136] on div at bounding box center [59, 137] width 8 height 8
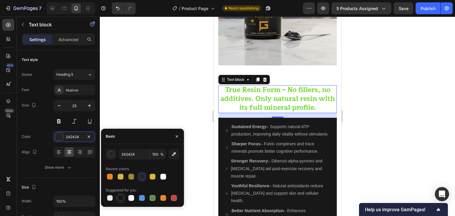
click at [122, 197] on div at bounding box center [121, 198] width 6 height 6
click at [221, 99] on p "True Resin Form – No fillers, no additives. Only natural resin with its full mi…" at bounding box center [276, 99] width 117 height 27
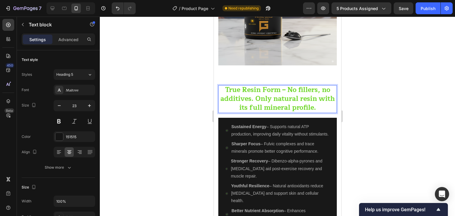
click at [221, 97] on p "True Resin Form – No fillers, no additives. Only natural resin with its full mi…" at bounding box center [276, 99] width 117 height 27
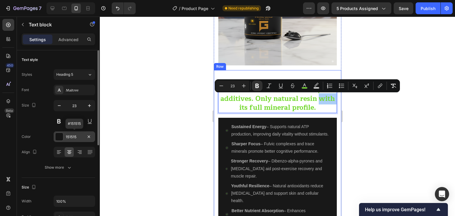
click at [58, 136] on div at bounding box center [59, 137] width 8 height 8
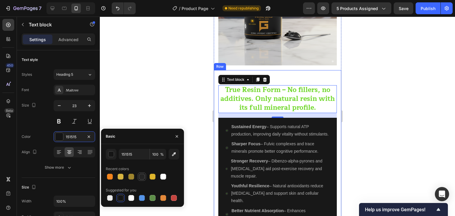
click at [142, 176] on div at bounding box center [142, 177] width 6 height 6
click at [130, 198] on div at bounding box center [131, 198] width 6 height 6
click at [120, 200] on div at bounding box center [121, 198] width 6 height 6
type input "151515"
click at [46, 140] on div "Color 151515" at bounding box center [58, 136] width 73 height 11
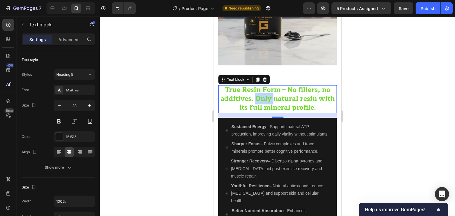
click at [262, 90] on strong "True Resin Form – No fillers, no additives. Only natural resin with its full mi…" at bounding box center [277, 98] width 114 height 29
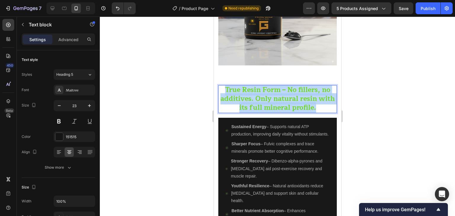
click at [262, 90] on strong "True Resin Form – No fillers, no additives. Only natural resin with its full mi…" at bounding box center [277, 98] width 114 height 29
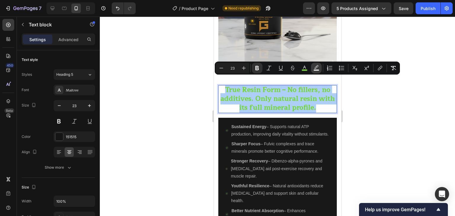
click at [319, 70] on rect "Editor contextual toolbar" at bounding box center [317, 70] width 6 height 1
type input "000000"
type input "77"
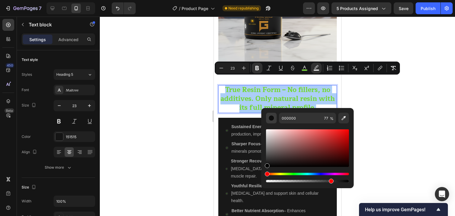
click at [272, 118] on div "Editor contextual toolbar" at bounding box center [271, 118] width 6 height 6
click at [277, 165] on div "Editor contextual toolbar" at bounding box center [307, 148] width 83 height 38
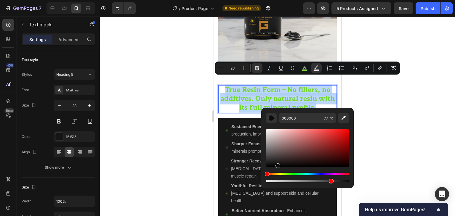
type input "0C0B0B"
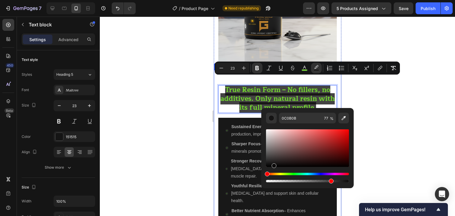
click at [182, 116] on div at bounding box center [277, 117] width 355 height 200
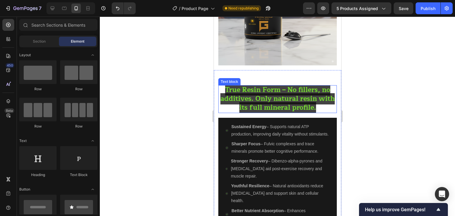
click at [275, 84] on strong "True Resin Form – No fillers, no additives. Only natural resin with its full mi…" at bounding box center [277, 98] width 114 height 29
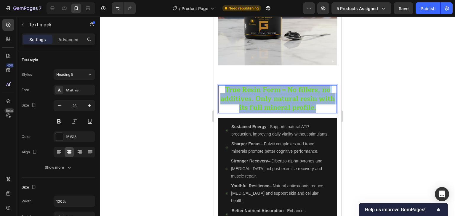
click at [275, 84] on strong "True Resin Form – No fillers, no additives. Only natural resin with its full mi…" at bounding box center [277, 98] width 114 height 29
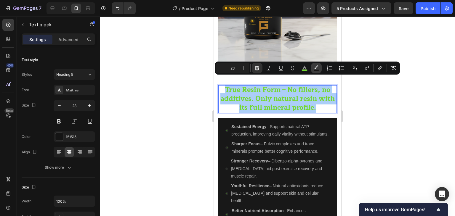
click at [317, 69] on icon "Editor contextual toolbar" at bounding box center [316, 68] width 6 height 6
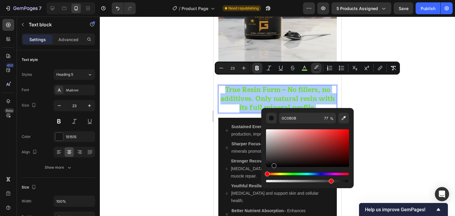
click at [269, 133] on div "Editor contextual toolbar" at bounding box center [307, 148] width 83 height 38
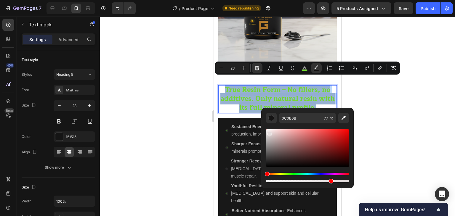
type input "E5DEDE"
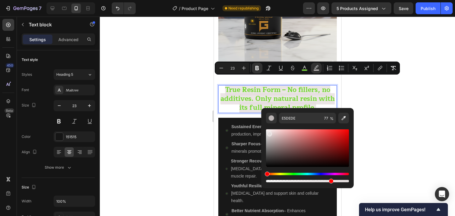
click at [191, 100] on div at bounding box center [277, 117] width 355 height 200
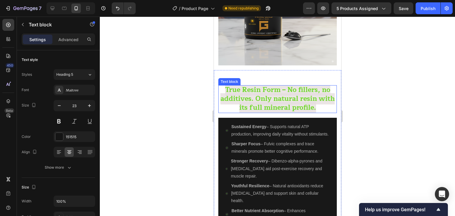
click at [275, 84] on strong "True Resin Form – No fillers, no additives. Only natural resin with its full mi…" at bounding box center [277, 98] width 114 height 29
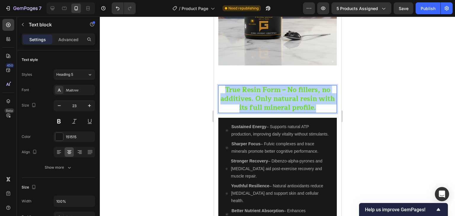
click at [275, 84] on strong "True Resin Form – No fillers, no additives. Only natural resin with its full mi…" at bounding box center [277, 98] width 114 height 29
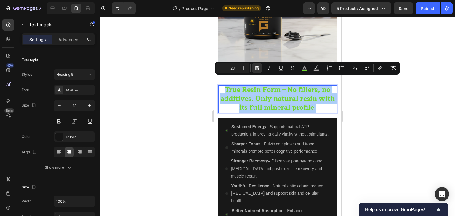
click at [153, 49] on div at bounding box center [277, 117] width 355 height 200
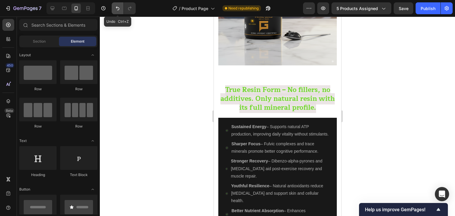
click at [116, 9] on icon "Undo/Redo" at bounding box center [118, 8] width 6 height 6
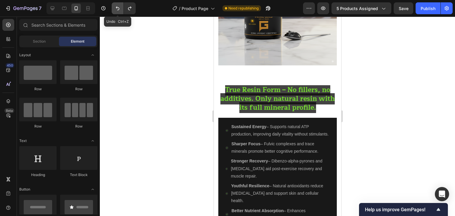
click at [117, 9] on icon "Undo/Redo" at bounding box center [118, 8] width 6 height 6
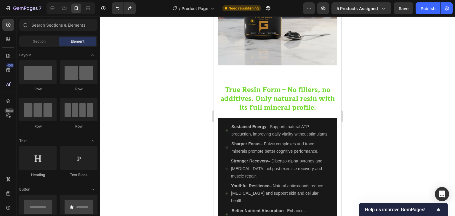
click at [172, 96] on div at bounding box center [277, 117] width 355 height 200
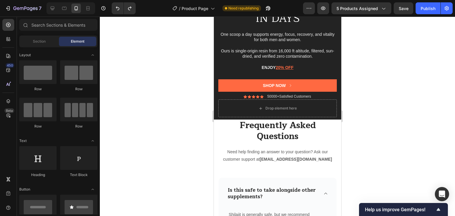
scroll to position [1472, 0]
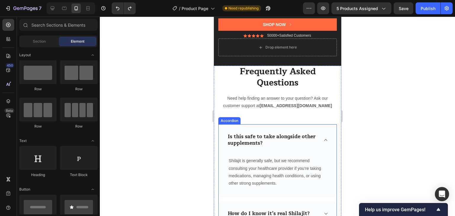
click at [321, 135] on div "Is this safe to take alongside other supplements?" at bounding box center [277, 139] width 118 height 31
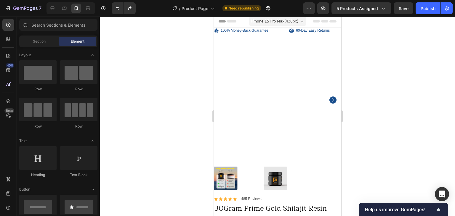
scroll to position [0, 0]
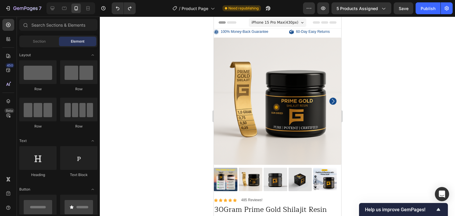
drag, startPoint x: 339, startPoint y: 166, endPoint x: 568, endPoint y: 30, distance: 266.7
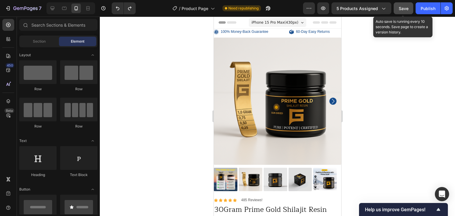
click at [408, 7] on span "Save" at bounding box center [404, 8] width 10 height 5
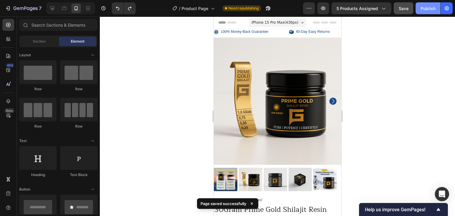
click at [423, 9] on div "Publish" at bounding box center [427, 8] width 15 height 6
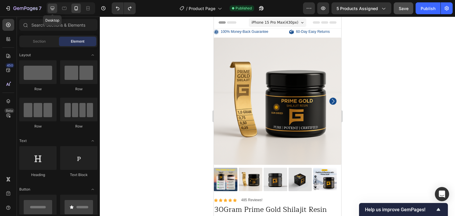
click at [53, 9] on icon at bounding box center [53, 9] width 4 height 4
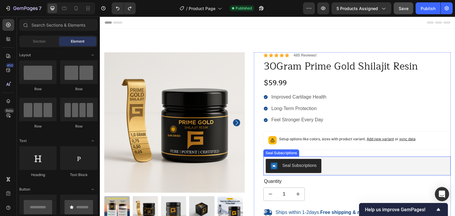
scroll to position [197, 0]
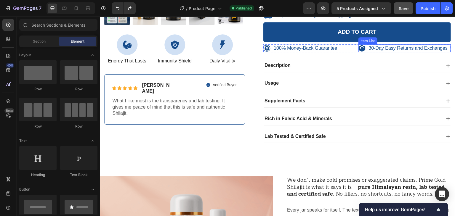
click at [367, 38] on div "Item List" at bounding box center [367, 40] width 17 height 5
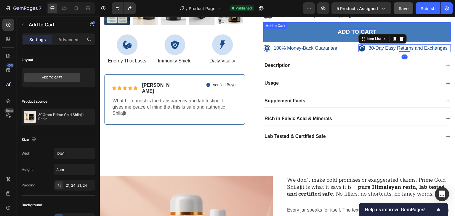
click at [343, 32] on div "Add to cart" at bounding box center [357, 31] width 39 height 7
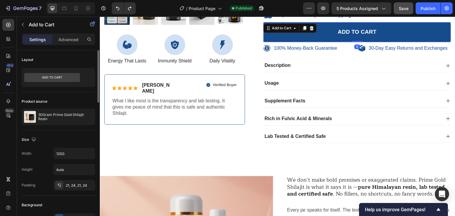
scroll to position [394, 0]
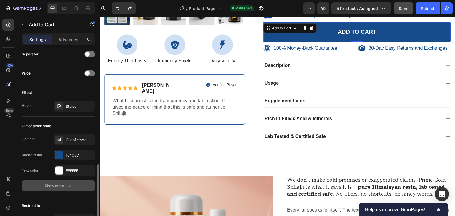
click at [60, 184] on div "Show more" at bounding box center [59, 186] width 28 height 6
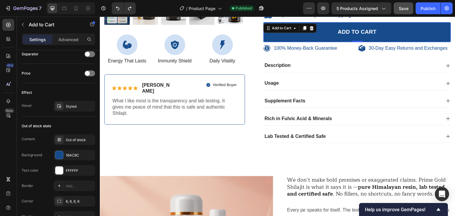
scroll to position [497, 0]
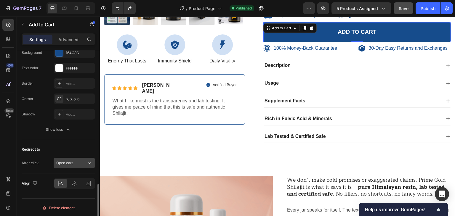
click at [90, 163] on icon at bounding box center [89, 163] width 6 height 6
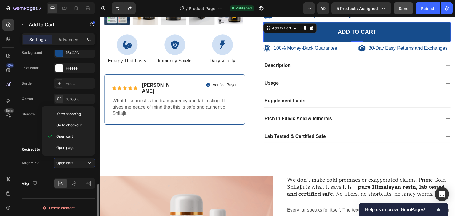
click at [42, 168] on div "Redirect to After click Open cart" at bounding box center [58, 156] width 73 height 33
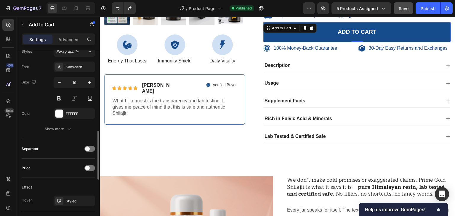
scroll to position [0, 0]
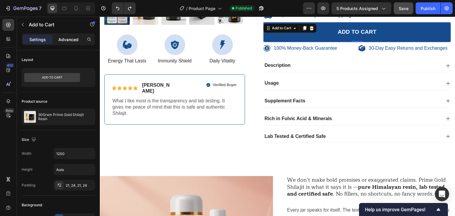
click at [62, 41] on p "Advanced" at bounding box center [68, 39] width 20 height 6
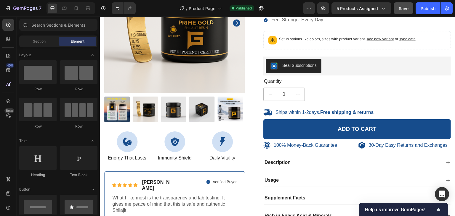
scroll to position [98, 0]
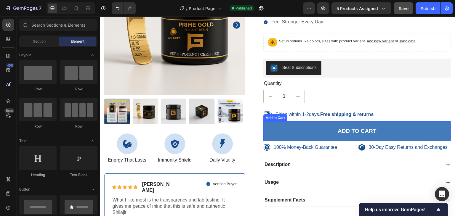
click at [375, 133] on button "Add to cart" at bounding box center [356, 131] width 187 height 20
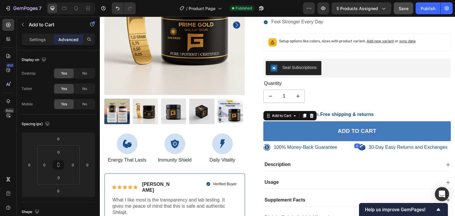
click at [367, 132] on div "Add to cart" at bounding box center [357, 131] width 39 height 7
click at [367, 132] on p "Add to cart" at bounding box center [357, 131] width 39 height 7
click at [320, 131] on button "Add to cart" at bounding box center [356, 131] width 187 height 20
click at [318, 130] on button "Add to cart" at bounding box center [356, 131] width 187 height 20
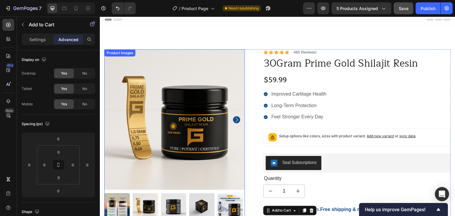
scroll to position [0, 0]
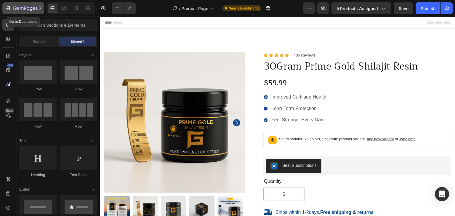
click at [24, 8] on icon "button" at bounding box center [25, 8] width 24 height 5
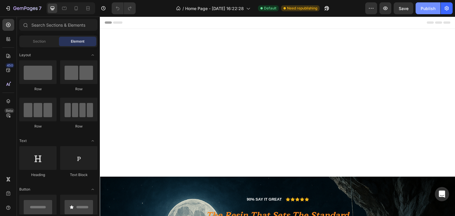
click at [422, 7] on div "Publish" at bounding box center [427, 8] width 15 height 6
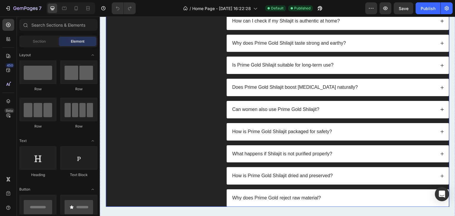
scroll to position [2538, 0]
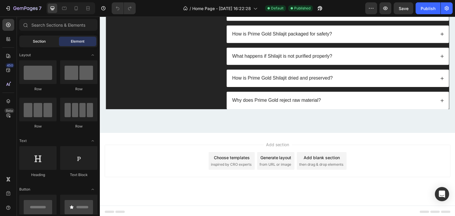
click at [46, 43] on div "Section" at bounding box center [38, 41] width 37 height 9
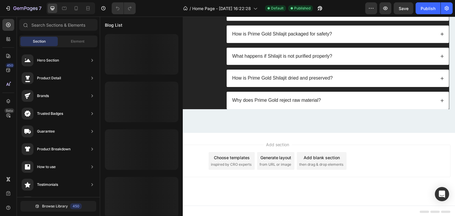
scroll to position [194, 0]
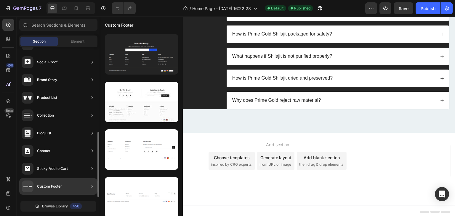
click at [62, 186] on div "Custom Footer" at bounding box center [58, 186] width 78 height 17
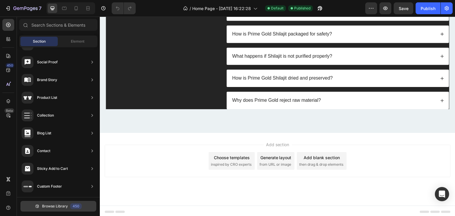
click at [52, 204] on span "Browse Library" at bounding box center [55, 206] width 26 height 5
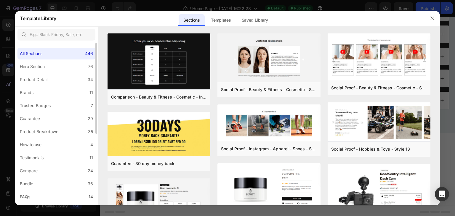
scroll to position [128, 0]
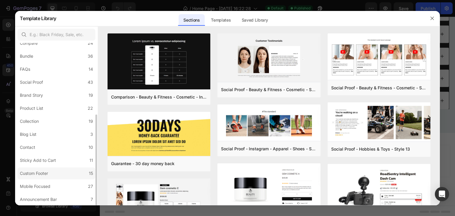
click at [36, 172] on div "Custom Footer" at bounding box center [34, 173] width 28 height 7
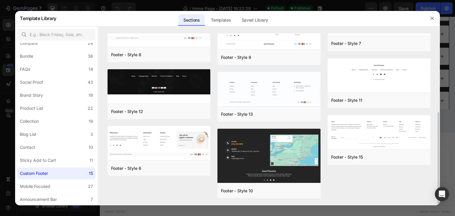
scroll to position [0, 0]
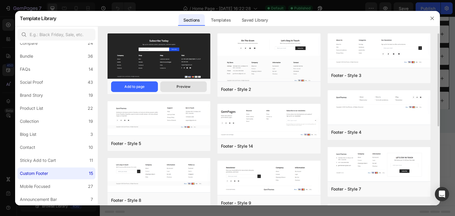
click at [183, 86] on div "Preview" at bounding box center [183, 86] width 14 height 5
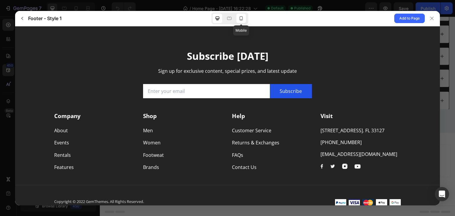
click at [239, 20] on icon at bounding box center [241, 18] width 6 height 6
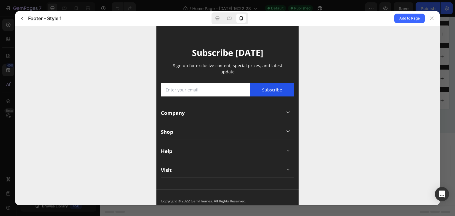
click at [286, 110] on icon at bounding box center [288, 112] width 5 height 5
drag, startPoint x: 282, startPoint y: 126, endPoint x: 282, endPoint y: 131, distance: 5.0
click at [286, 129] on icon at bounding box center [288, 131] width 5 height 5
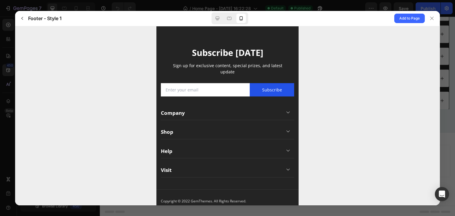
click at [286, 148] on icon at bounding box center [288, 150] width 5 height 5
click at [286, 167] on icon at bounding box center [288, 169] width 5 height 5
click at [216, 16] on icon at bounding box center [217, 18] width 6 height 6
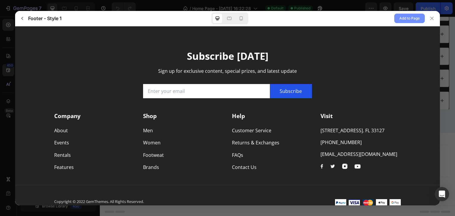
click at [400, 20] on span "Add to Page" at bounding box center [409, 18] width 20 height 7
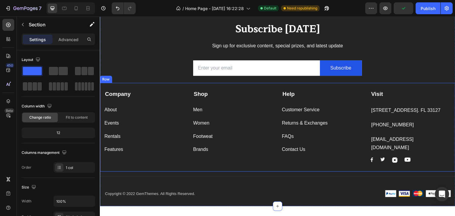
scroll to position [2746, 0]
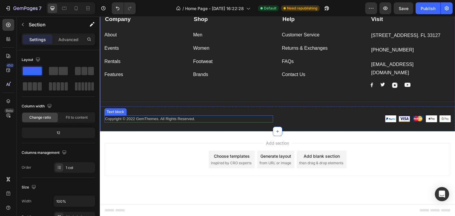
click at [149, 119] on p "Copyright © 2022 GemThemes. All Rights Reserved." at bounding box center [189, 119] width 168 height 6
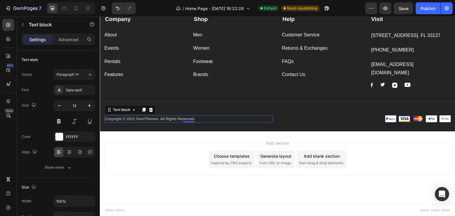
click at [149, 119] on p "Copyright © 2022 GemThemes. All Rights Reserved." at bounding box center [189, 119] width 168 height 6
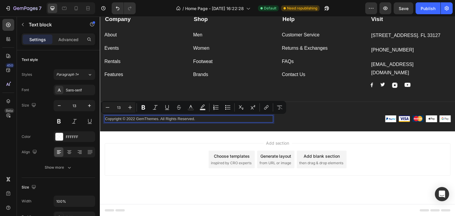
click at [131, 119] on p "Copyright © 2022 GemThemes. All Rights Reserved." at bounding box center [189, 119] width 168 height 6
click at [134, 119] on p "Copyright © 2022 GemThemes. All Rights Reserved." at bounding box center [189, 119] width 168 height 6
click at [136, 119] on p "Copyright © 2025 GemThemes. All Rights Reserved." at bounding box center [189, 119] width 168 height 6
drag, startPoint x: 158, startPoint y: 119, endPoint x: 137, endPoint y: 120, distance: 21.0
click at [137, 120] on p "Copyright © 2025 GemThemes. All Rights Reserved." at bounding box center [189, 119] width 168 height 6
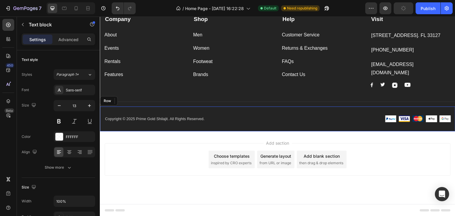
click at [143, 127] on div "Copyright © 2025 Prime Gold Shilajit. All Rights Reserved. Text block 0 Image I…" at bounding box center [277, 119] width 355 height 25
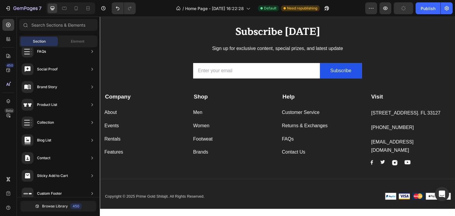
scroll to position [2661, 0]
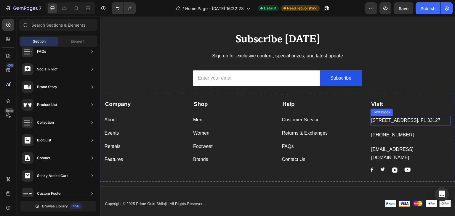
click at [391, 121] on p "[STREET_ADDRESS]. FL 33127" at bounding box center [410, 120] width 79 height 9
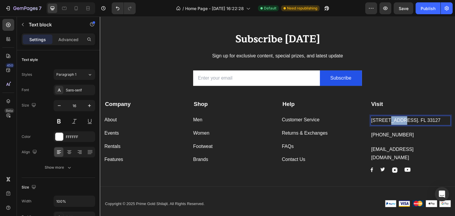
click at [391, 121] on p "[STREET_ADDRESS]. FL 33127" at bounding box center [410, 120] width 79 height 9
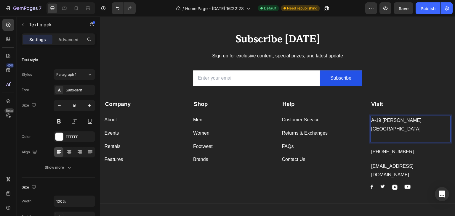
click at [374, 139] on p "Rich Text Editor. Editing area: main" at bounding box center [410, 138] width 79 height 9
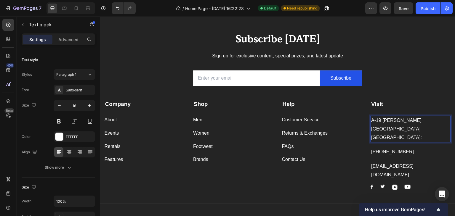
click at [371, 121] on p "A-19 [PERSON_NAME][GEOGRAPHIC_DATA]" at bounding box center [410, 124] width 79 height 17
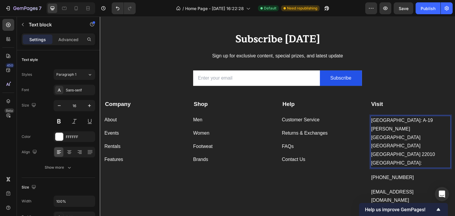
click at [383, 159] on p "[GEOGRAPHIC_DATA]:" at bounding box center [410, 163] width 79 height 9
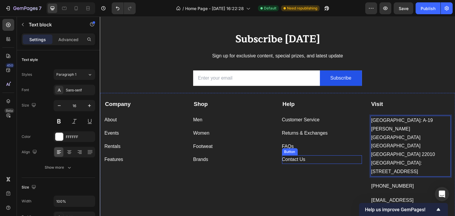
click at [357, 160] on div "Contact Us Button" at bounding box center [322, 159] width 80 height 9
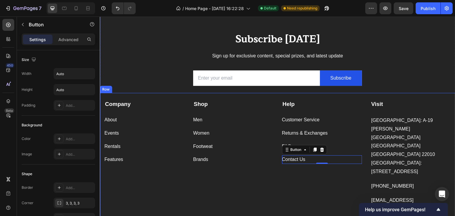
click at [295, 177] on div "Help Text block Customer Service Button Returns & Exchanges Button FAQs Button …" at bounding box center [322, 162] width 80 height 124
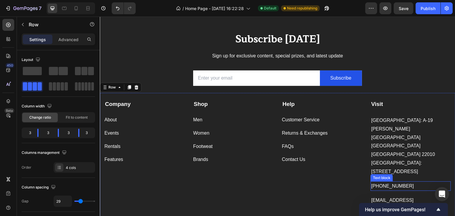
click at [388, 182] on p "[PHONE_NUMBER]" at bounding box center [410, 186] width 79 height 9
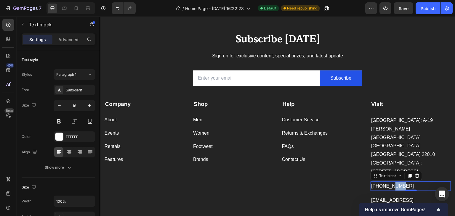
click at [388, 182] on p "[PHONE_NUMBER]" at bounding box center [410, 186] width 79 height 9
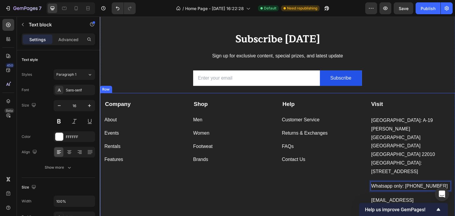
click at [343, 168] on div "Help Text block Customer Service Button Returns & Exchanges Button FAQs Button …" at bounding box center [322, 162] width 80 height 124
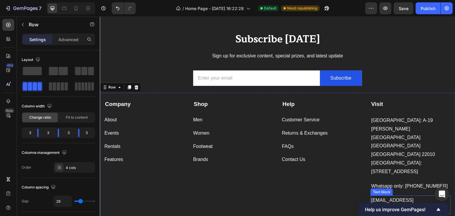
click at [383, 196] on p "[EMAIL_ADDRESS][DOMAIN_NAME]" at bounding box center [410, 204] width 79 height 17
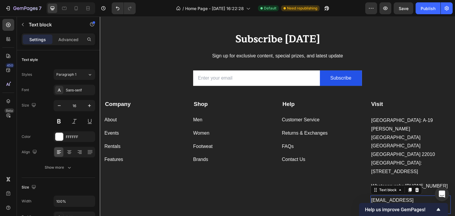
click at [383, 196] on p "[EMAIL_ADDRESS][DOMAIN_NAME]" at bounding box center [410, 204] width 79 height 17
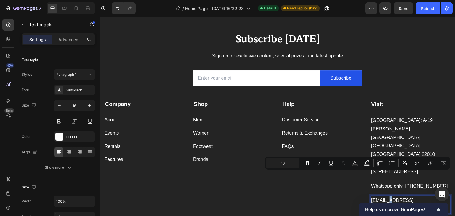
click at [383, 196] on p "[EMAIL_ADDRESS][DOMAIN_NAME]" at bounding box center [410, 204] width 79 height 17
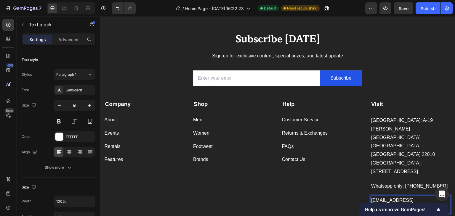
drag, startPoint x: 383, startPoint y: 176, endPoint x: 370, endPoint y: 175, distance: 12.2
click at [371, 196] on p "[EMAIL_ADDRESS][DOMAIN_NAME]" at bounding box center [410, 204] width 79 height 17
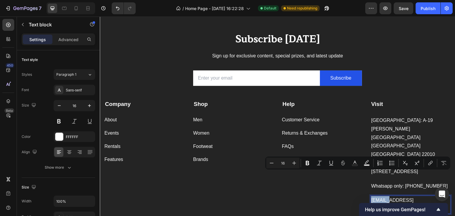
drag, startPoint x: 369, startPoint y: 176, endPoint x: 374, endPoint y: 176, distance: 5.6
click at [374, 196] on p "[EMAIL_ADDRESS][DOMAIN_NAME]" at bounding box center [410, 204] width 79 height 17
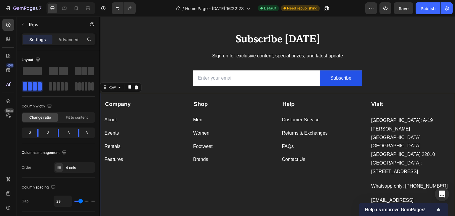
click at [342, 177] on div "Help Text block Customer Service Button Returns & Exchanges Button FAQs Button …" at bounding box center [322, 162] width 80 height 124
click at [299, 160] on div "Contact Us" at bounding box center [293, 159] width 23 height 9
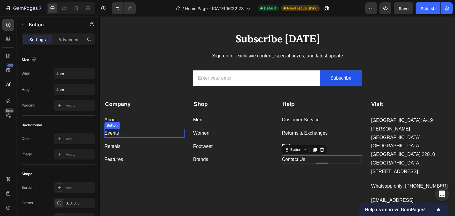
click at [114, 133] on div "Events" at bounding box center [111, 133] width 15 height 9
click at [126, 134] on div "Events Button 0" at bounding box center [144, 133] width 80 height 9
click at [120, 134] on div "Events Button 0" at bounding box center [144, 133] width 80 height 9
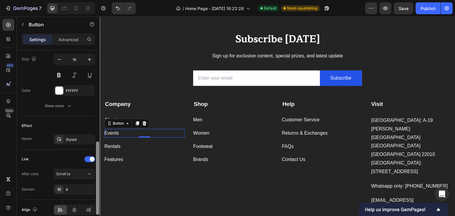
scroll to position [252, 0]
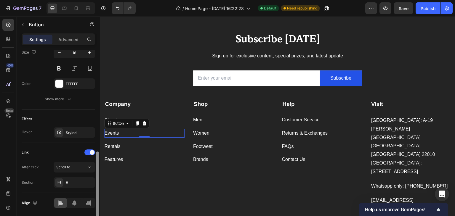
drag, startPoint x: 99, startPoint y: 113, endPoint x: 92, endPoint y: 215, distance: 101.5
click at [92, 215] on div "Size Width Auto Height Auto Padding Add... Background Color Add... Image Add...…" at bounding box center [58, 141] width 83 height 183
click at [85, 166] on div "Scroll to" at bounding box center [71, 167] width 30 height 5
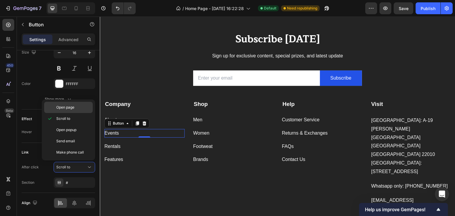
click at [69, 109] on span "Open page" at bounding box center [65, 107] width 18 height 5
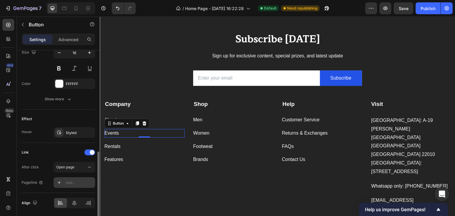
click at [72, 180] on div "Add..." at bounding box center [80, 182] width 28 height 5
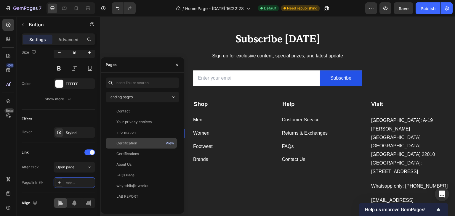
click at [168, 143] on div "View" at bounding box center [170, 143] width 9 height 5
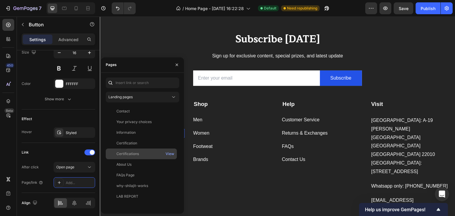
click at [132, 152] on div "Certifications" at bounding box center [127, 153] width 23 height 5
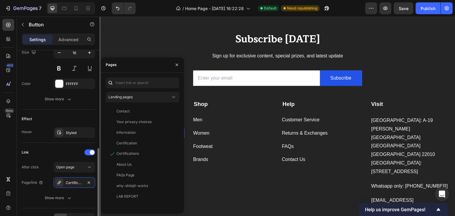
click at [48, 150] on div "Link" at bounding box center [58, 152] width 73 height 9
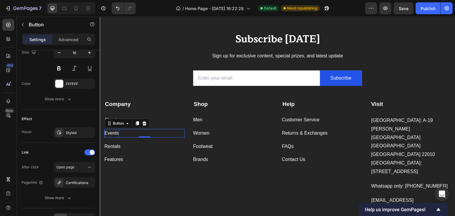
click at [115, 133] on div "Events" at bounding box center [111, 133] width 15 height 9
click at [115, 133] on p "Events" at bounding box center [111, 133] width 15 height 9
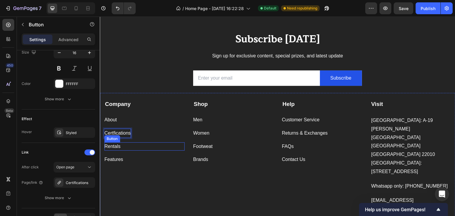
drag, startPoint x: 140, startPoint y: 148, endPoint x: 135, endPoint y: 149, distance: 4.8
click at [140, 148] on div "Rentals Button" at bounding box center [144, 146] width 80 height 9
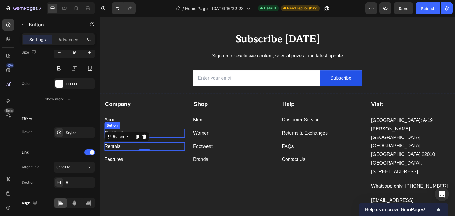
click at [117, 126] on div "Button" at bounding box center [111, 125] width 13 height 5
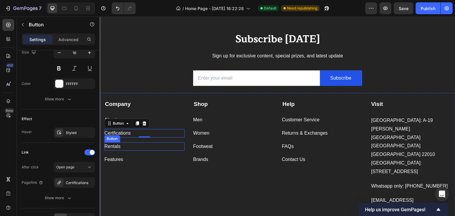
click at [135, 149] on div "Rentals Button" at bounding box center [144, 146] width 80 height 9
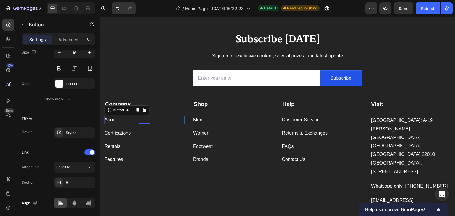
click at [127, 123] on div "About Button 0" at bounding box center [144, 120] width 80 height 9
click at [120, 120] on div "About Button 0" at bounding box center [144, 120] width 80 height 9
click at [115, 119] on div "About" at bounding box center [110, 120] width 12 height 9
click at [115, 119] on p "About" at bounding box center [110, 120] width 12 height 9
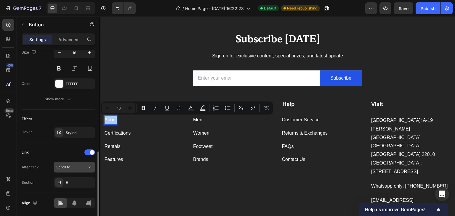
click at [80, 165] on div "Scroll to" at bounding box center [71, 167] width 30 height 5
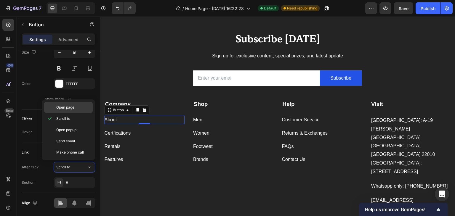
click at [67, 108] on span "Open page" at bounding box center [65, 107] width 18 height 5
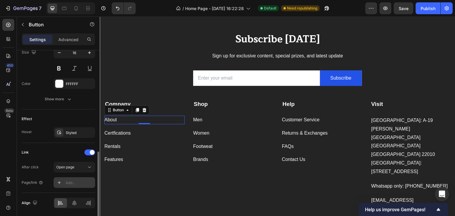
click at [68, 180] on div "Add..." at bounding box center [80, 182] width 28 height 5
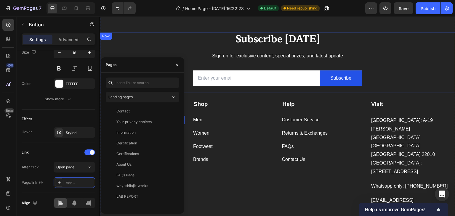
click at [141, 49] on div "Subscribe [DATE] Heading Sign up for exclusive content, special prizes, and lat…" at bounding box center [277, 63] width 346 height 61
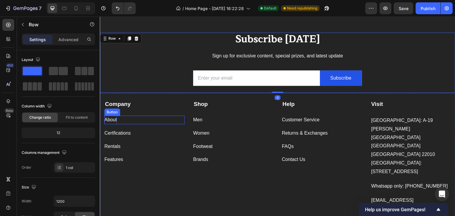
click at [116, 119] on div "About" at bounding box center [110, 120] width 12 height 9
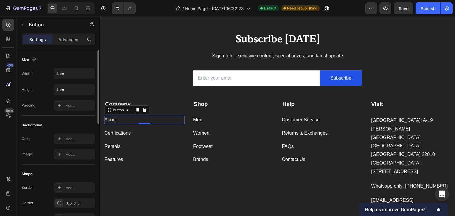
scroll to position [197, 0]
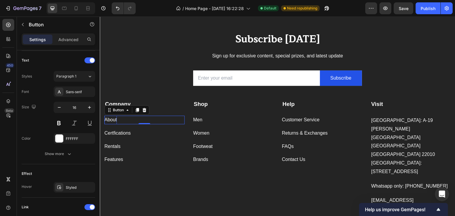
click at [110, 120] on div "About" at bounding box center [110, 120] width 12 height 9
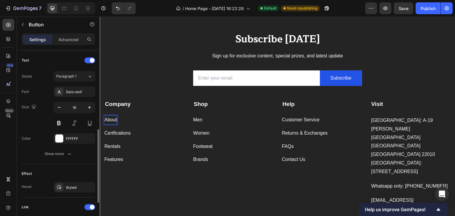
scroll to position [272, 0]
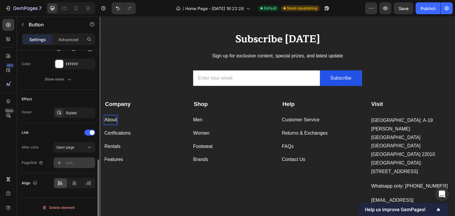
click at [71, 161] on div "Add..." at bounding box center [80, 162] width 28 height 5
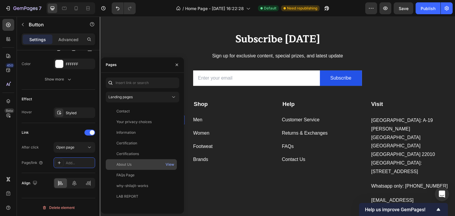
click at [128, 164] on div "About Us" at bounding box center [123, 164] width 15 height 5
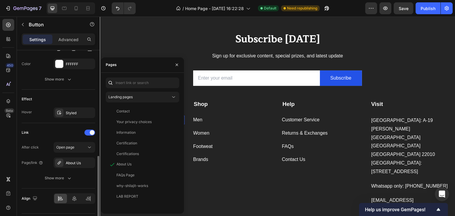
click at [19, 172] on div "Size Width Auto Height Auto Padding Add... Background Color Add... Image Add...…" at bounding box center [58, 14] width 83 height 471
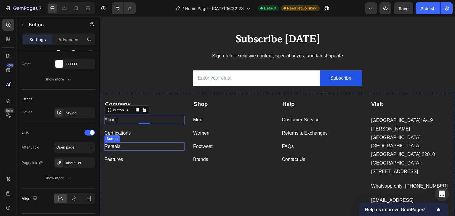
click at [118, 147] on div "Rentals" at bounding box center [112, 146] width 16 height 9
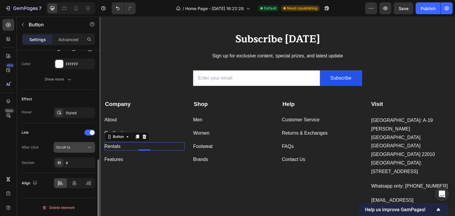
click at [84, 148] on div "Scroll to" at bounding box center [71, 147] width 30 height 5
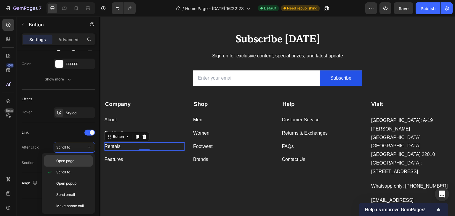
click at [71, 161] on span "Open page" at bounding box center [65, 160] width 18 height 5
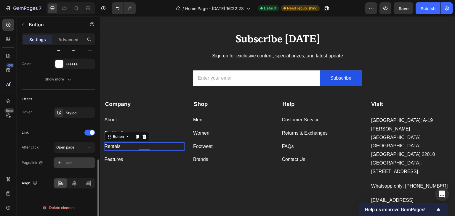
click at [71, 161] on div "Add..." at bounding box center [80, 162] width 28 height 5
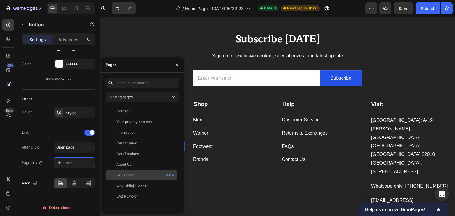
click at [121, 176] on div "FAQs Page" at bounding box center [125, 175] width 18 height 5
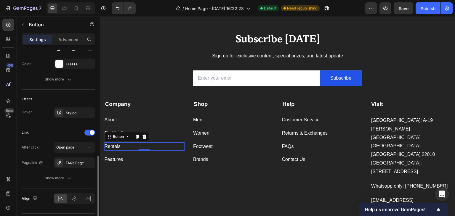
click at [35, 170] on div "After click Open page Page/link FAQs Page Show more" at bounding box center [58, 162] width 73 height 41
click at [115, 148] on div "Button" at bounding box center [112, 151] width 16 height 7
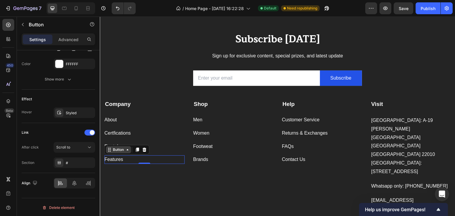
click at [115, 148] on div "Button" at bounding box center [118, 149] width 13 height 5
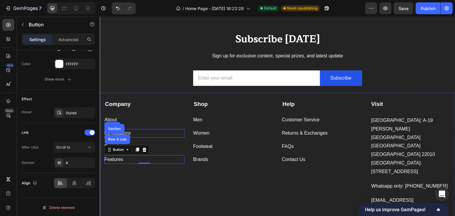
click at [140, 138] on div "Rentals Button" at bounding box center [144, 144] width 80 height 13
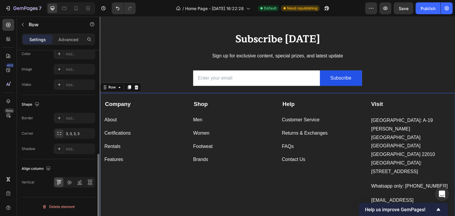
scroll to position [0, 0]
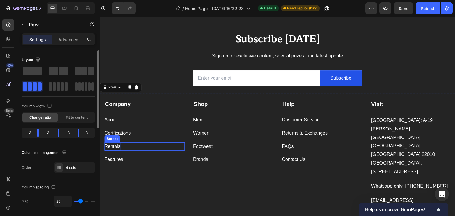
click at [114, 147] on div "Rentals" at bounding box center [112, 146] width 16 height 9
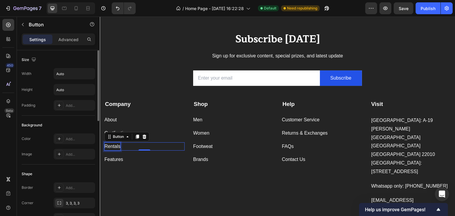
click at [114, 147] on div "Rentals" at bounding box center [112, 146] width 16 height 9
click at [114, 147] on p "Rentals" at bounding box center [112, 146] width 16 height 9
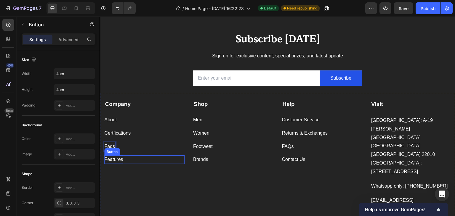
click at [116, 160] on div "Features" at bounding box center [113, 159] width 19 height 9
click at [33, 153] on div "Image Add..." at bounding box center [58, 154] width 73 height 11
click at [41, 159] on div "Image Add..." at bounding box center [58, 154] width 73 height 11
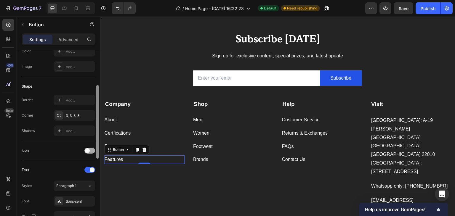
drag, startPoint x: 98, startPoint y: 117, endPoint x: 92, endPoint y: 152, distance: 35.7
click at [92, 152] on div "Size Width Auto Height Auto Padding Add... Background Color Add... Image Add...…" at bounding box center [58, 141] width 83 height 183
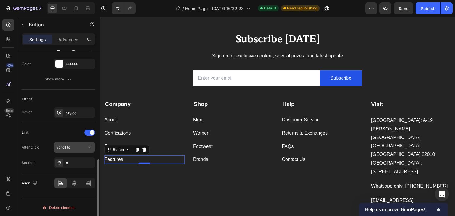
click at [82, 147] on div "Scroll to" at bounding box center [71, 147] width 30 height 5
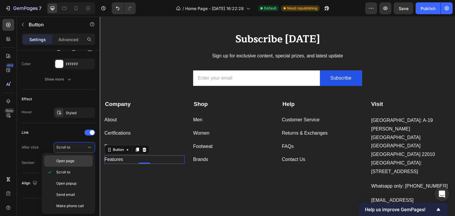
click at [66, 161] on span "Open page" at bounding box center [65, 160] width 18 height 5
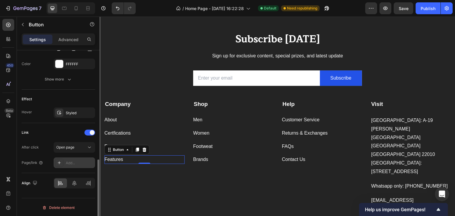
click at [68, 160] on div "Add..." at bounding box center [80, 162] width 28 height 5
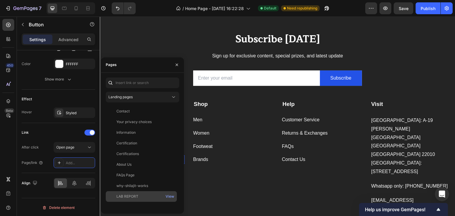
click at [135, 194] on div "LAB REPORT" at bounding box center [127, 196] width 22 height 5
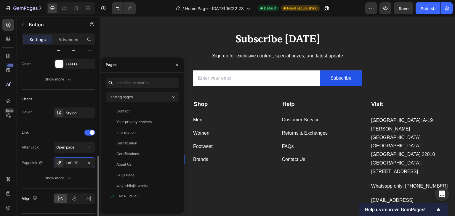
click at [42, 168] on div "After click Open page Page/link LAB REPORT Show more" at bounding box center [58, 162] width 73 height 41
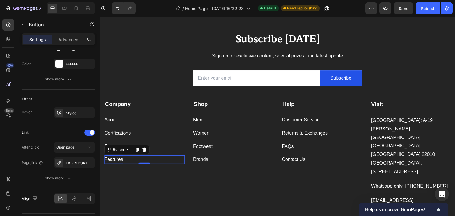
click at [120, 161] on div "Features" at bounding box center [113, 159] width 19 height 9
click at [120, 161] on p "Features" at bounding box center [113, 159] width 19 height 9
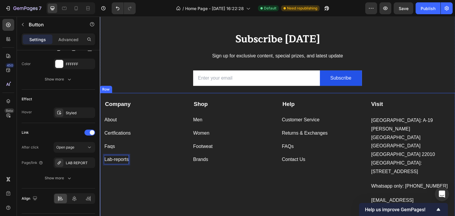
click at [114, 173] on div "Company Text block About Button Certfications Button Faqs Button Lab-reports Bu…" at bounding box center [144, 162] width 80 height 124
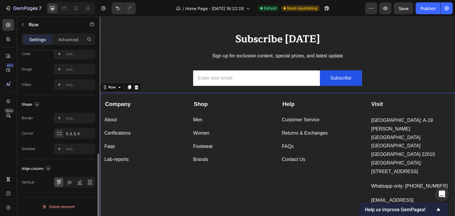
scroll to position [0, 0]
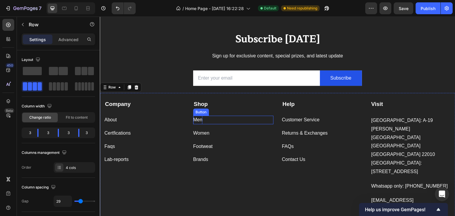
click at [195, 120] on div "Men" at bounding box center [197, 120] width 9 height 9
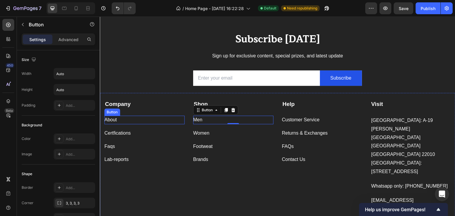
click at [182, 121] on div "About Button" at bounding box center [144, 120] width 80 height 9
click at [197, 121] on div "Men" at bounding box center [197, 120] width 9 height 9
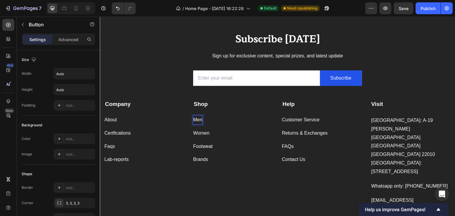
click at [197, 121] on p "Men" at bounding box center [197, 120] width 9 height 9
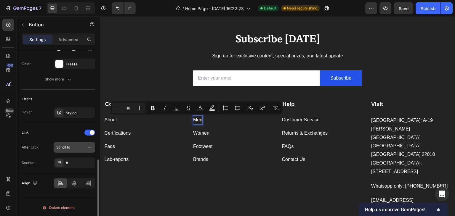
click at [84, 147] on div "Scroll to" at bounding box center [71, 147] width 30 height 5
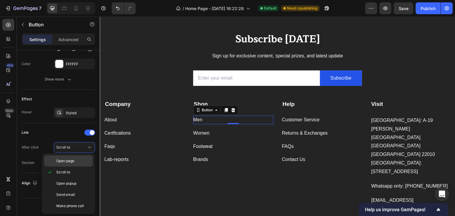
click at [66, 161] on span "Open page" at bounding box center [65, 160] width 18 height 5
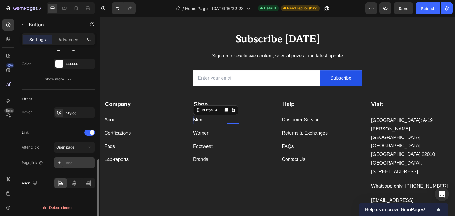
click at [66, 163] on div "Add..." at bounding box center [80, 162] width 28 height 5
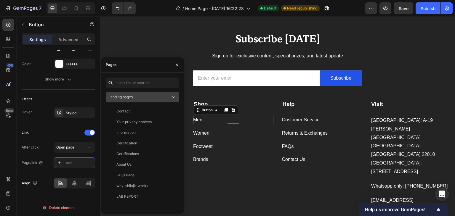
click at [142, 99] on div "Landing pages" at bounding box center [139, 96] width 62 height 5
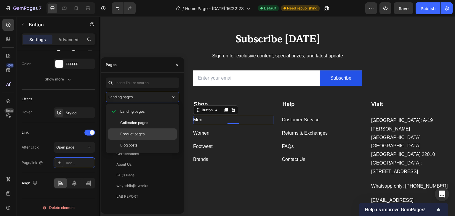
click at [124, 128] on div "Product pages" at bounding box center [142, 133] width 69 height 11
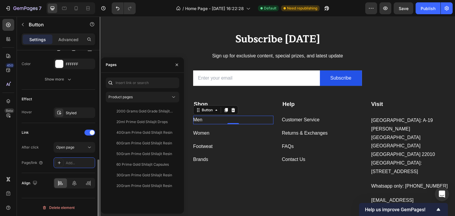
click at [49, 135] on div "Link" at bounding box center [58, 132] width 73 height 9
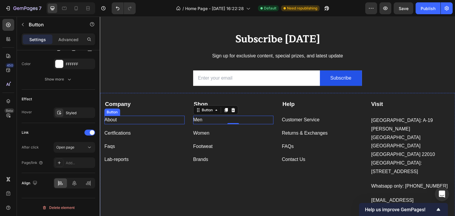
click at [179, 120] on div "About Button" at bounding box center [144, 120] width 80 height 9
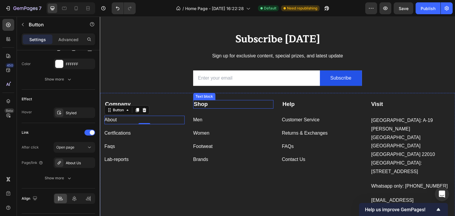
click at [205, 106] on strong "Shop" at bounding box center [201, 104] width 14 height 6
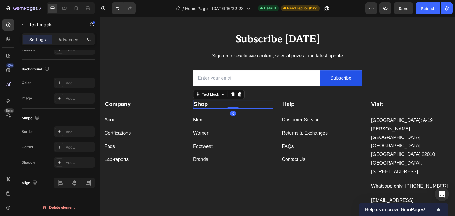
scroll to position [0, 0]
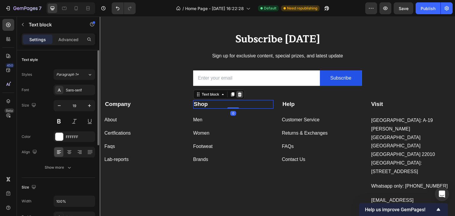
click at [238, 95] on icon at bounding box center [239, 94] width 4 height 4
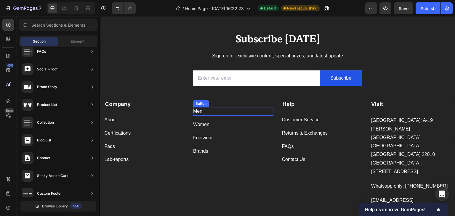
click at [208, 110] on div "Men Button" at bounding box center [233, 111] width 80 height 9
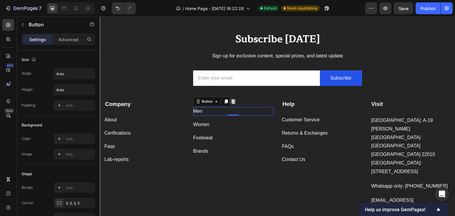
click at [232, 101] on icon at bounding box center [233, 101] width 5 height 5
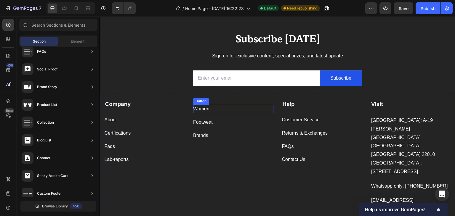
click at [214, 108] on div "Women Button" at bounding box center [233, 109] width 80 height 9
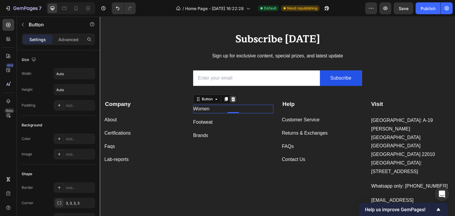
click at [231, 99] on icon at bounding box center [233, 99] width 5 height 5
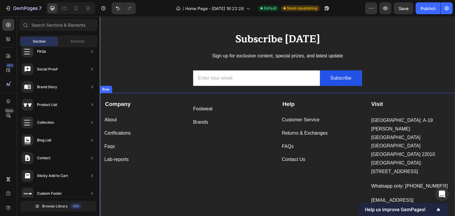
click at [215, 109] on div "Footweat Button" at bounding box center [233, 109] width 80 height 9
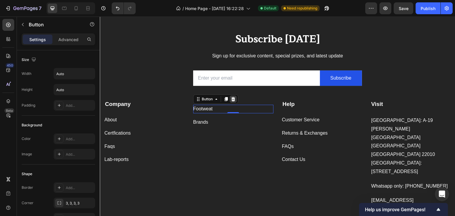
click at [233, 100] on icon at bounding box center [233, 99] width 4 height 4
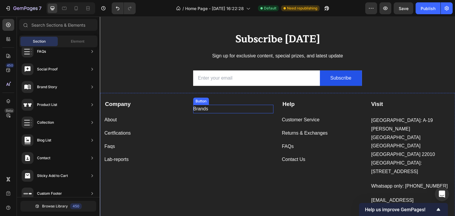
click at [213, 110] on div "Brands Button" at bounding box center [233, 109] width 80 height 9
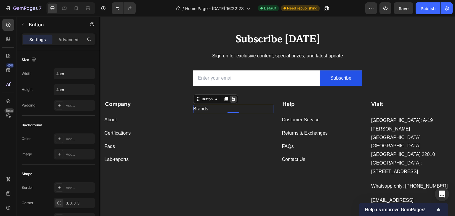
click at [231, 102] on div at bounding box center [232, 99] width 7 height 7
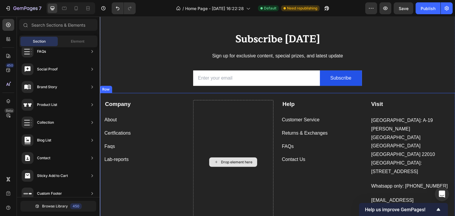
click at [213, 125] on div "Drop element here" at bounding box center [233, 162] width 80 height 124
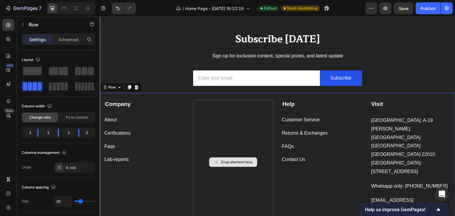
click at [226, 124] on div "Drop element here" at bounding box center [233, 162] width 80 height 124
click at [212, 159] on div "Drop element here" at bounding box center [233, 162] width 80 height 124
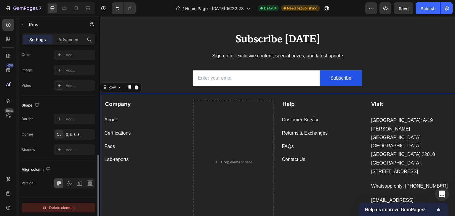
click at [64, 205] on div "Delete element" at bounding box center [58, 207] width 33 height 7
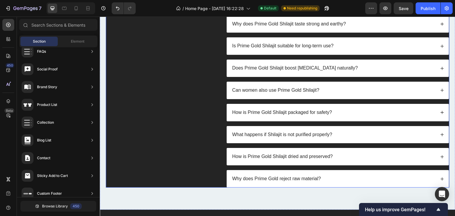
scroll to position [2657, 0]
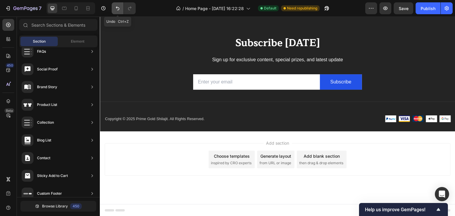
click at [117, 7] on icon "Undo/Redo" at bounding box center [118, 9] width 4 height 4
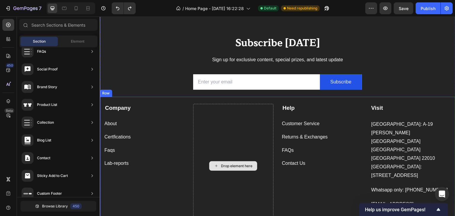
click at [249, 106] on div "Drop element here" at bounding box center [233, 166] width 80 height 124
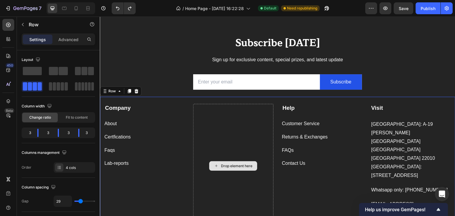
click at [244, 172] on div "Drop element here" at bounding box center [233, 166] width 80 height 124
click at [171, 170] on div "Company Text block About Button Certfications Button Faqs Button Lab-reports Bu…" at bounding box center [144, 166] width 80 height 124
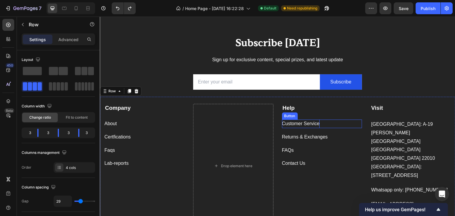
click at [299, 123] on div "Customer Service" at bounding box center [301, 124] width 38 height 9
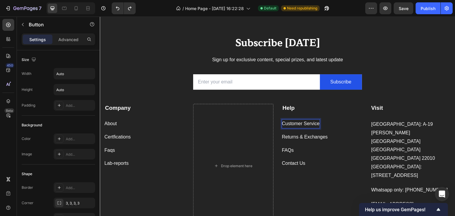
click at [299, 123] on div "Customer Service" at bounding box center [301, 124] width 38 height 9
click at [299, 123] on p "Customer Service" at bounding box center [301, 124] width 38 height 9
click at [290, 125] on p "Customer Service" at bounding box center [301, 124] width 38 height 9
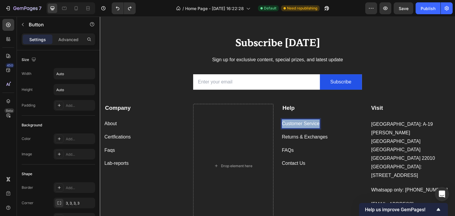
click at [290, 125] on p "Customer Service" at bounding box center [301, 124] width 38 height 9
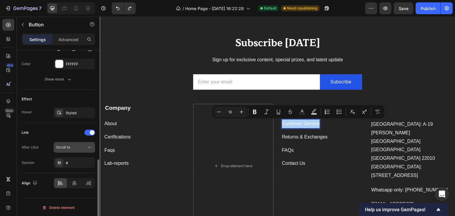
click at [72, 147] on div "Scroll to" at bounding box center [71, 147] width 30 height 5
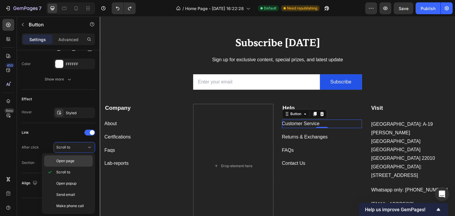
click at [70, 163] on span "Open page" at bounding box center [65, 160] width 18 height 5
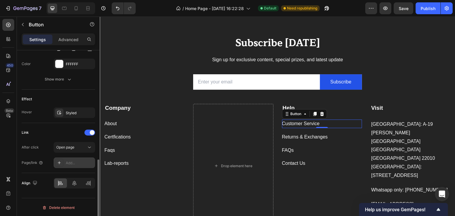
click at [68, 161] on div "Add..." at bounding box center [80, 162] width 28 height 5
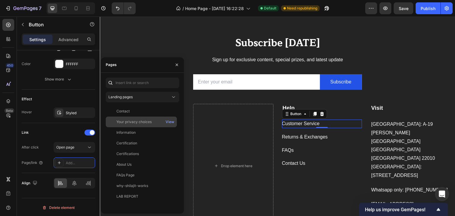
click at [124, 120] on div "Your privacy choices" at bounding box center [133, 121] width 35 height 5
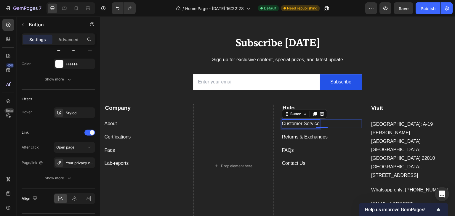
click at [295, 123] on div "Customer Service" at bounding box center [301, 124] width 38 height 9
click at [295, 123] on p "Customer Service" at bounding box center [301, 124] width 38 height 9
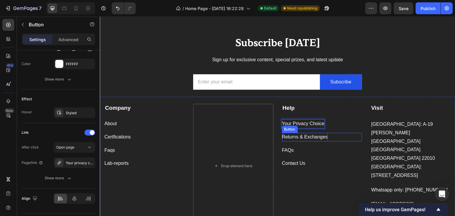
click at [303, 138] on div "Returns & Exchanges" at bounding box center [305, 137] width 46 height 9
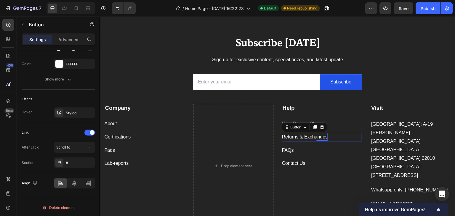
click at [302, 138] on div "Returns & Exchanges" at bounding box center [305, 137] width 46 height 9
click at [302, 138] on p "Returns & Exchanges" at bounding box center [305, 137] width 46 height 9
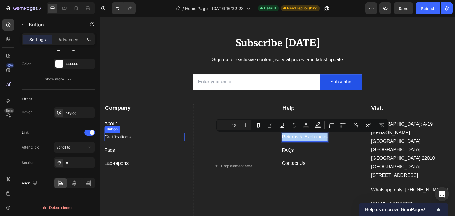
click at [182, 140] on div "Certfications Button" at bounding box center [144, 137] width 80 height 9
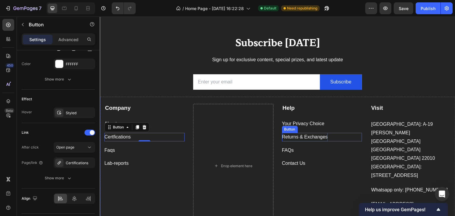
click at [293, 136] on p "Returns & Exchanges" at bounding box center [305, 137] width 46 height 9
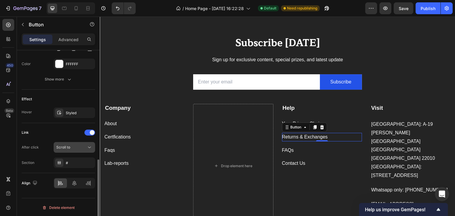
click at [81, 147] on div "Scroll to" at bounding box center [71, 147] width 30 height 5
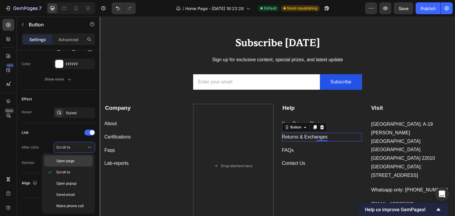
click at [77, 160] on p "Open page" at bounding box center [73, 160] width 34 height 5
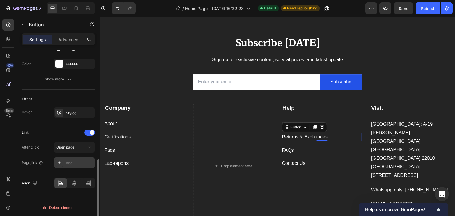
click at [73, 160] on div "Add..." at bounding box center [80, 162] width 28 height 5
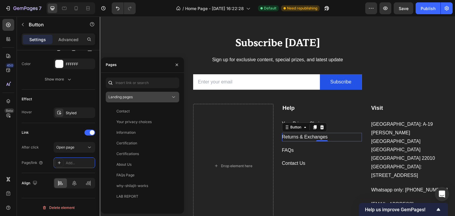
click at [153, 98] on div "Landing pages" at bounding box center [139, 96] width 62 height 5
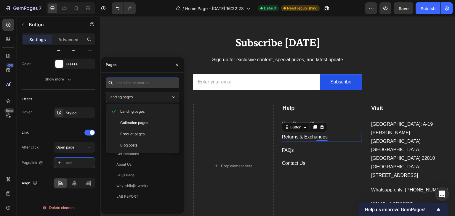
click at [124, 81] on input "text" at bounding box center [142, 83] width 73 height 11
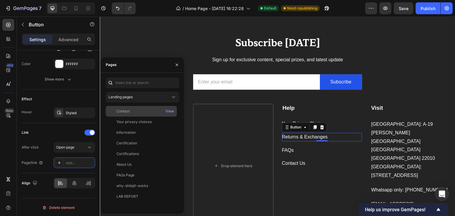
click at [142, 111] on div "Contact" at bounding box center [141, 111] width 66 height 5
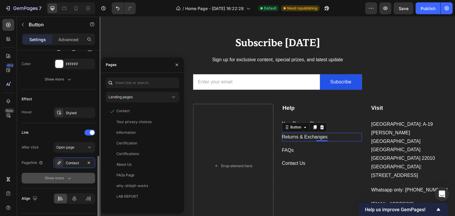
click at [68, 176] on icon "button" at bounding box center [69, 178] width 6 height 6
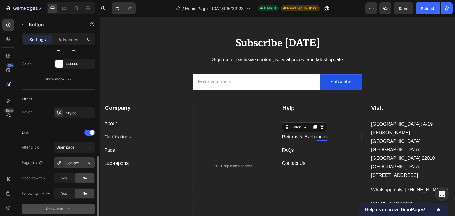
click at [73, 161] on div "Contact" at bounding box center [74, 162] width 17 height 5
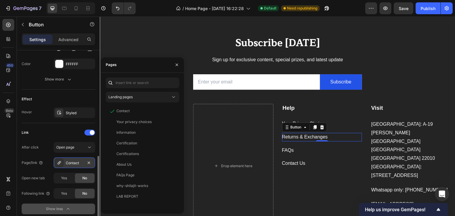
click at [73, 161] on div "Contact" at bounding box center [74, 162] width 17 height 5
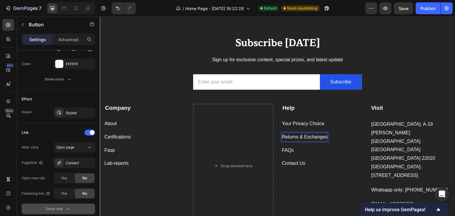
click at [298, 134] on div "Returns & Exchanges" at bounding box center [305, 137] width 46 height 9
click at [298, 134] on p "Returns & Exchanges" at bounding box center [305, 137] width 46 height 9
click at [307, 139] on div "Contacts Button 0" at bounding box center [322, 137] width 80 height 9
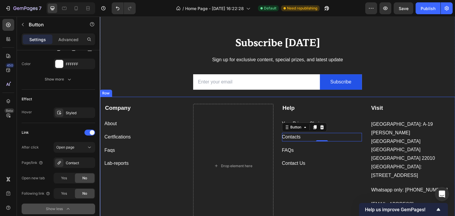
click at [299, 186] on div "Help Text block Your Privacy Choice Button Contacts Button 0 FAQs Button Contac…" at bounding box center [322, 166] width 80 height 124
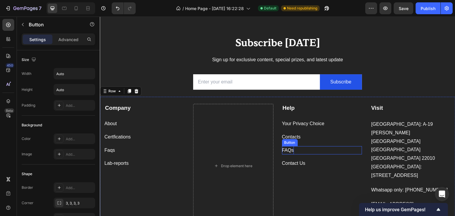
click at [289, 148] on div "FAQs" at bounding box center [288, 150] width 12 height 9
click at [287, 151] on div "FAQs" at bounding box center [288, 150] width 12 height 9
click at [287, 151] on p "FAQs" at bounding box center [288, 150] width 12 height 9
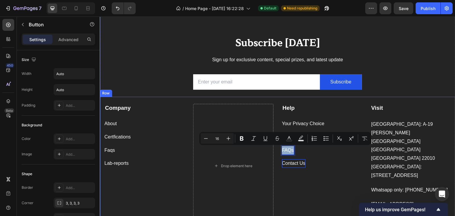
click at [293, 162] on div "Contact Us" at bounding box center [293, 163] width 23 height 9
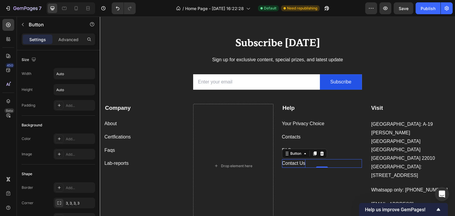
click at [293, 162] on div "Contact Us" at bounding box center [293, 163] width 23 height 9
click at [292, 162] on p "Contact Us" at bounding box center [293, 163] width 23 height 9
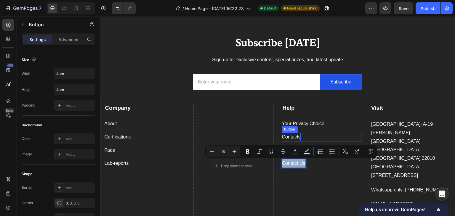
click at [297, 134] on p "Contacts" at bounding box center [291, 137] width 19 height 9
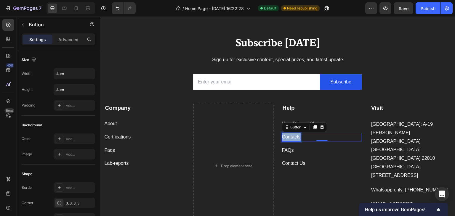
click at [297, 134] on p "Contacts" at bounding box center [291, 137] width 19 height 9
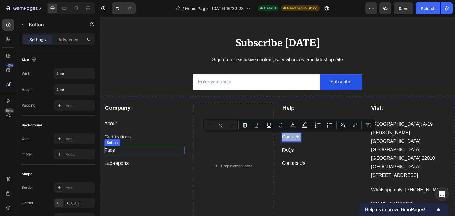
click at [185, 153] on div "Company Text block About Button Certfications Button Faqs Button Lab-reports Bu…" at bounding box center [277, 167] width 355 height 140
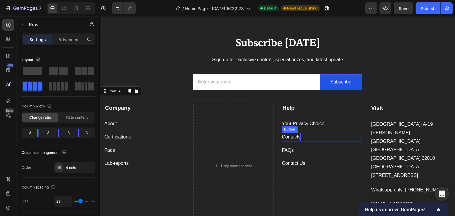
click at [297, 137] on p "Contacts" at bounding box center [291, 137] width 19 height 9
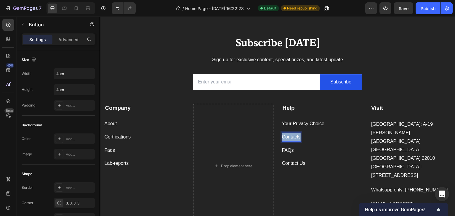
click at [297, 137] on p "Contacts" at bounding box center [291, 137] width 19 height 9
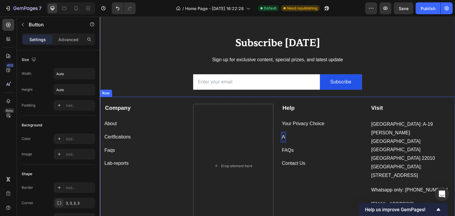
click at [181, 153] on div "Faqs Button" at bounding box center [144, 150] width 80 height 9
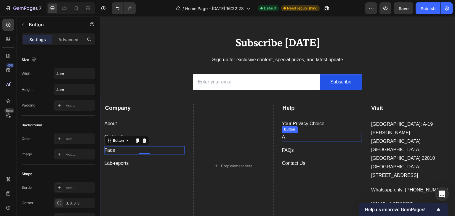
click at [287, 136] on div "A Button" at bounding box center [322, 137] width 80 height 9
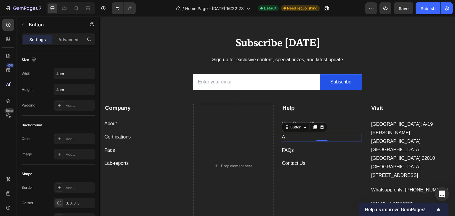
click at [287, 136] on div "A Button 0" at bounding box center [322, 137] width 80 height 9
click at [282, 135] on p "A" at bounding box center [283, 137] width 3 height 9
click at [282, 137] on p "A" at bounding box center [283, 137] width 3 height 9
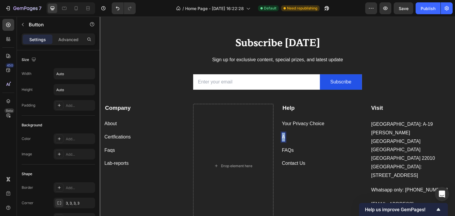
click at [282, 137] on p "A" at bounding box center [283, 137] width 3 height 9
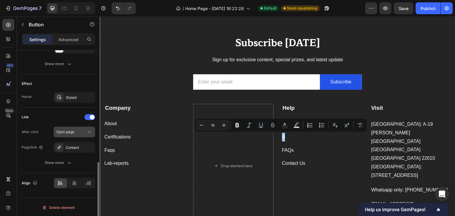
click at [77, 132] on div "Open page" at bounding box center [71, 131] width 30 height 5
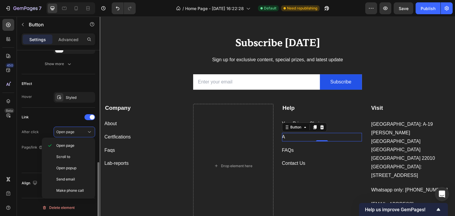
click at [25, 151] on div "Page/link" at bounding box center [33, 147] width 22 height 9
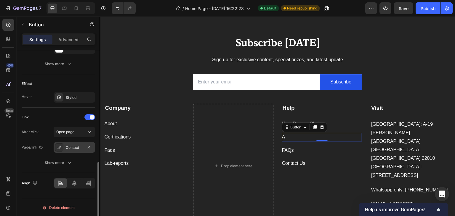
click at [67, 147] on div "Contact" at bounding box center [74, 147] width 17 height 5
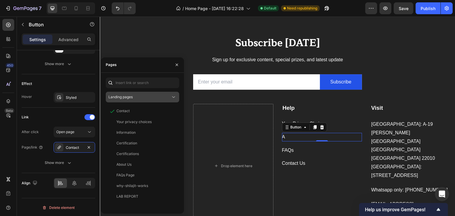
click at [145, 98] on div "Landing pages" at bounding box center [139, 96] width 62 height 5
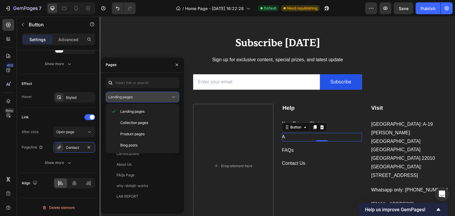
click at [139, 97] on div "Landing pages" at bounding box center [139, 96] width 62 height 5
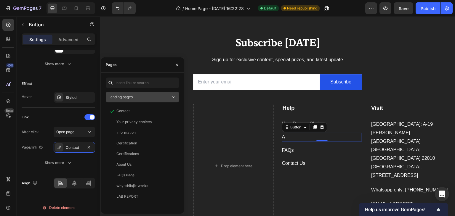
click at [176, 96] on button "Landing pages" at bounding box center [142, 97] width 73 height 11
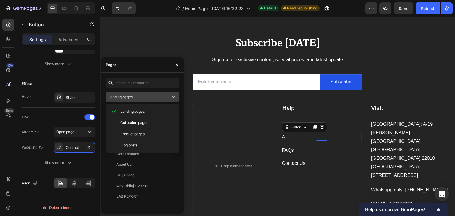
click at [176, 96] on icon at bounding box center [174, 97] width 6 height 6
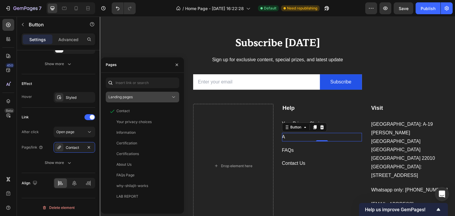
click at [176, 96] on icon at bounding box center [174, 97] width 6 height 6
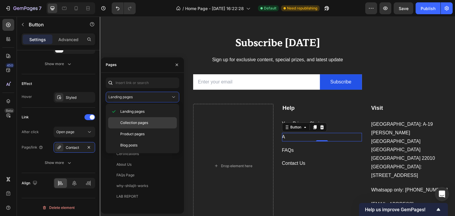
click at [128, 123] on span "Collection pages" at bounding box center [134, 122] width 28 height 5
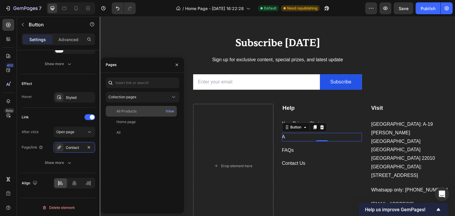
click at [149, 111] on div "All Products" at bounding box center [141, 111] width 66 height 5
click at [295, 138] on div "A Button 0" at bounding box center [322, 137] width 80 height 9
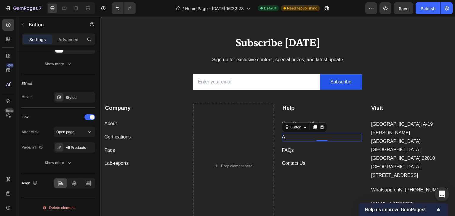
click at [288, 137] on div "A Button 0" at bounding box center [322, 137] width 80 height 9
click at [282, 137] on div "A Button 0" at bounding box center [322, 137] width 80 height 9
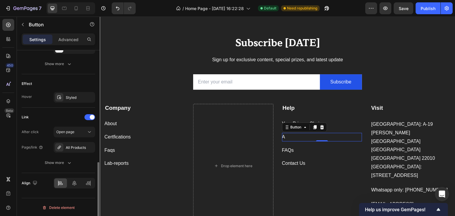
click at [56, 116] on div "Link" at bounding box center [58, 117] width 73 height 9
click at [323, 139] on div "A Button 0" at bounding box center [322, 137] width 80 height 9
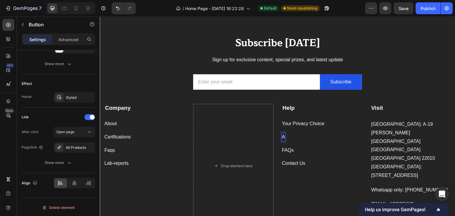
click at [282, 136] on p "A" at bounding box center [283, 137] width 3 height 9
click at [309, 152] on div "FAQs Button" at bounding box center [322, 150] width 80 height 9
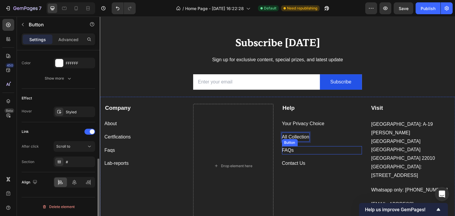
scroll to position [272, 0]
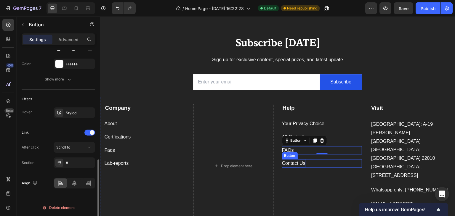
click at [285, 162] on p "Contact Us" at bounding box center [293, 163] width 23 height 9
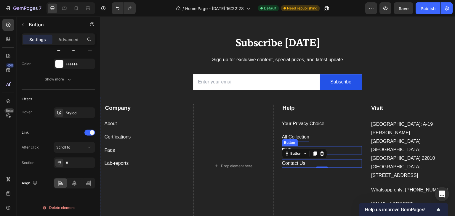
click at [283, 142] on div "Button" at bounding box center [289, 142] width 13 height 5
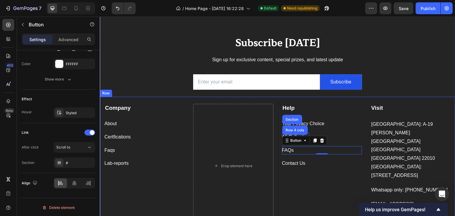
click at [277, 154] on div "Company Text block About Button Certfications Button Faqs Button Lab-reports Bu…" at bounding box center [277, 167] width 355 height 140
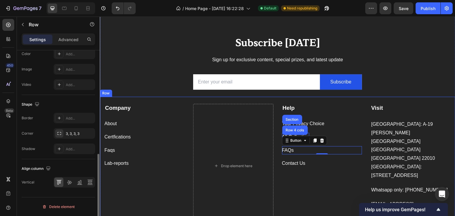
scroll to position [0, 0]
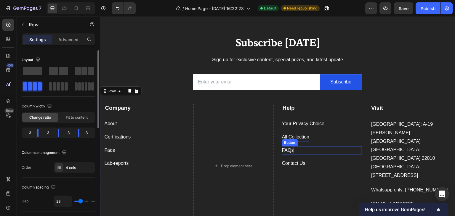
click at [287, 151] on p "FAQs" at bounding box center [288, 150] width 12 height 9
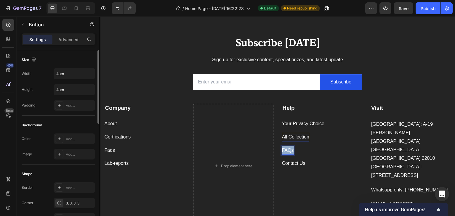
click at [287, 151] on p "FAQs" at bounding box center [288, 150] width 12 height 9
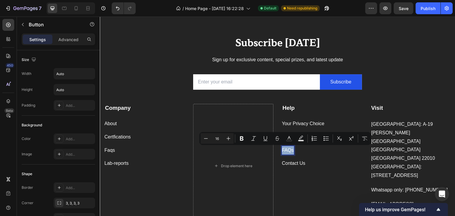
click at [301, 150] on div "FAQs Button 0" at bounding box center [322, 150] width 80 height 9
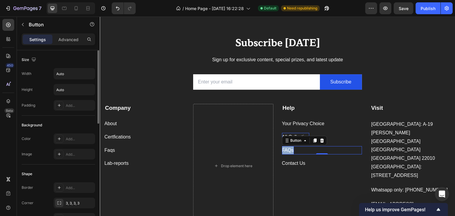
scroll to position [272, 0]
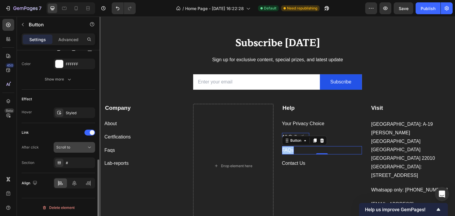
click at [83, 148] on div "Scroll to" at bounding box center [71, 147] width 30 height 5
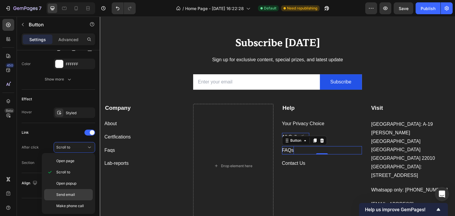
click at [65, 193] on span "Send email" at bounding box center [65, 194] width 19 height 5
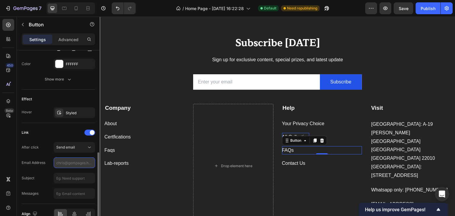
click at [62, 163] on input "text" at bounding box center [74, 163] width 41 height 11
click at [62, 177] on input "text" at bounding box center [74, 178] width 41 height 11
type input "[EMAIL_ADDRESS][DOMAIN_NAME]"
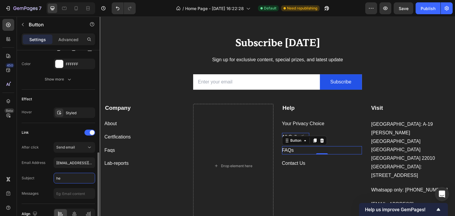
type input "h"
type input "n"
type input "Need Help"
click at [45, 183] on div "After click Send email Email Address [EMAIL_ADDRESS][DOMAIN_NAME] Subject Need …" at bounding box center [58, 170] width 73 height 57
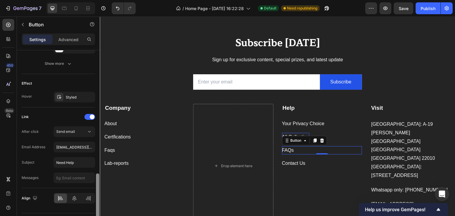
scroll to position [303, 0]
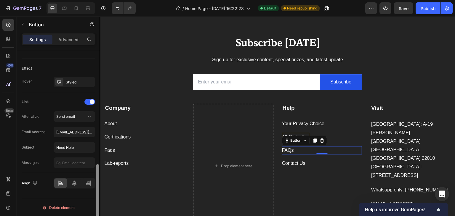
drag, startPoint x: 98, startPoint y: 163, endPoint x: 97, endPoint y: 177, distance: 14.5
click at [97, 177] on div at bounding box center [97, 198] width 3 height 69
click at [65, 164] on input "text" at bounding box center [74, 163] width 41 height 11
click at [40, 168] on div "Link After click Send email Email Address [EMAIL_ADDRESS][DOMAIN_NAME] Subject …" at bounding box center [58, 132] width 73 height 81
click at [288, 151] on div "FAQs" at bounding box center [288, 150] width 12 height 9
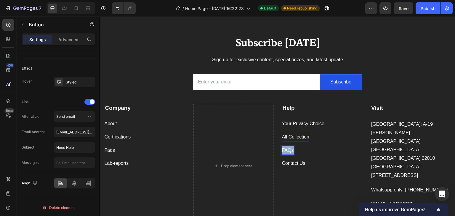
click at [288, 151] on p "FAQs" at bounding box center [288, 150] width 12 height 9
click at [292, 168] on div "Help Text block Your Privacy Choice Button All Collection Button Send email But…" at bounding box center [322, 166] width 80 height 124
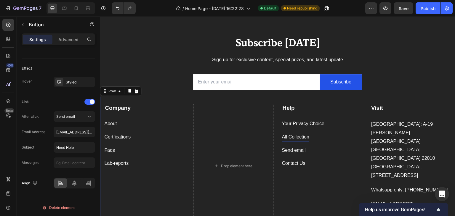
scroll to position [0, 0]
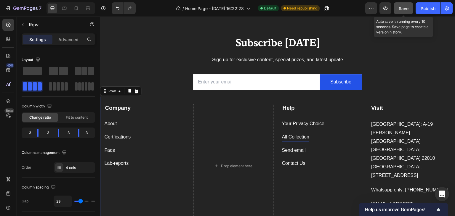
click at [406, 9] on span "Save" at bounding box center [404, 8] width 10 height 5
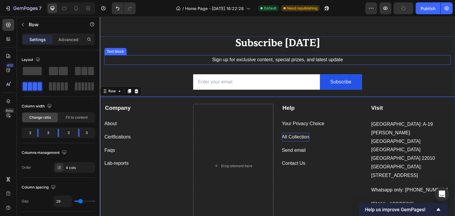
click at [304, 59] on p "Sign up for exclusive content, special prizes, and latest update" at bounding box center [277, 60] width 345 height 9
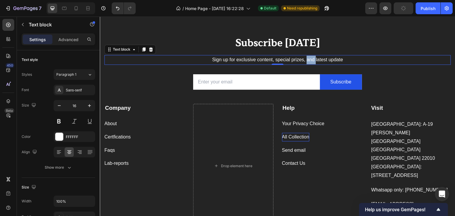
click at [304, 59] on p "Sign up for exclusive content, special prizes, and latest update" at bounding box center [277, 60] width 345 height 9
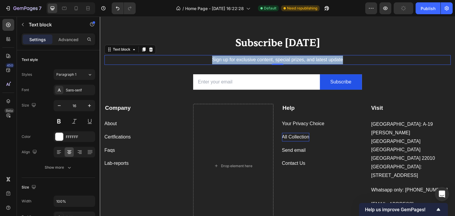
click at [304, 59] on p "Sign up for exclusive content, special prizes, and latest update" at bounding box center [277, 60] width 345 height 9
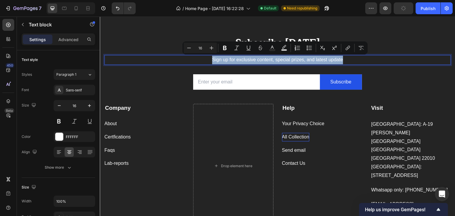
click at [310, 58] on p "Sign up for exclusive content, special prizes, and latest update" at bounding box center [277, 60] width 345 height 9
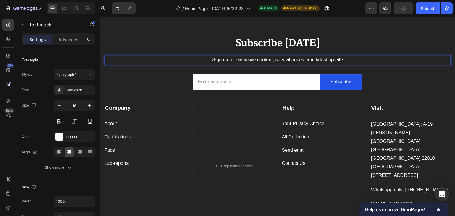
click at [301, 59] on p "Sign up for exclusive content, special prizes, and latest update" at bounding box center [277, 60] width 345 height 9
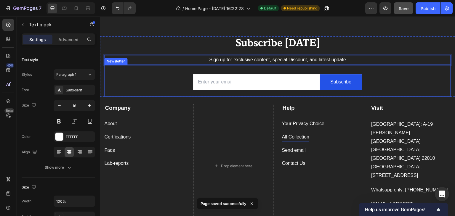
click at [160, 74] on div "Email Field Subscribe Submit Button Row Newsletter" at bounding box center [277, 81] width 346 height 32
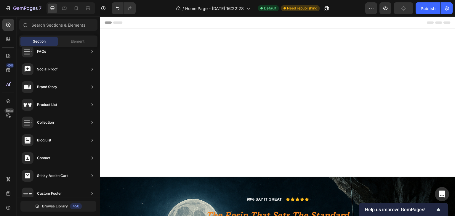
drag, startPoint x: 453, startPoint y: 196, endPoint x: 554, endPoint y: 26, distance: 197.7
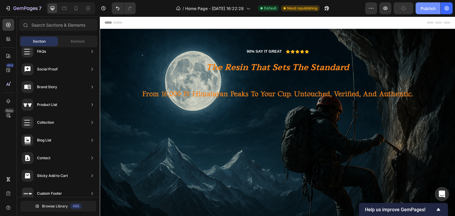
click at [424, 8] on div "Publish" at bounding box center [427, 8] width 15 height 6
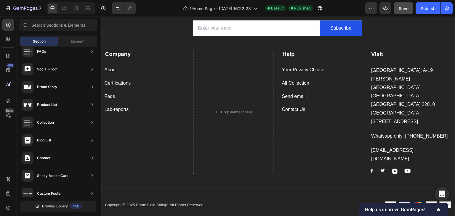
scroll to position [2700, 0]
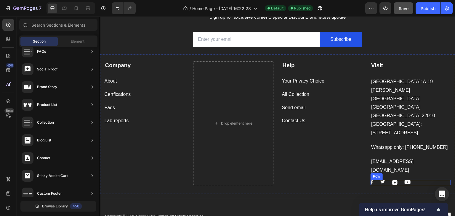
click at [370, 180] on div "Image Image Image Image Row" at bounding box center [410, 182] width 80 height 5
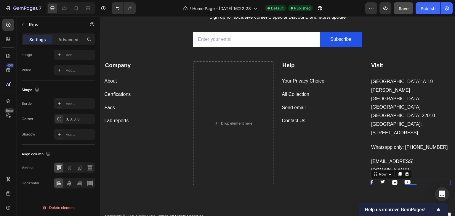
scroll to position [0, 0]
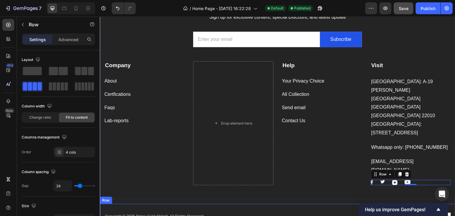
click at [290, 204] on div "Copyright © 2025 Prime Gold Shilajit. All Rights Reserved. Text block Image Ima…" at bounding box center [277, 216] width 355 height 25
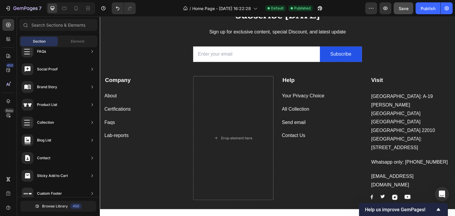
scroll to position [2696, 0]
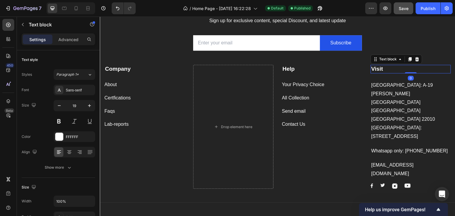
click at [377, 70] on strong "Visit" at bounding box center [377, 69] width 12 height 6
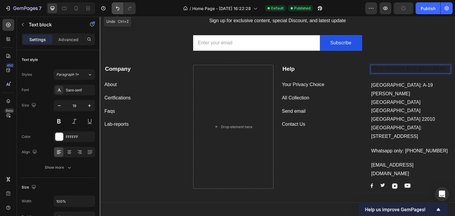
click at [117, 9] on icon "Undo/Redo" at bounding box center [118, 8] width 6 height 6
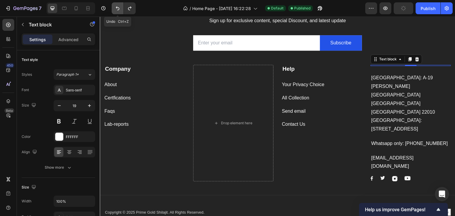
click at [117, 9] on icon "Undo/Redo" at bounding box center [118, 8] width 6 height 6
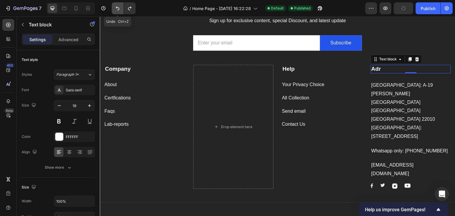
click at [117, 9] on icon "Undo/Redo" at bounding box center [118, 8] width 6 height 6
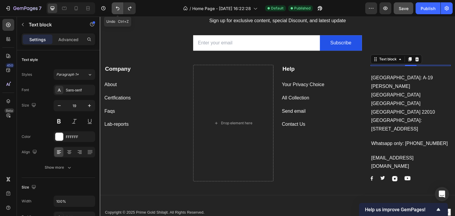
click at [117, 9] on icon "Undo/Redo" at bounding box center [118, 8] width 6 height 6
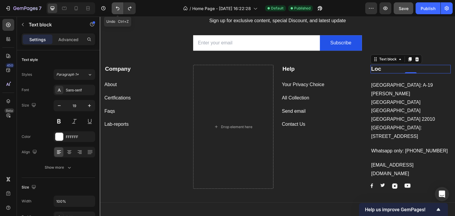
click at [117, 9] on icon "Undo/Redo" at bounding box center [118, 8] width 6 height 6
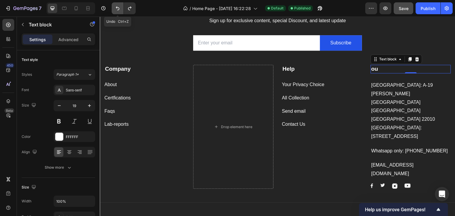
click at [117, 9] on icon "Undo/Redo" at bounding box center [118, 8] width 6 height 6
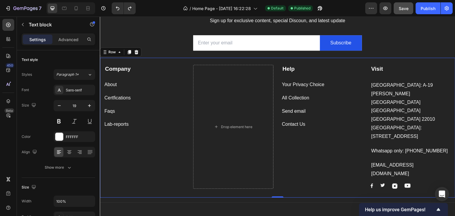
click at [328, 153] on div "Help Text block Your Privacy Choice Button All Collection Button Send email But…" at bounding box center [322, 127] width 80 height 124
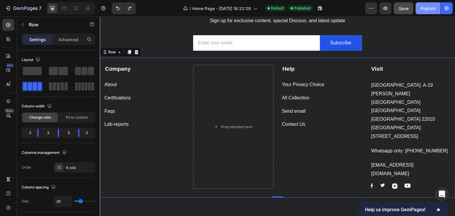
click at [430, 9] on div "Publish" at bounding box center [427, 8] width 15 height 6
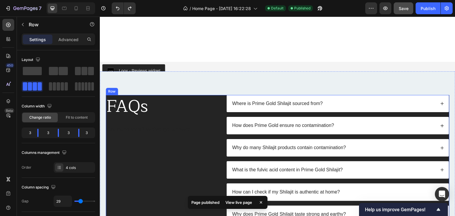
scroll to position [2072, 0]
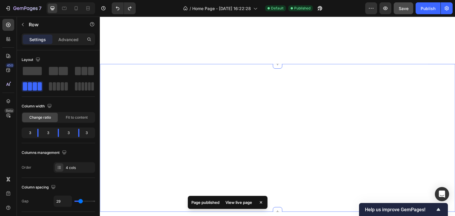
click at [202, 127] on div "Image Energy & Vitality Heading Row Higher [MEDICAL_DATA] supports strength, st…" at bounding box center [277, 138] width 355 height 148
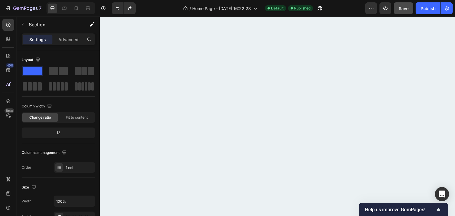
click at [182, 99] on div at bounding box center [277, 137] width 355 height 329
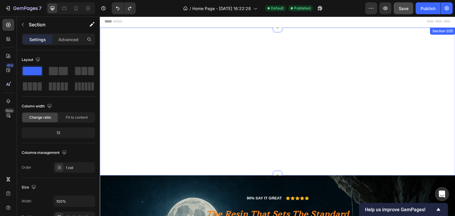
scroll to position [0, 0]
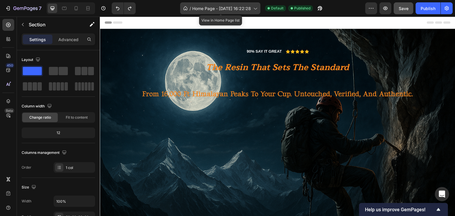
click at [256, 9] on icon at bounding box center [255, 8] width 6 height 6
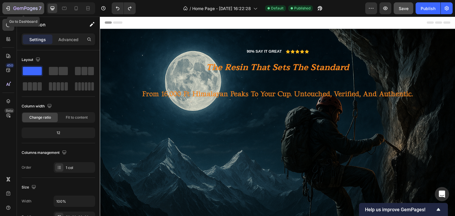
click at [13, 7] on icon "button" at bounding box center [25, 8] width 24 height 5
